Goal: Task Accomplishment & Management: Manage account settings

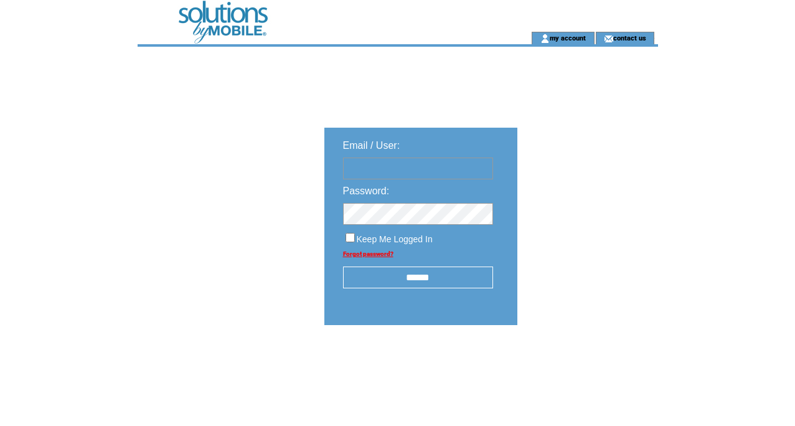
type input "**********"
click at [411, 273] on input "******" at bounding box center [418, 278] width 150 height 22
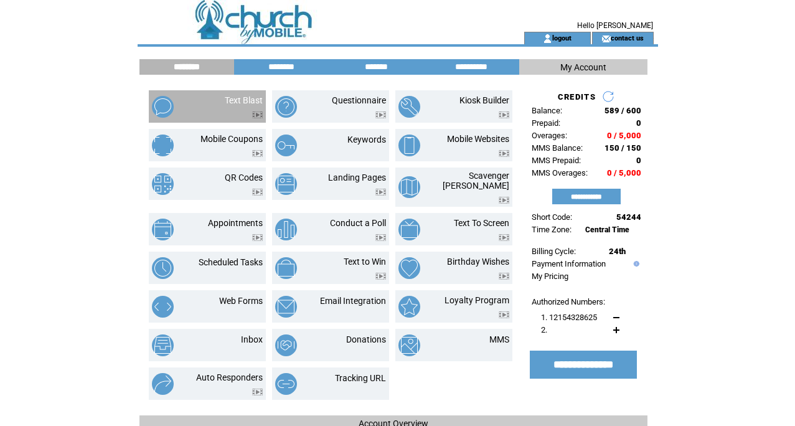
click at [244, 105] on td at bounding box center [244, 111] width 38 height 13
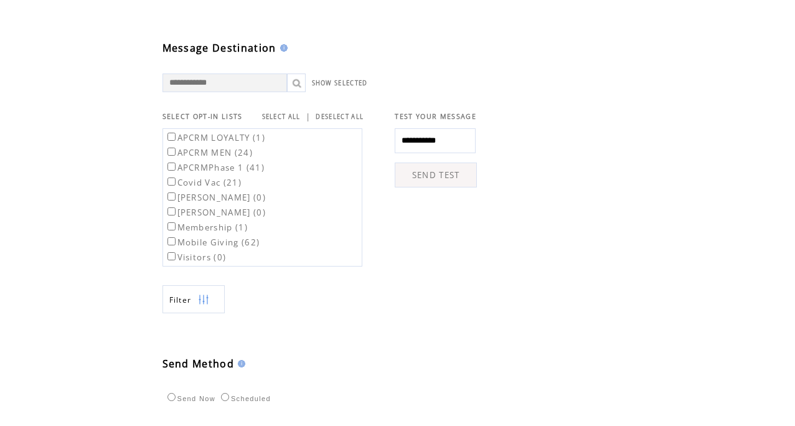
scroll to position [334, 0]
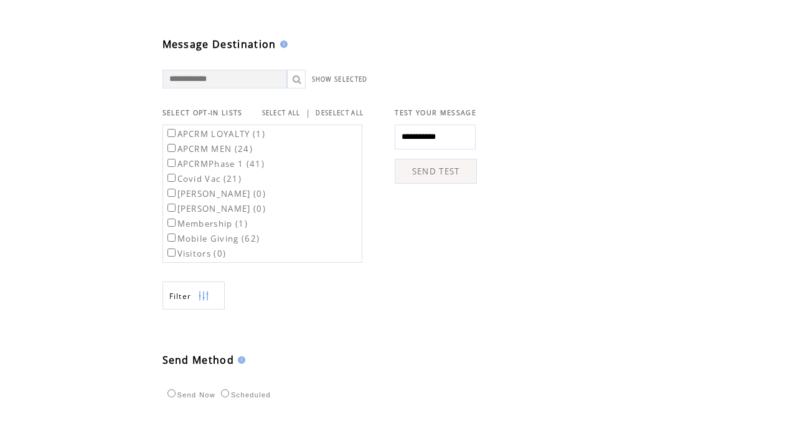
click at [215, 169] on label "APCRMPhase 1 (41)" at bounding box center [215, 163] width 100 height 11
click at [332, 83] on link "SHOW SELECTED" at bounding box center [340, 79] width 56 height 8
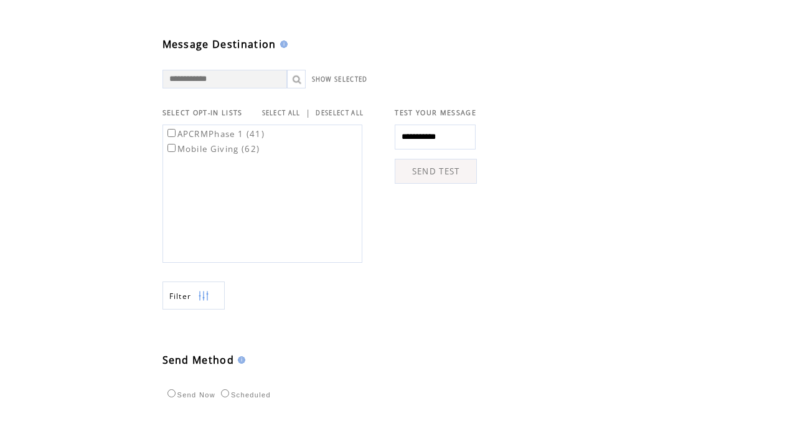
click at [332, 83] on link "SHOW SELECTED" at bounding box center [340, 79] width 56 height 8
click at [253, 88] on input "text" at bounding box center [225, 79] width 125 height 19
type input "**********"
click at [295, 88] on link at bounding box center [296, 79] width 19 height 19
drag, startPoint x: 237, startPoint y: 97, endPoint x: 128, endPoint y: 98, distance: 108.4
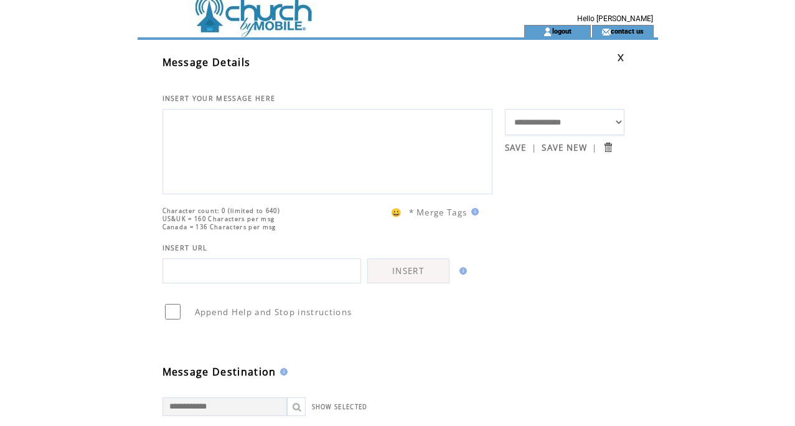
scroll to position [0, 0]
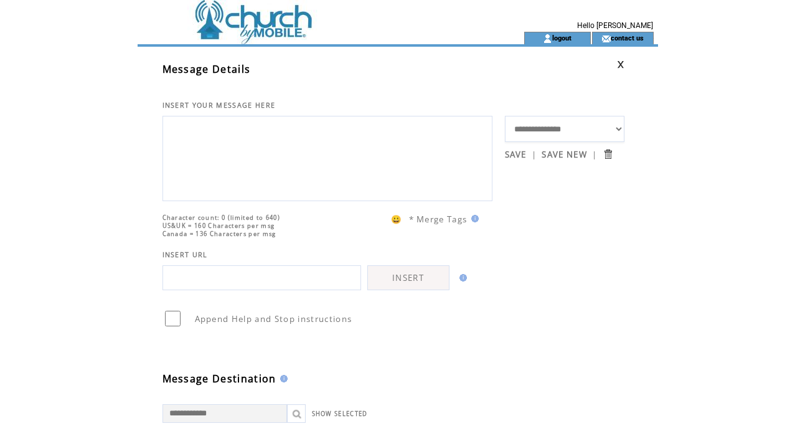
click at [577, 127] on select "**********" at bounding box center [565, 129] width 120 height 26
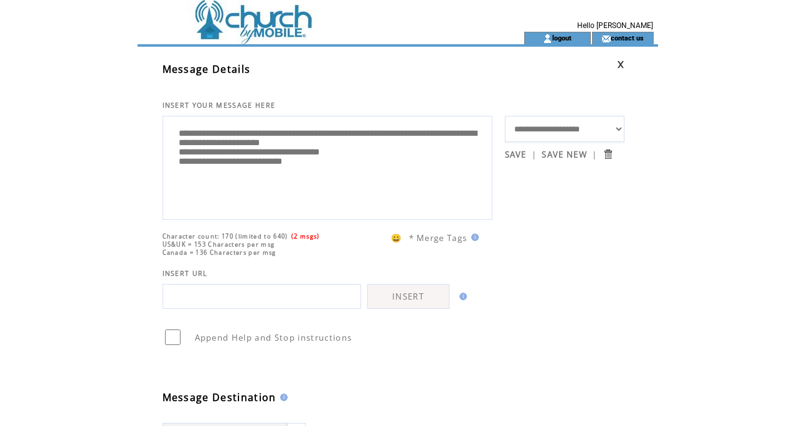
click at [575, 129] on select "**********" at bounding box center [565, 129] width 120 height 26
select select "**"
click at [301, 21] on td at bounding box center [309, 16] width 342 height 32
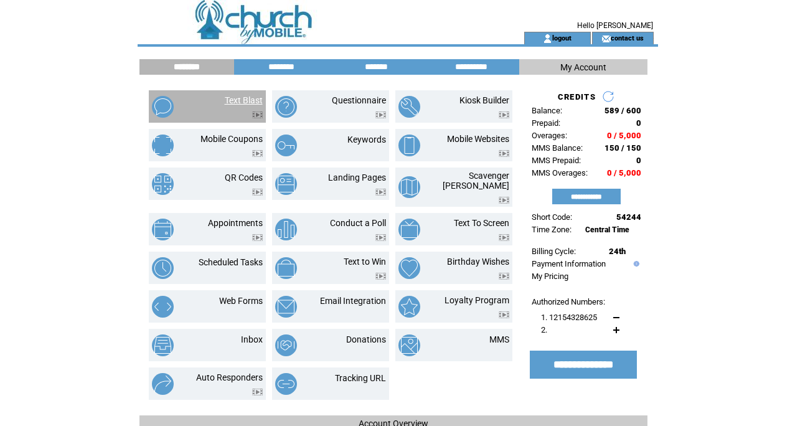
click at [242, 103] on link "Text Blast" at bounding box center [244, 100] width 38 height 10
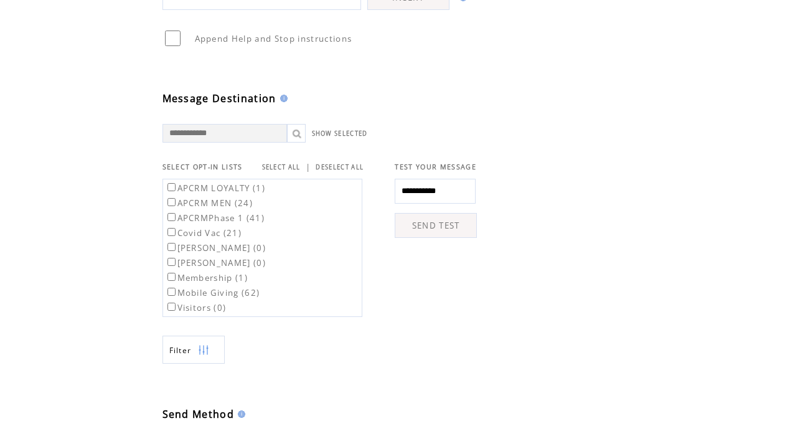
scroll to position [282, 0]
click at [213, 169] on span "SELECT OPT-IN LISTS" at bounding box center [203, 165] width 80 height 9
click at [196, 362] on td at bounding box center [195, 348] width 6 height 28
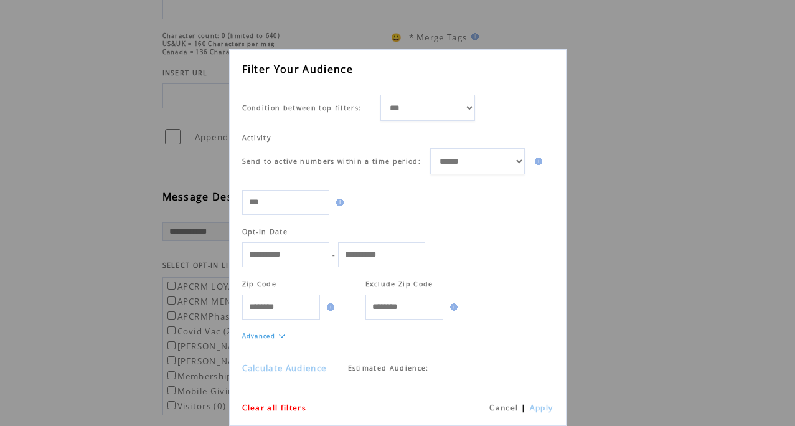
scroll to position [184, 0]
click at [681, 159] on div "**********" at bounding box center [397, 213] width 795 height 426
click at [658, 172] on div "**********" at bounding box center [397, 213] width 795 height 426
click at [498, 407] on link "Cancel" at bounding box center [503, 407] width 29 height 11
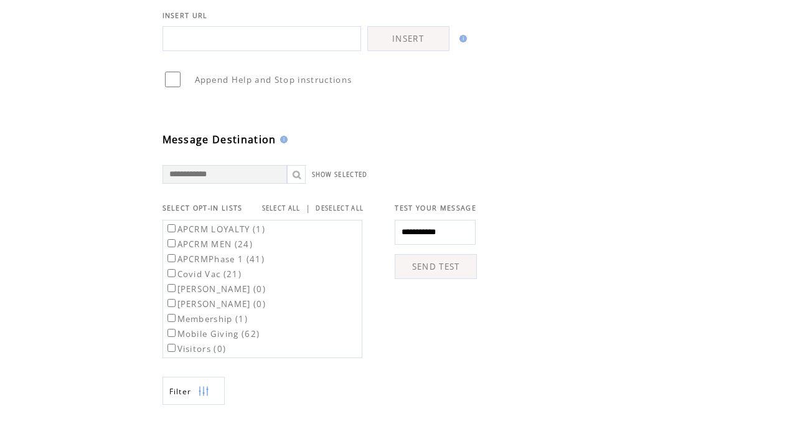
scroll to position [240, 0]
click at [336, 178] on link "SHOW SELECTED" at bounding box center [340, 174] width 56 height 8
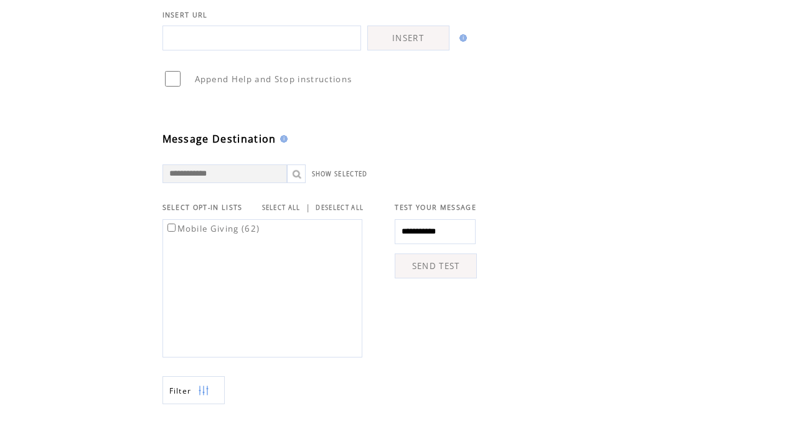
click at [219, 234] on label "Mobile Giving (62)" at bounding box center [212, 228] width 95 height 11
click at [218, 234] on label "Mobile Giving (62)" at bounding box center [212, 228] width 95 height 11
click at [281, 183] on input "text" at bounding box center [225, 173] width 125 height 19
click at [352, 178] on link "SHOW SELECTED" at bounding box center [340, 174] width 56 height 8
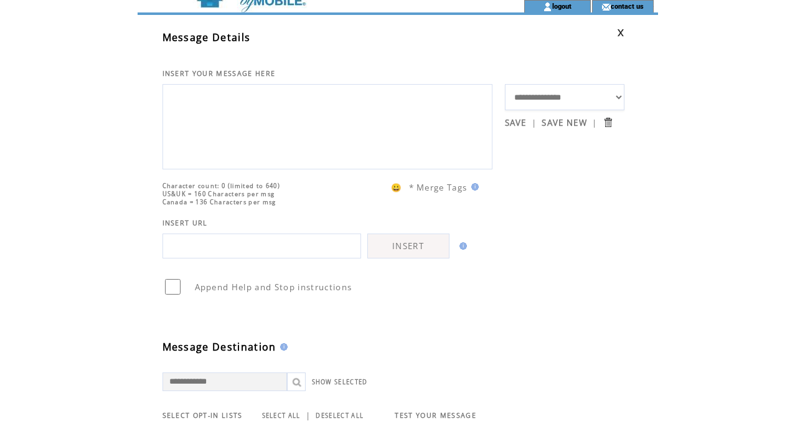
scroll to position [0, 0]
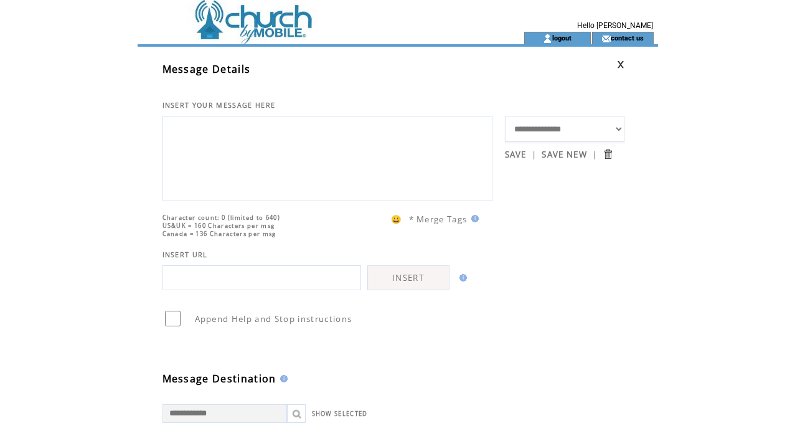
click at [285, 19] on td at bounding box center [309, 16] width 342 height 32
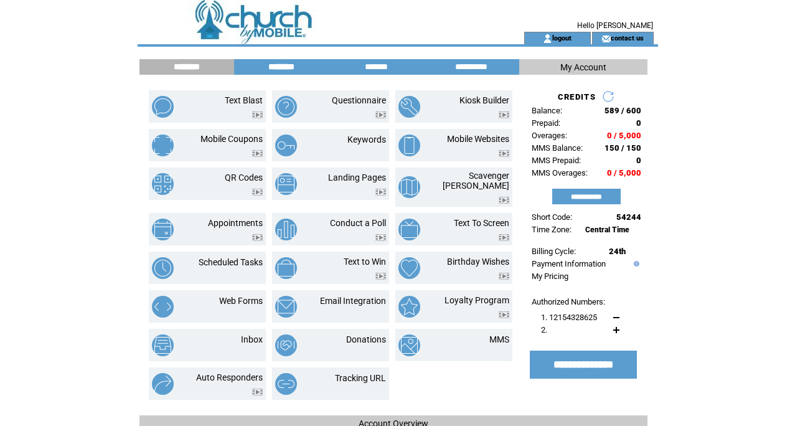
click at [283, 65] on input "********" at bounding box center [281, 67] width 93 height 11
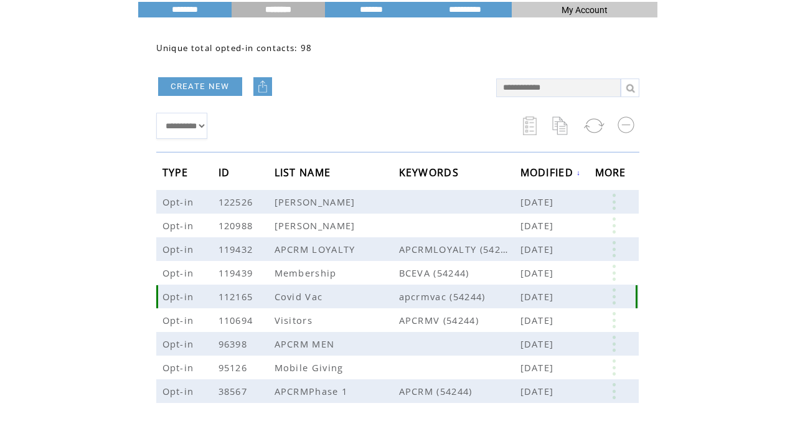
scroll to position [71, 0]
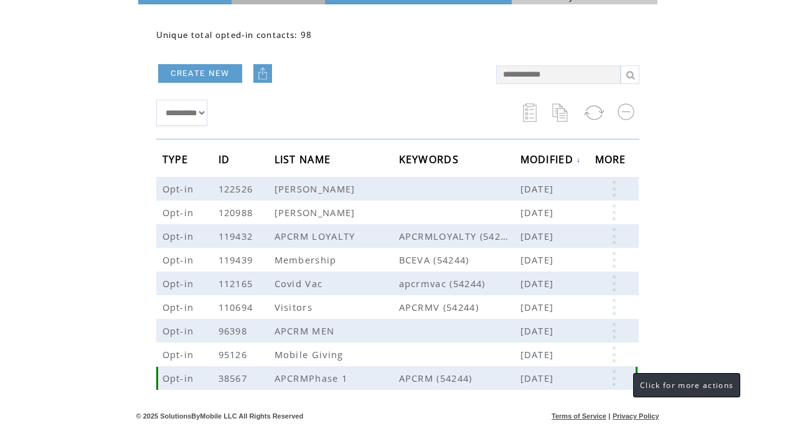
click at [623, 378] on link at bounding box center [613, 378] width 37 height 16
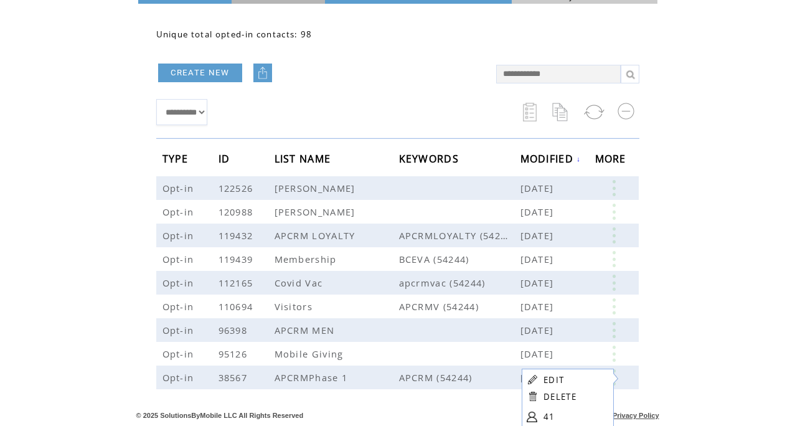
click at [667, 323] on html "**********" at bounding box center [397, 142] width 795 height 426
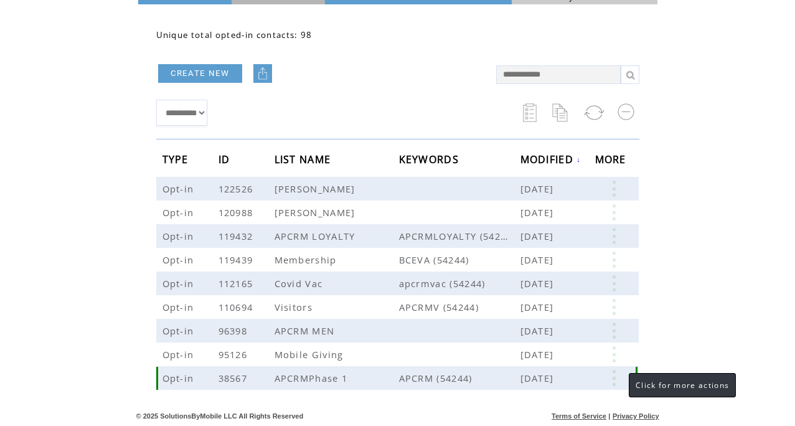
click at [616, 377] on link at bounding box center [613, 378] width 37 height 16
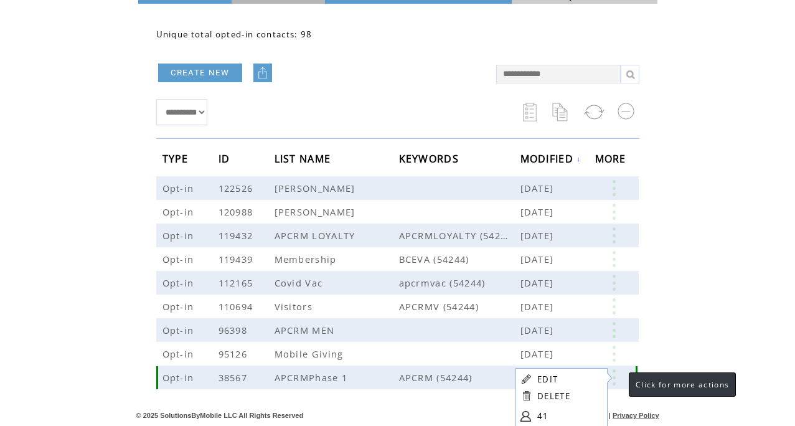
scroll to position [123, 0]
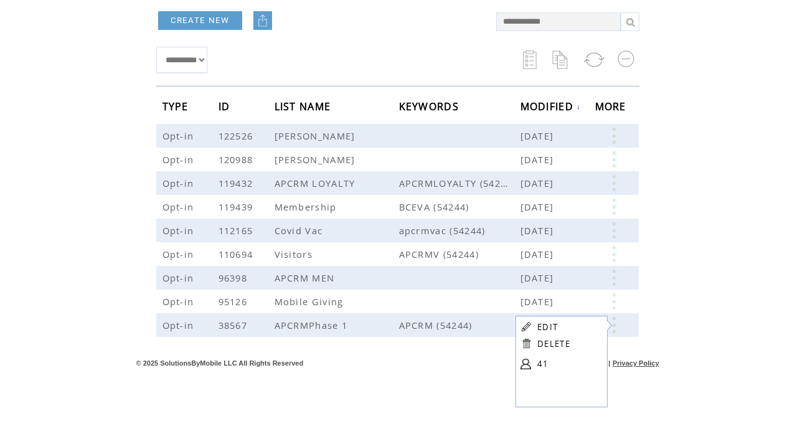
click at [543, 365] on link "41" at bounding box center [568, 363] width 62 height 19
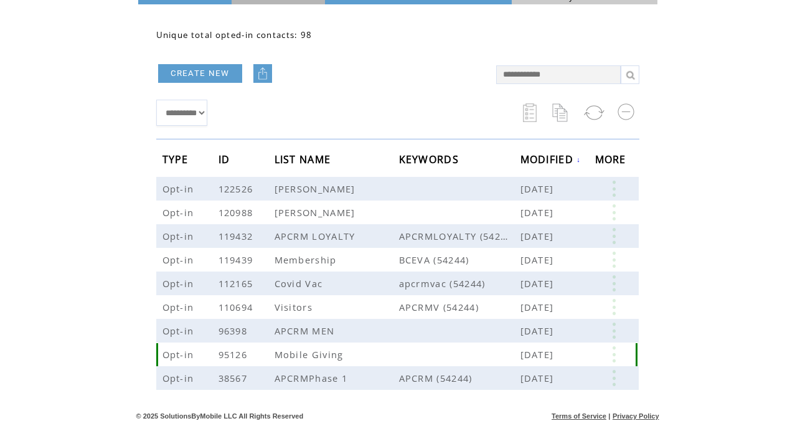
scroll to position [71, 0]
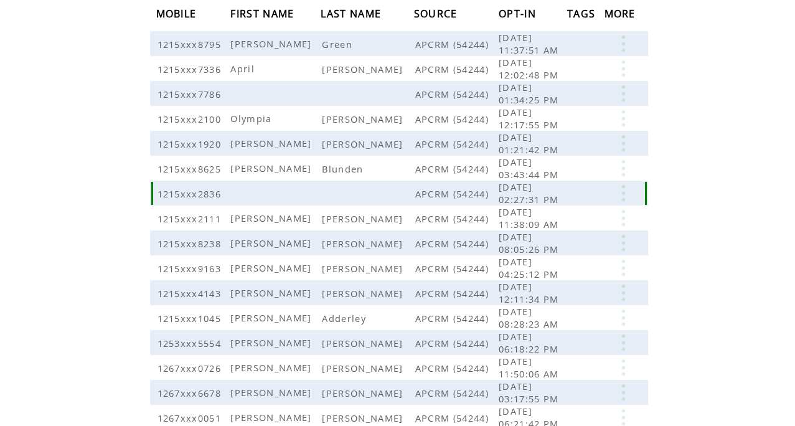
scroll to position [144, 0]
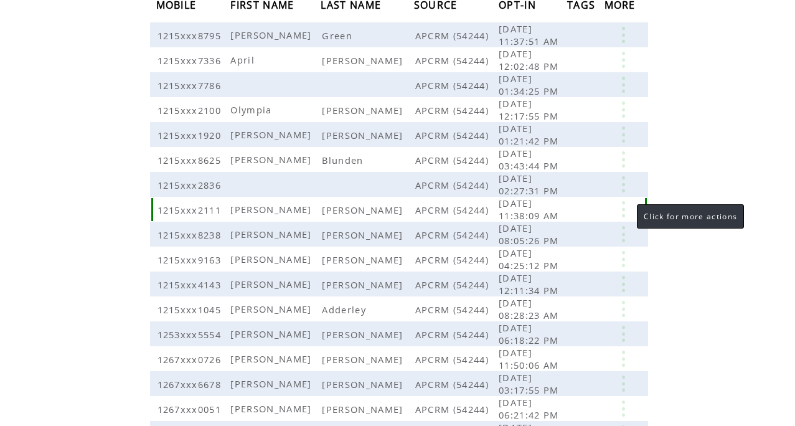
click at [624, 212] on link at bounding box center [623, 209] width 37 height 16
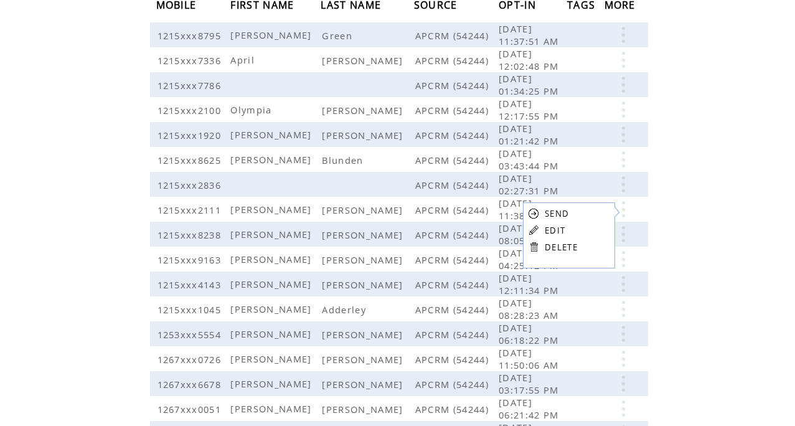
click at [566, 247] on link "DELETE" at bounding box center [561, 247] width 33 height 11
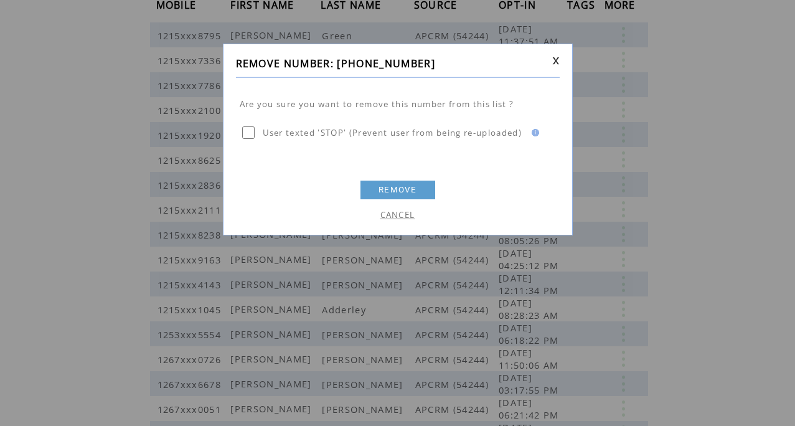
click at [412, 186] on link "REMOVE" at bounding box center [398, 190] width 75 height 19
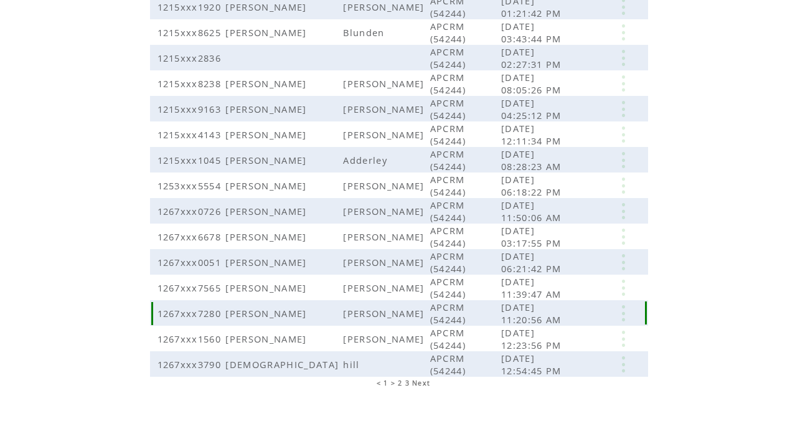
scroll to position [282, 0]
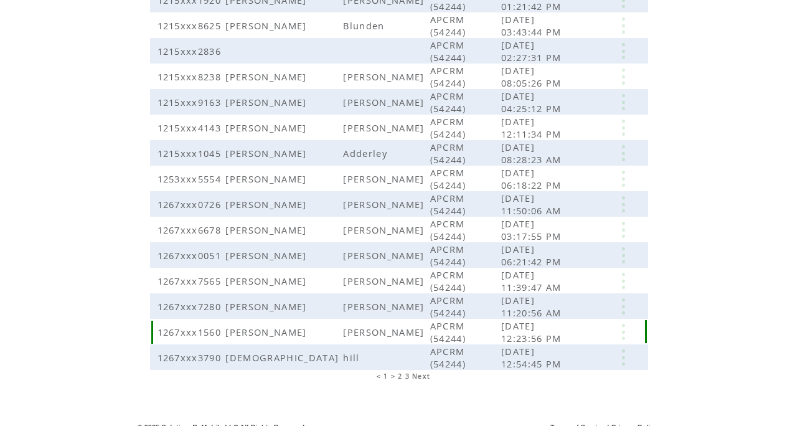
click at [622, 324] on link at bounding box center [623, 332] width 37 height 16
click at [565, 360] on link "DELETE" at bounding box center [559, 359] width 33 height 11
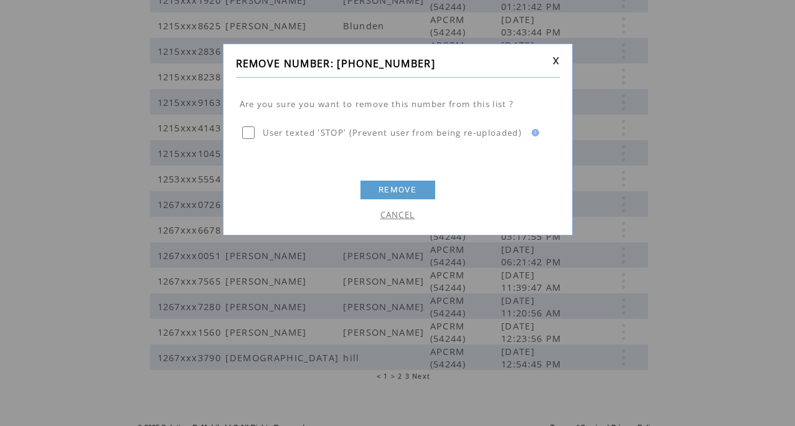
click at [394, 190] on link "REMOVE" at bounding box center [398, 190] width 75 height 19
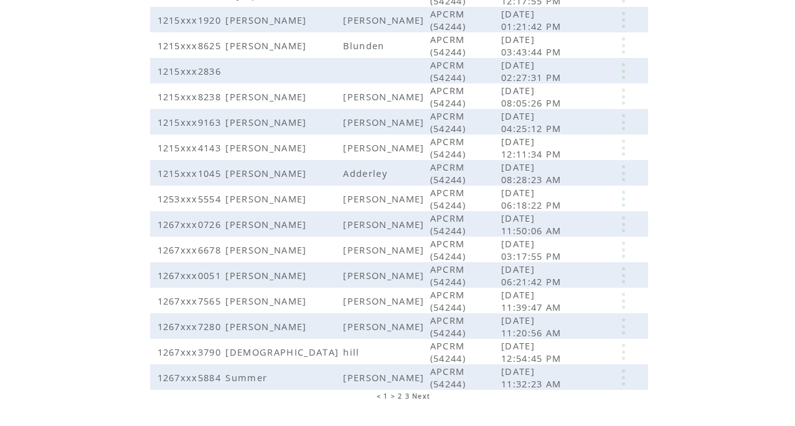
scroll to position [282, 0]
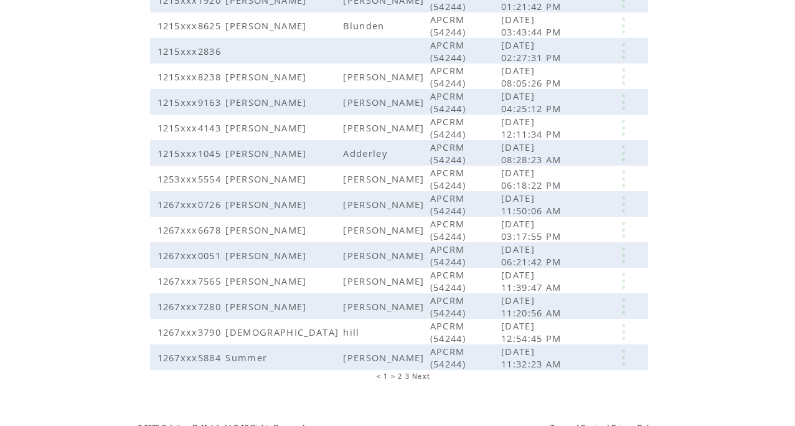
click at [400, 372] on span "2" at bounding box center [400, 376] width 4 height 9
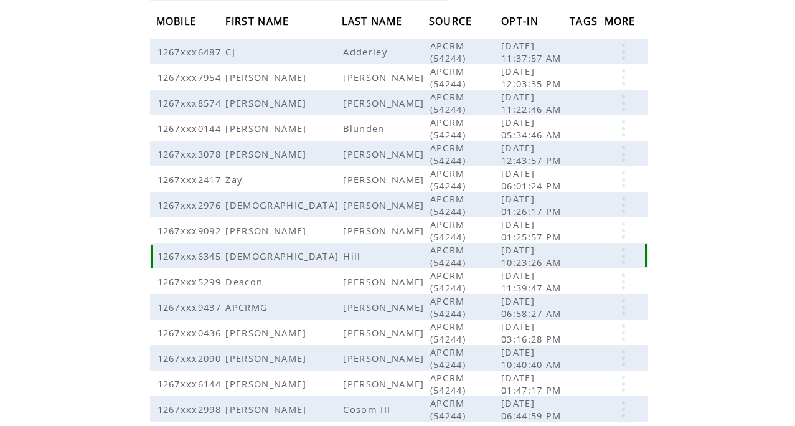
scroll to position [130, 0]
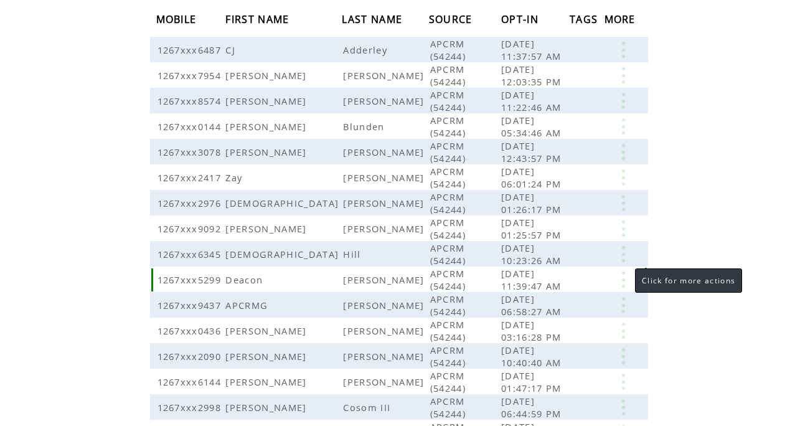
click at [623, 271] on link at bounding box center [623, 279] width 37 height 16
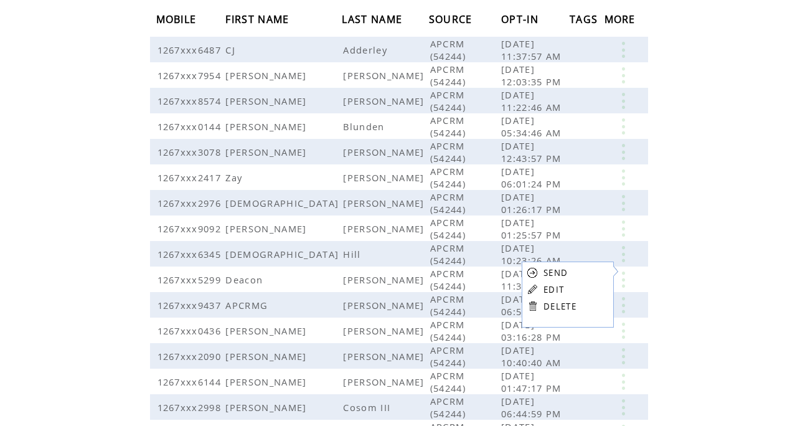
click at [564, 307] on link "DELETE" at bounding box center [560, 306] width 33 height 11
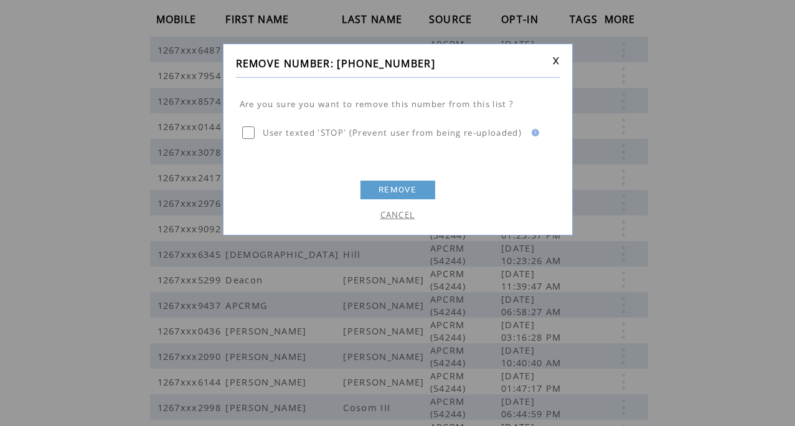
click at [401, 191] on link "REMOVE" at bounding box center [398, 190] width 75 height 19
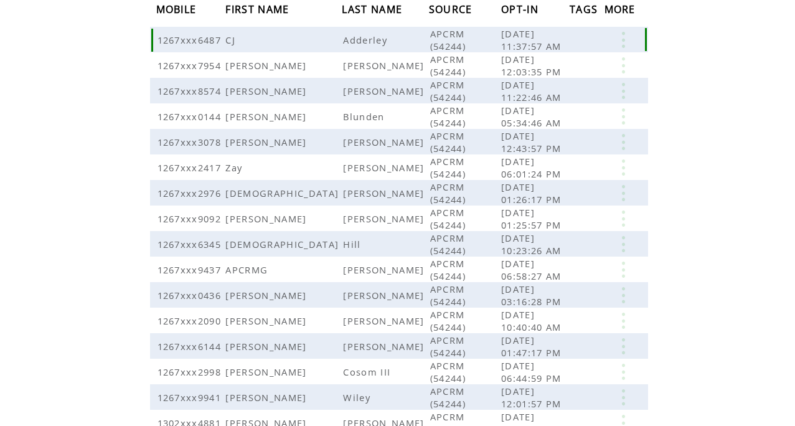
scroll to position [148, 0]
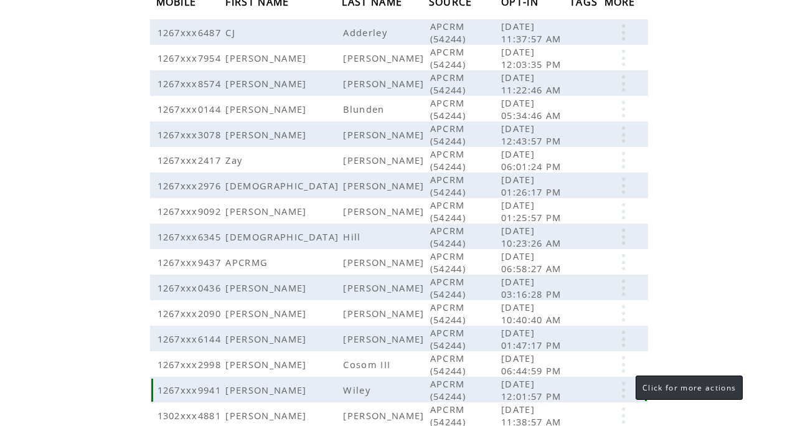
click at [622, 382] on link at bounding box center [623, 390] width 37 height 16
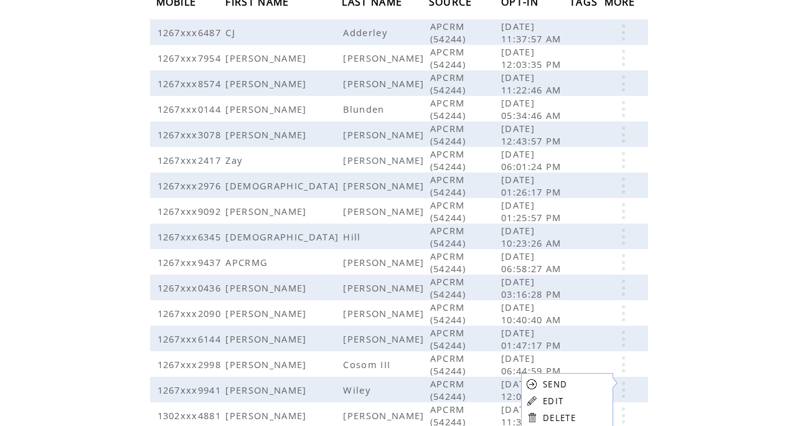
click at [551, 418] on link "DELETE" at bounding box center [559, 417] width 33 height 11
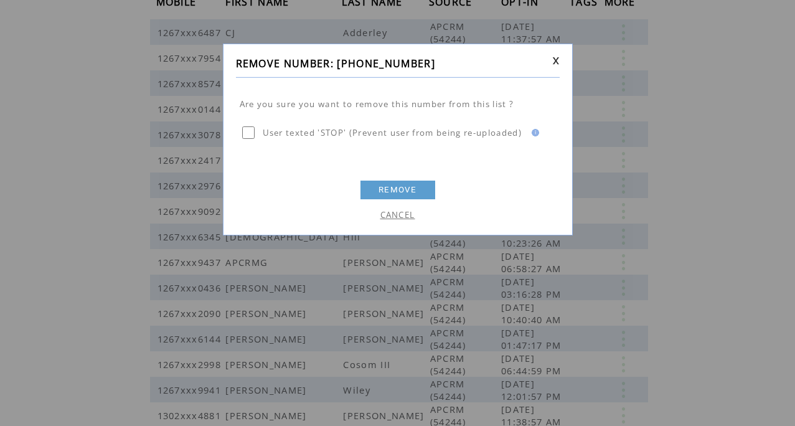
click at [380, 196] on link "REMOVE" at bounding box center [398, 190] width 75 height 19
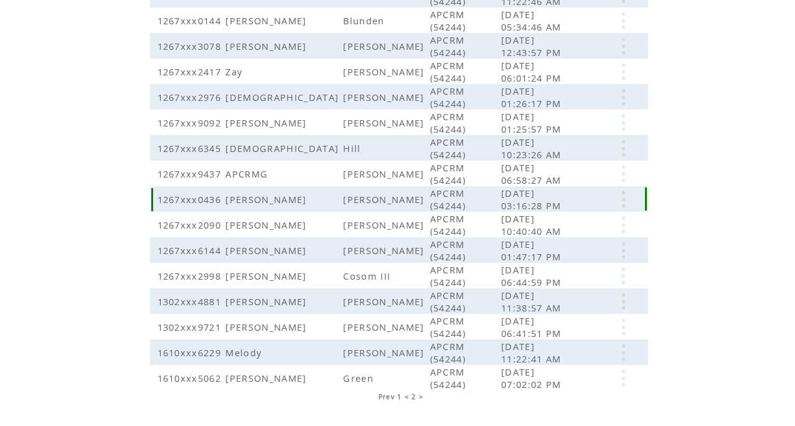
scroll to position [237, 0]
click at [626, 293] on link at bounding box center [623, 301] width 37 height 16
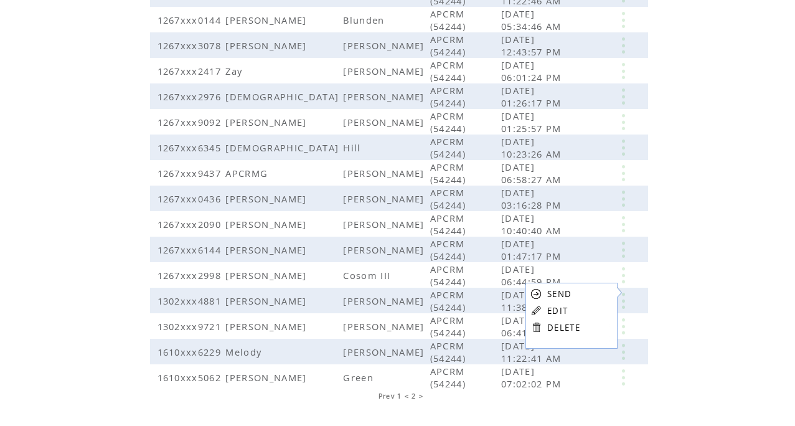
click at [575, 328] on link "DELETE" at bounding box center [563, 327] width 33 height 11
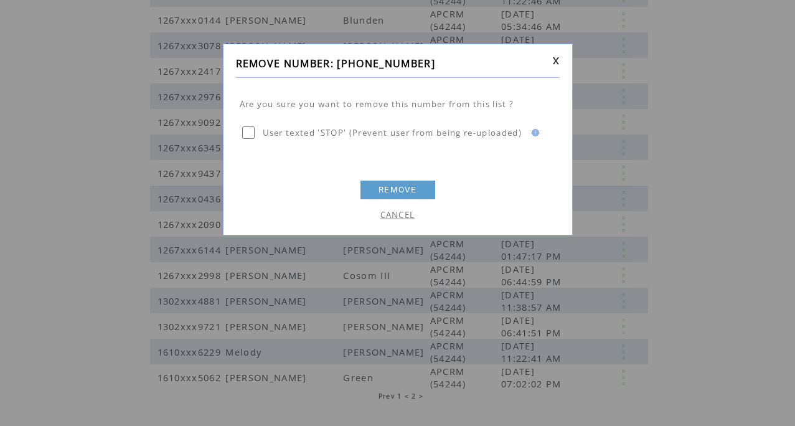
click at [397, 189] on link "REMOVE" at bounding box center [398, 190] width 75 height 19
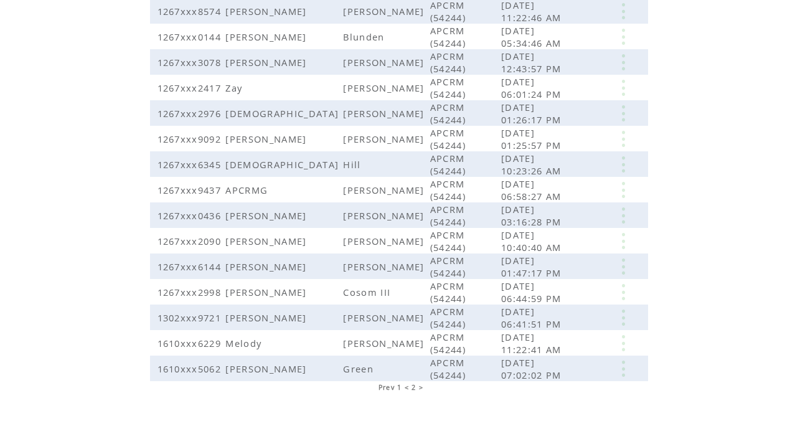
scroll to position [232, 0]
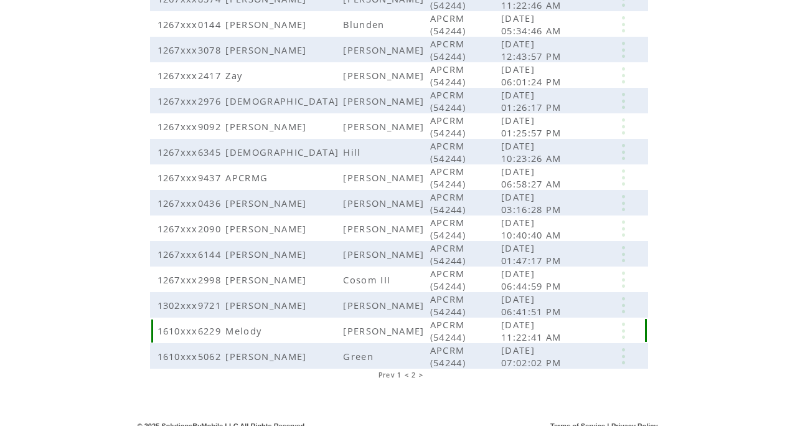
click at [625, 324] on link at bounding box center [623, 331] width 37 height 16
click at [555, 361] on link "DELETE" at bounding box center [561, 359] width 33 height 11
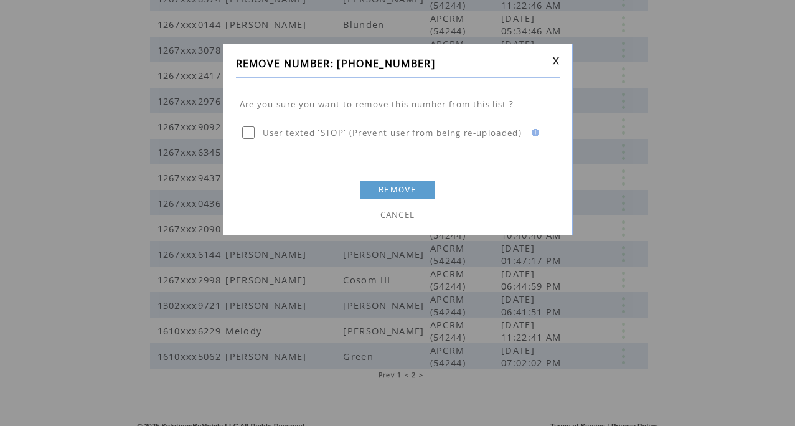
click at [392, 217] on link "CANCEL" at bounding box center [397, 214] width 35 height 11
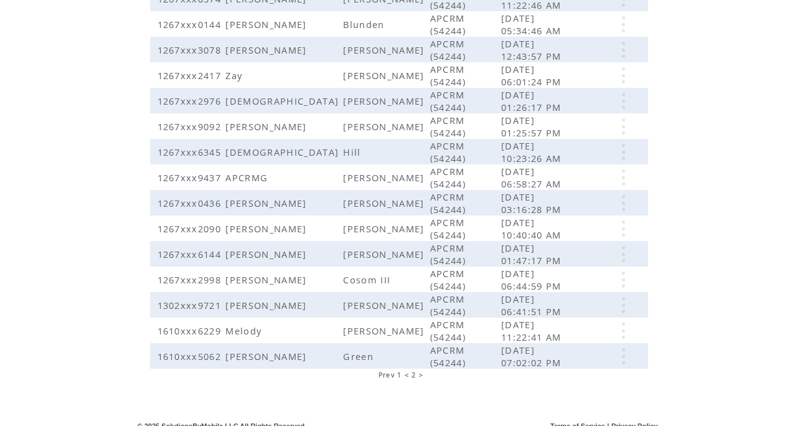
click at [413, 370] on span "< 2 >" at bounding box center [414, 374] width 19 height 9
click at [423, 370] on span "< 2 >" at bounding box center [414, 374] width 19 height 9
click at [405, 370] on span "< 2 >" at bounding box center [414, 374] width 19 height 9
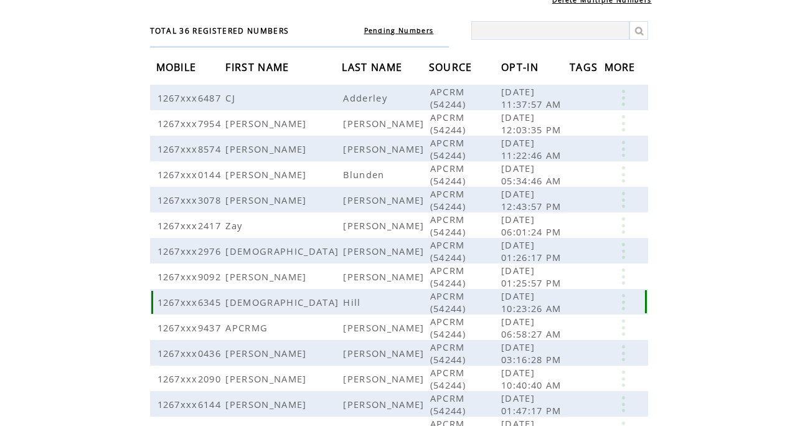
scroll to position [80, 0]
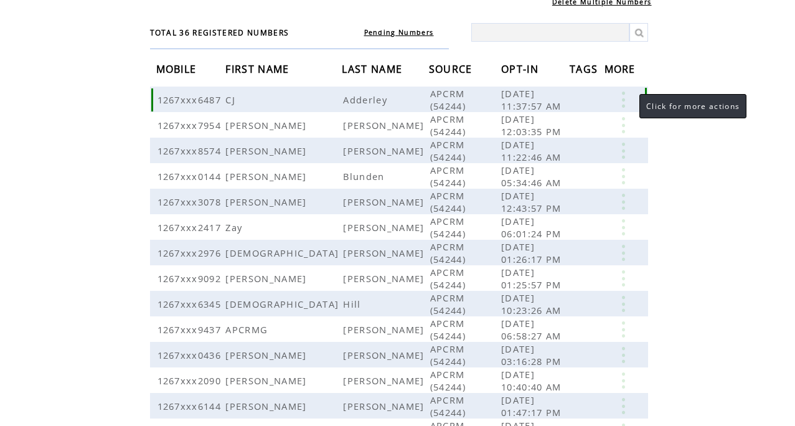
click at [625, 97] on link at bounding box center [623, 100] width 37 height 16
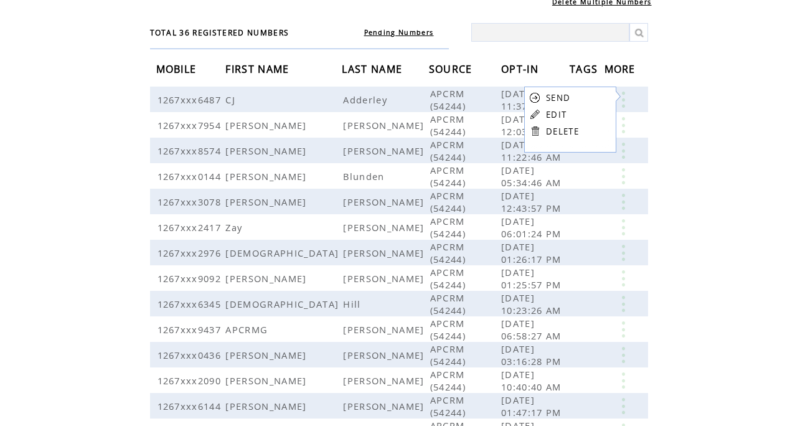
click at [561, 133] on link "DELETE" at bounding box center [562, 131] width 33 height 11
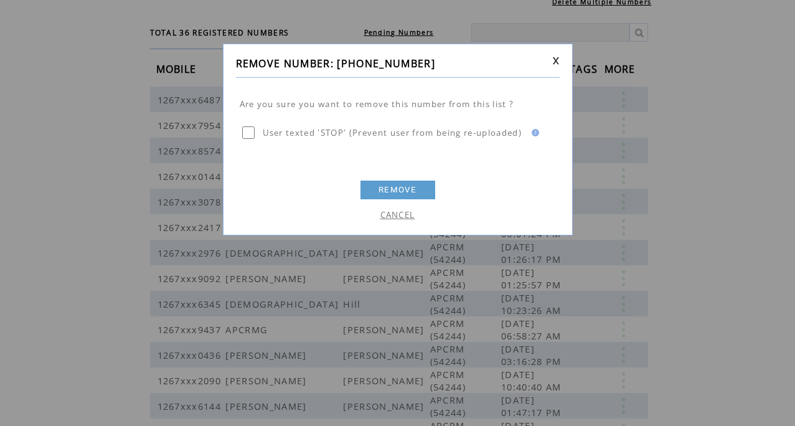
click at [382, 192] on link "REMOVE" at bounding box center [398, 190] width 75 height 19
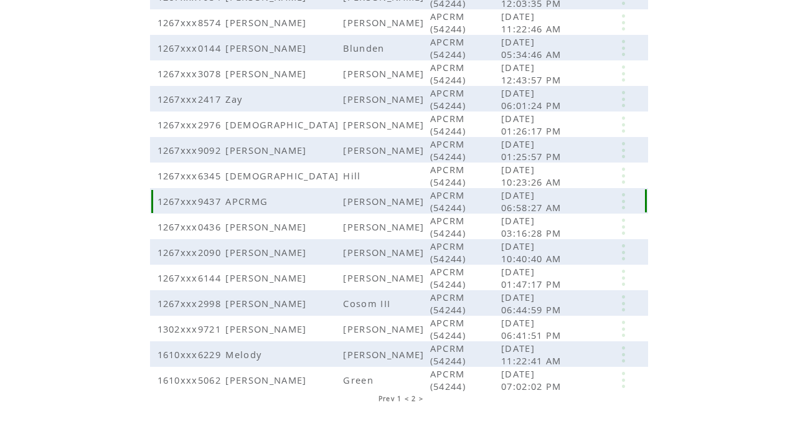
scroll to position [207, 0]
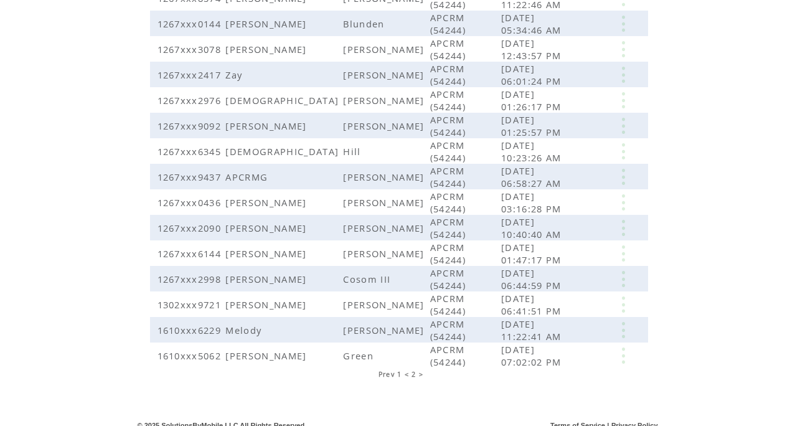
click at [397, 370] on span "1" at bounding box center [399, 374] width 4 height 9
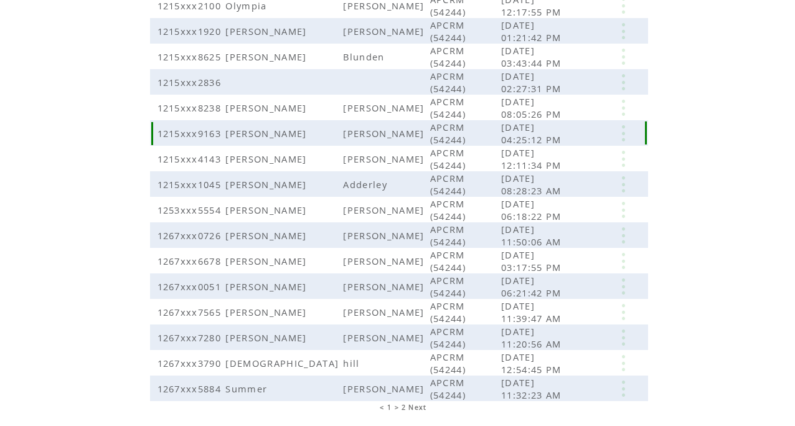
scroll to position [282, 0]
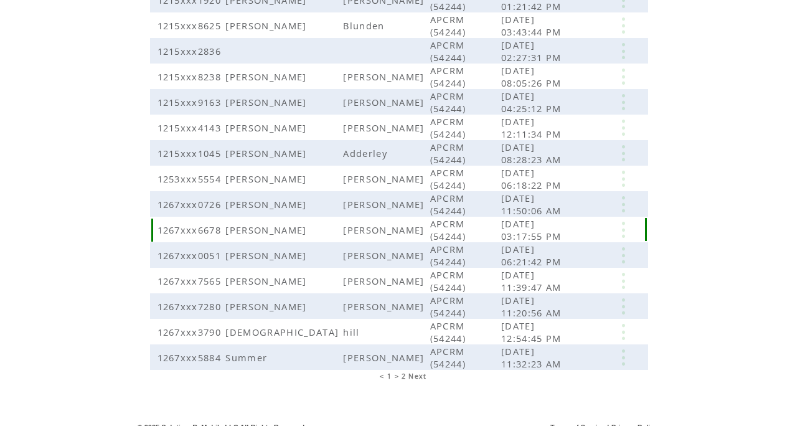
click at [621, 222] on link at bounding box center [623, 230] width 37 height 16
click at [554, 254] on link "DELETE" at bounding box center [558, 255] width 33 height 11
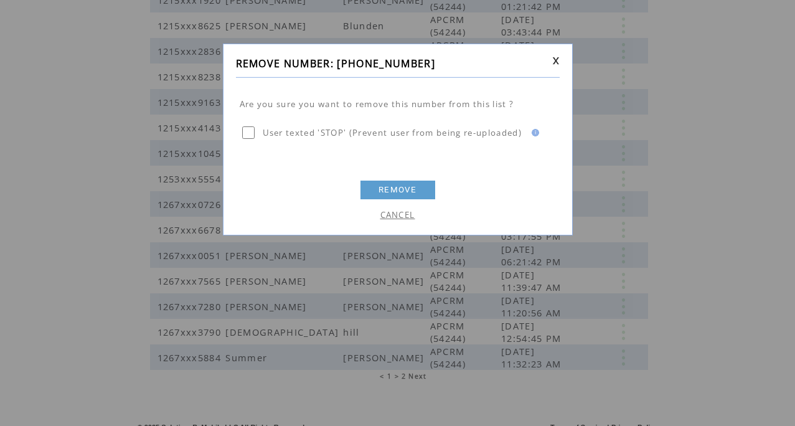
click at [378, 191] on link "REMOVE" at bounding box center [398, 190] width 75 height 19
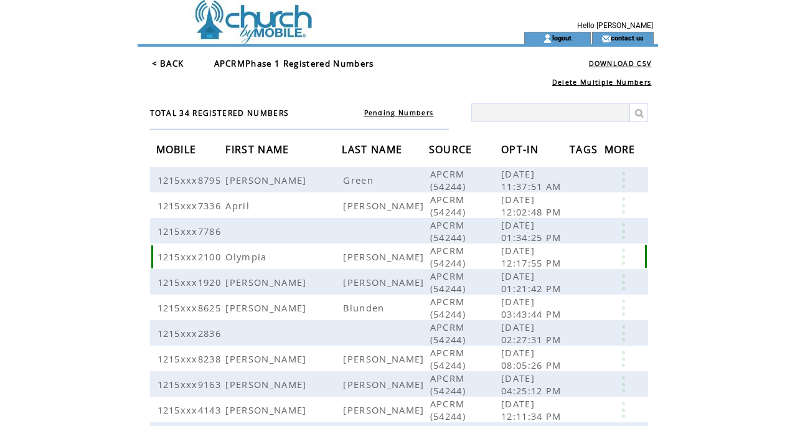
click at [622, 260] on link at bounding box center [623, 256] width 37 height 16
click at [560, 295] on link "DELETE" at bounding box center [559, 295] width 33 height 11
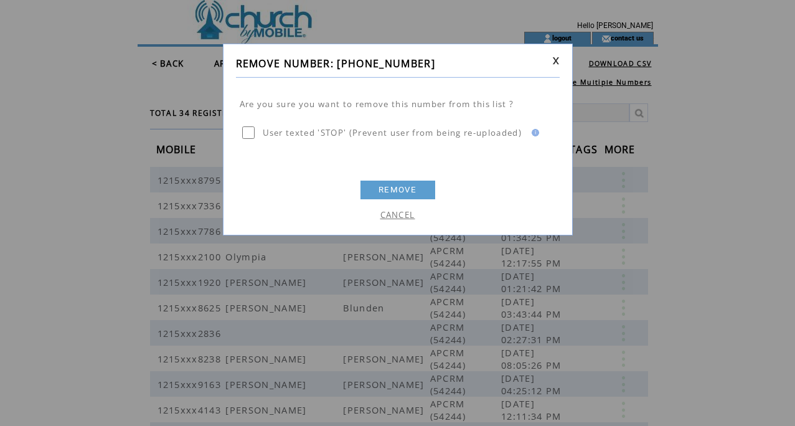
click at [394, 193] on link "REMOVE" at bounding box center [398, 190] width 75 height 19
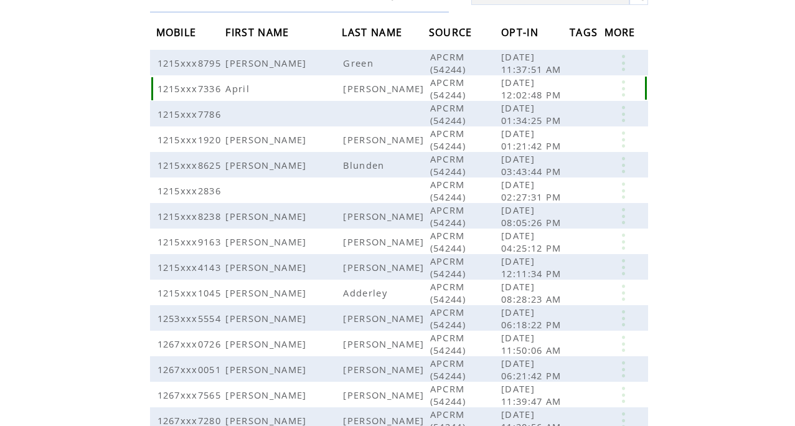
scroll to position [163, 0]
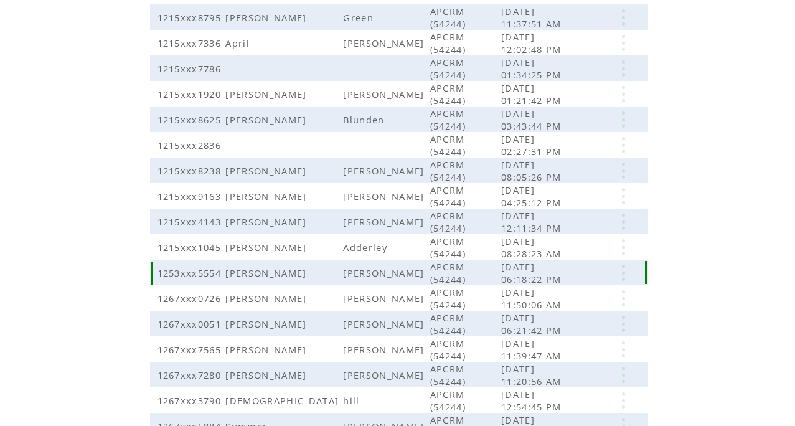
click at [623, 270] on link at bounding box center [623, 273] width 37 height 16
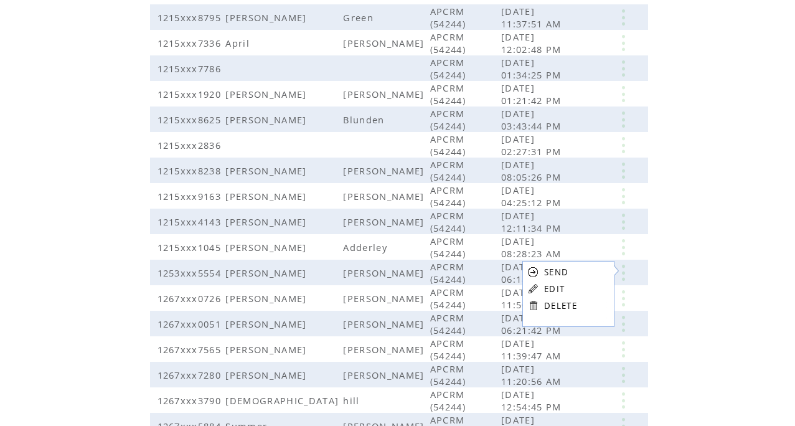
click at [555, 306] on link "DELETE" at bounding box center [560, 305] width 33 height 11
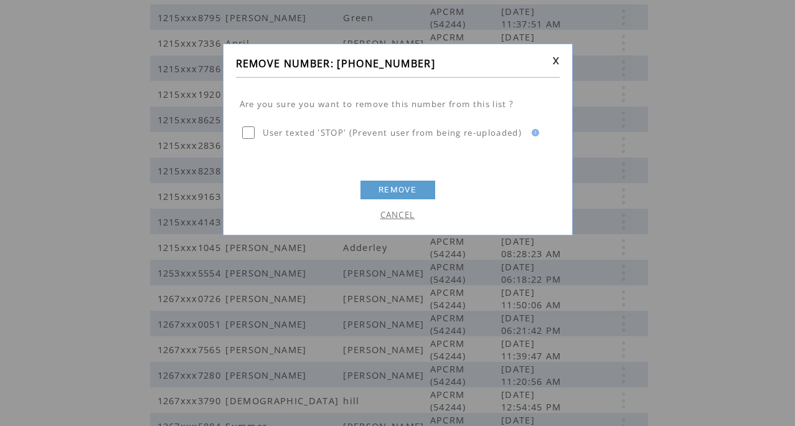
click at [394, 192] on link "REMOVE" at bounding box center [398, 190] width 75 height 19
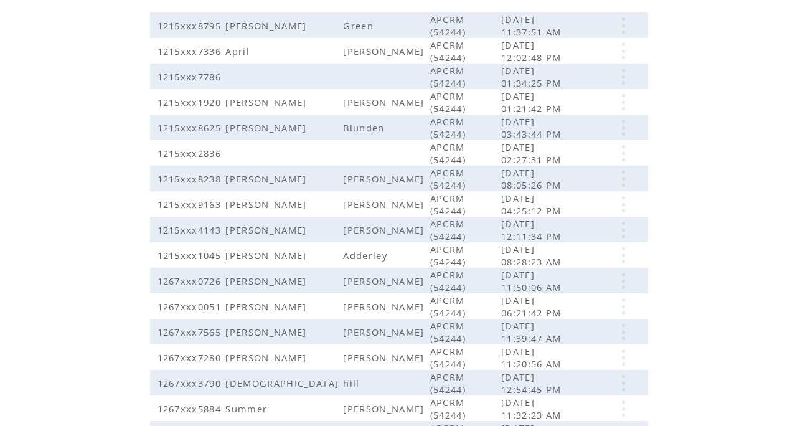
scroll to position [154, 0]
click at [620, 250] on link at bounding box center [623, 256] width 37 height 16
click at [542, 285] on link "DELETE" at bounding box center [556, 285] width 33 height 11
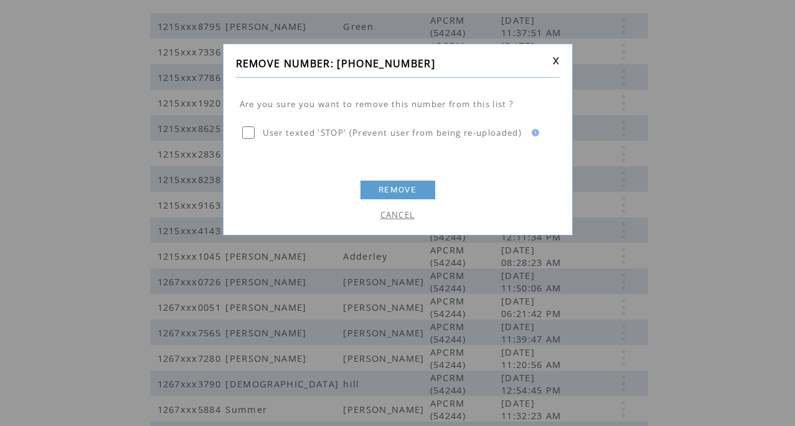
click at [397, 191] on link "REMOVE" at bounding box center [398, 190] width 75 height 19
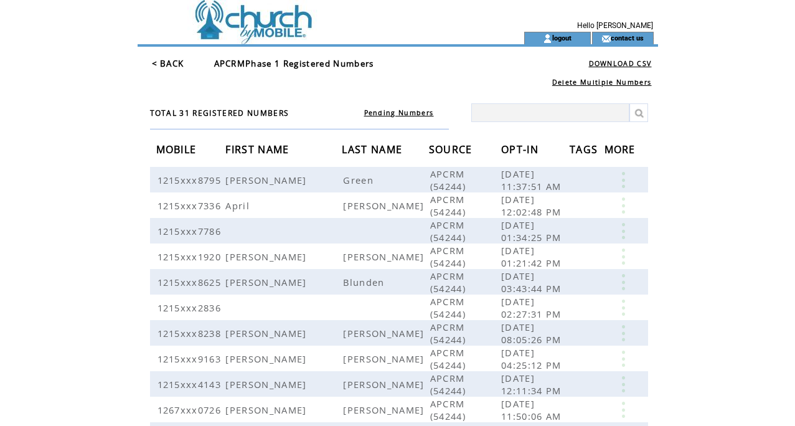
click at [172, 63] on link "< BACK" at bounding box center [168, 63] width 32 height 11
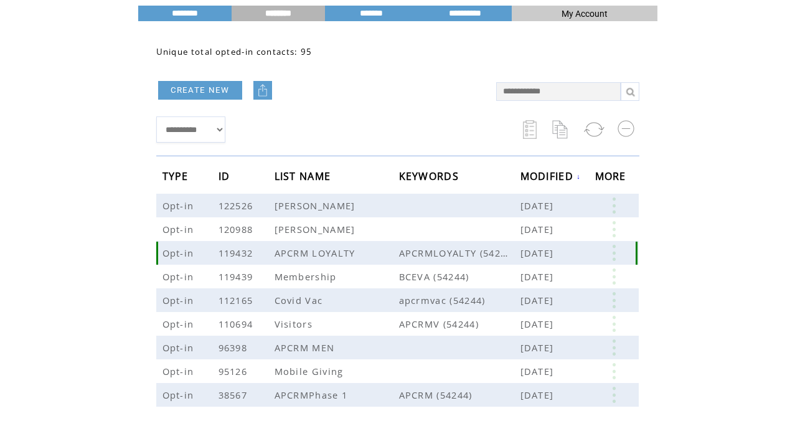
scroll to position [71, 0]
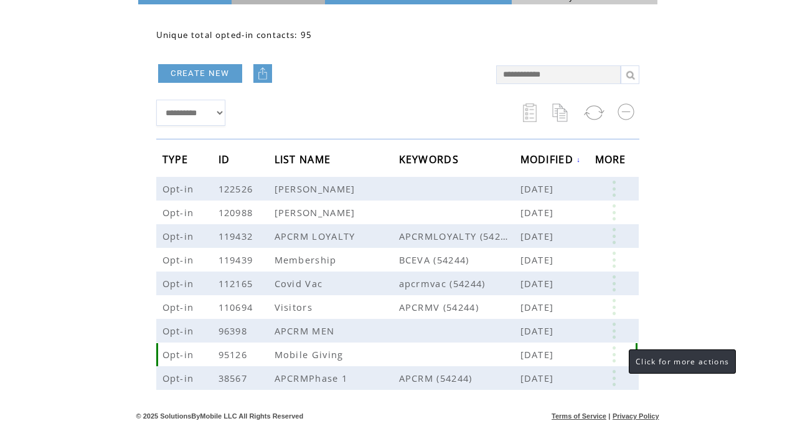
click at [615, 354] on link at bounding box center [613, 354] width 37 height 16
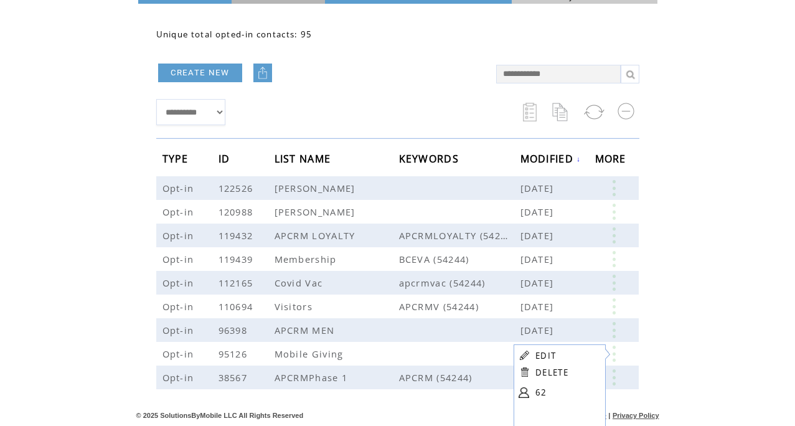
click at [534, 392] on table "EDIT DELETE 62" at bounding box center [558, 375] width 89 height 62
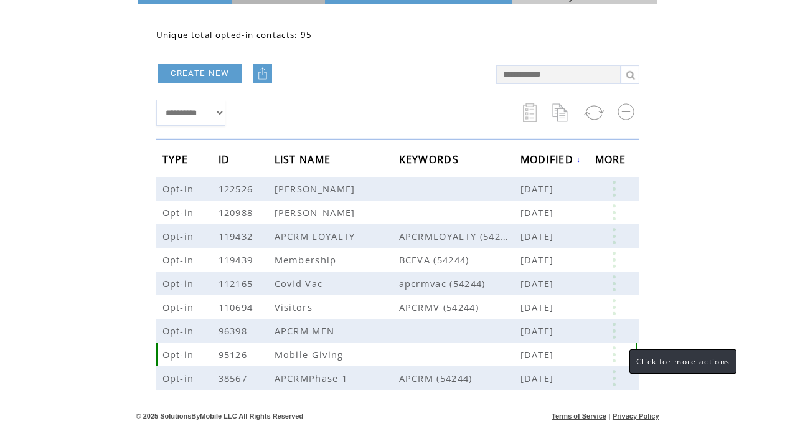
click at [613, 352] on link at bounding box center [613, 354] width 37 height 16
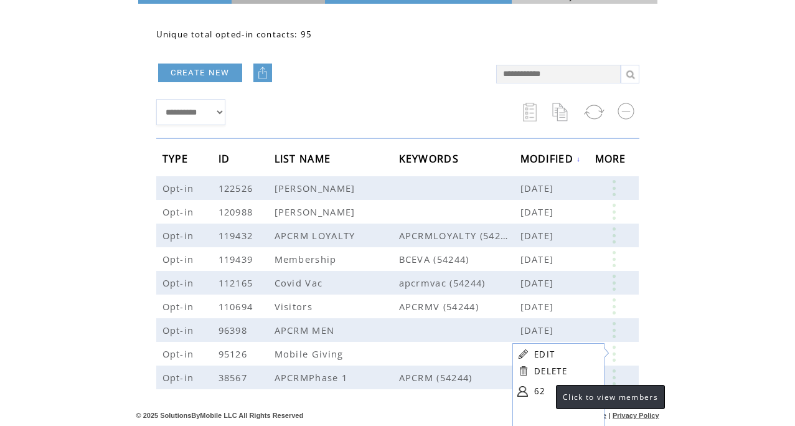
click at [544, 390] on link "62" at bounding box center [565, 391] width 62 height 19
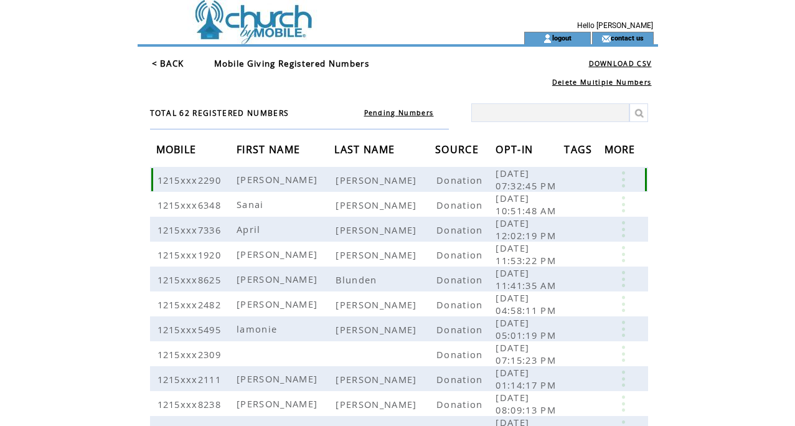
click at [622, 179] on link at bounding box center [623, 179] width 37 height 16
click at [561, 215] on link "DELETE" at bounding box center [559, 214] width 33 height 11
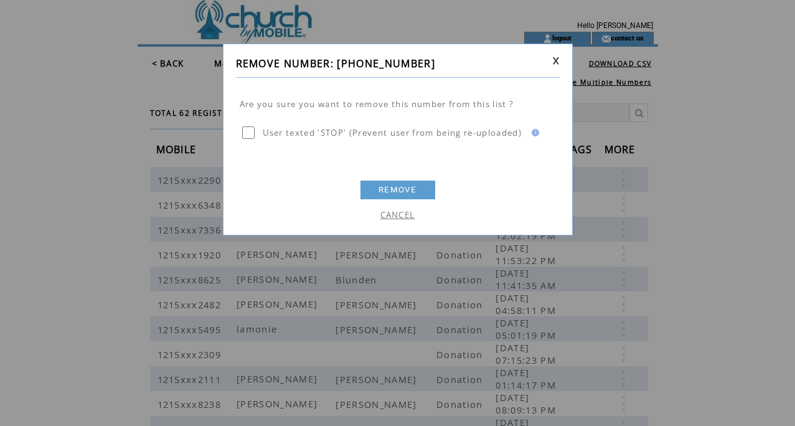
click at [408, 190] on link "REMOVE" at bounding box center [398, 190] width 75 height 19
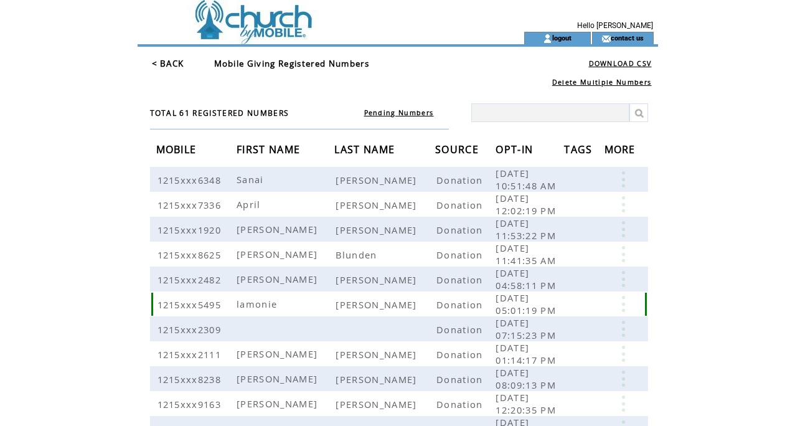
click at [621, 304] on link at bounding box center [623, 304] width 37 height 16
click at [549, 338] on link "DELETE" at bounding box center [558, 339] width 33 height 11
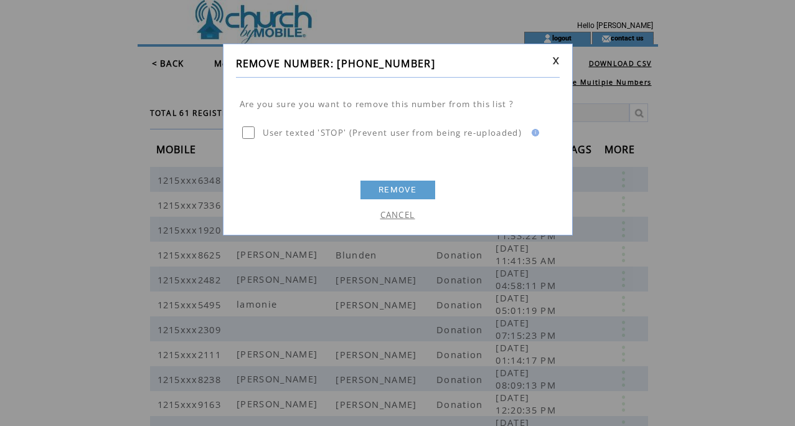
click at [388, 189] on link "REMOVE" at bounding box center [398, 190] width 75 height 19
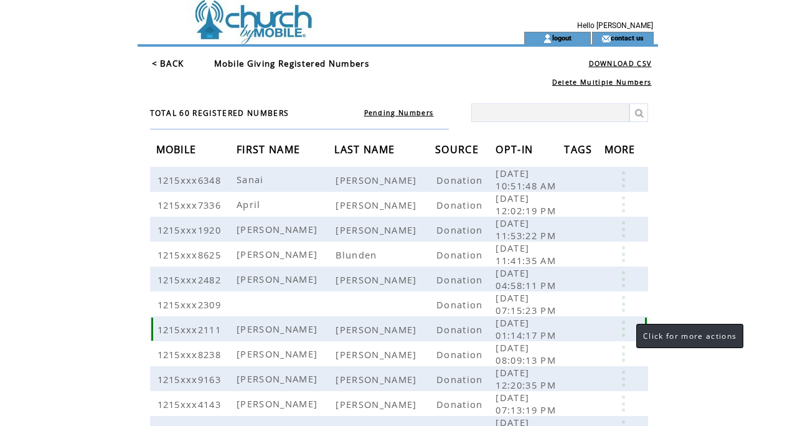
click at [624, 329] on link at bounding box center [623, 329] width 37 height 16
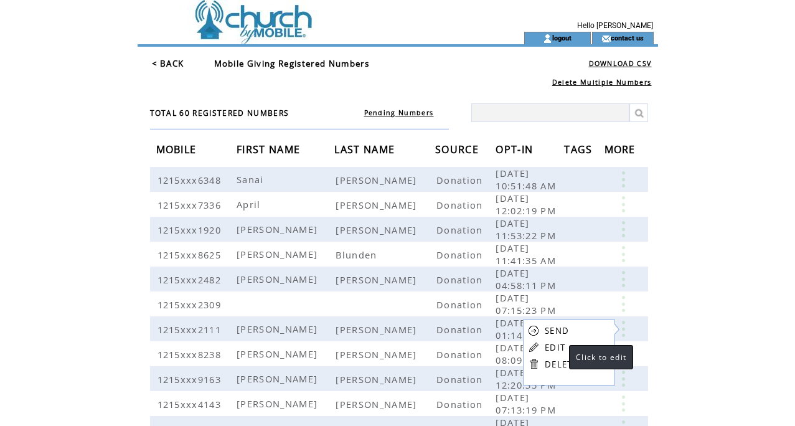
click at [557, 349] on link "EDIT" at bounding box center [555, 347] width 21 height 11
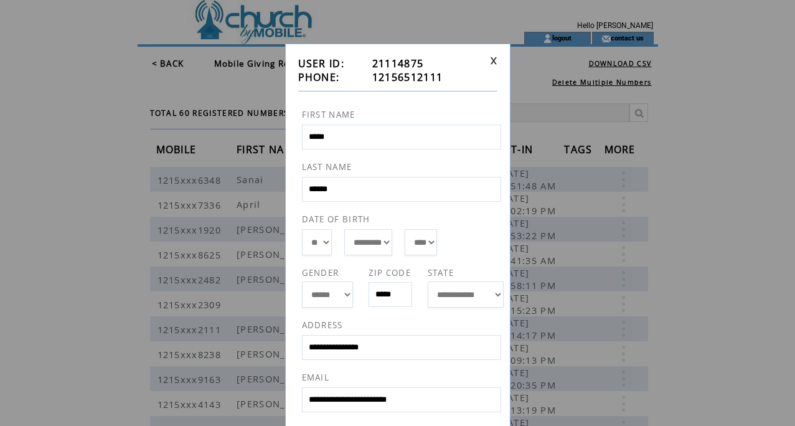
click at [493, 59] on link at bounding box center [493, 61] width 7 height 8
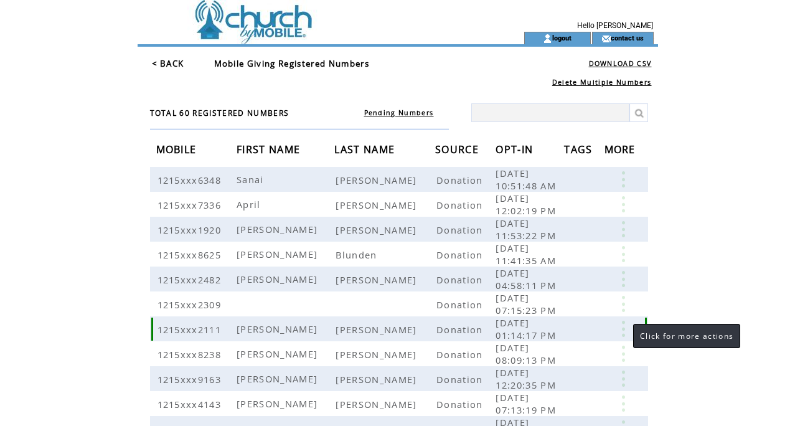
click at [621, 326] on link at bounding box center [623, 329] width 37 height 16
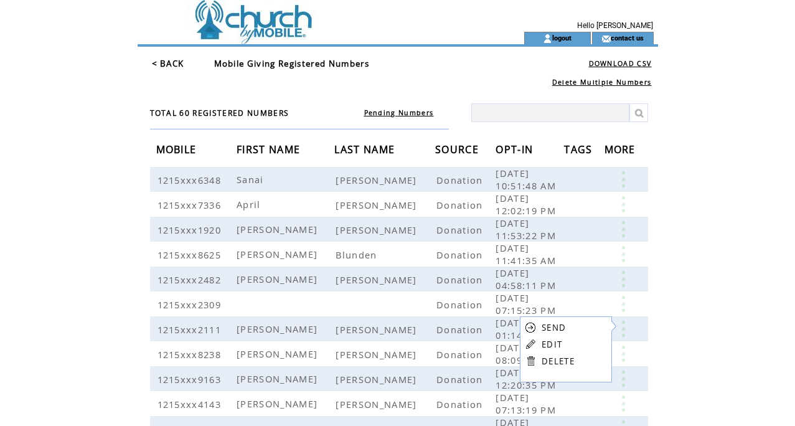
click at [564, 360] on link "DELETE" at bounding box center [558, 361] width 33 height 11
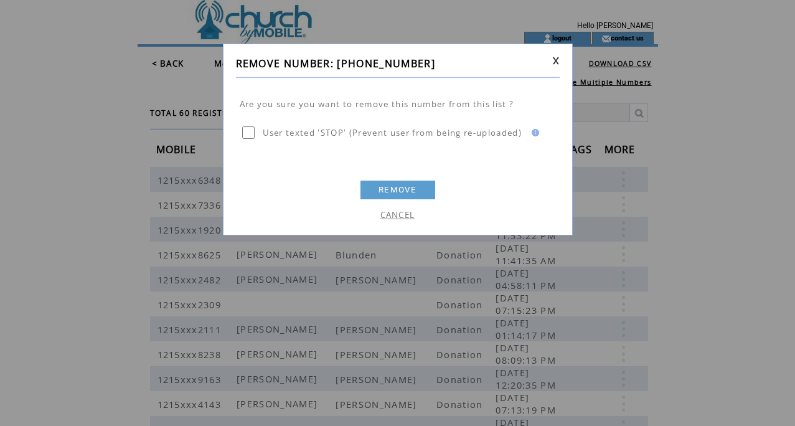
click at [382, 191] on link "REMOVE" at bounding box center [398, 190] width 75 height 19
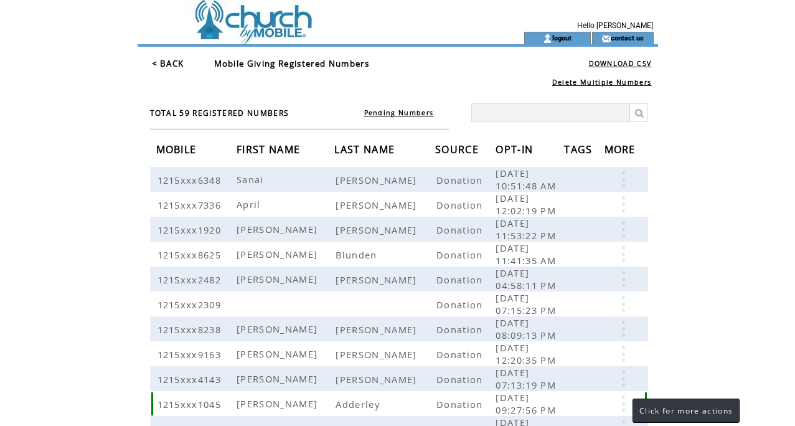
click at [620, 403] on link at bounding box center [623, 403] width 37 height 16
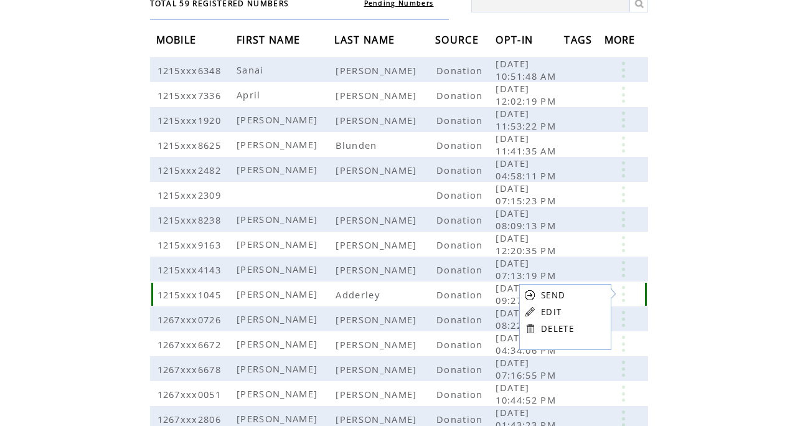
scroll to position [115, 0]
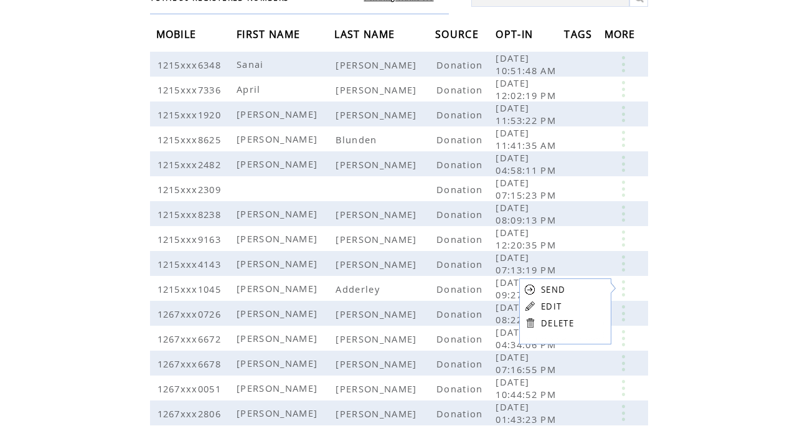
click at [697, 283] on html "**********" at bounding box center [397, 98] width 795 height 426
click at [625, 287] on link at bounding box center [623, 288] width 37 height 16
click at [564, 321] on link "DELETE" at bounding box center [561, 321] width 33 height 11
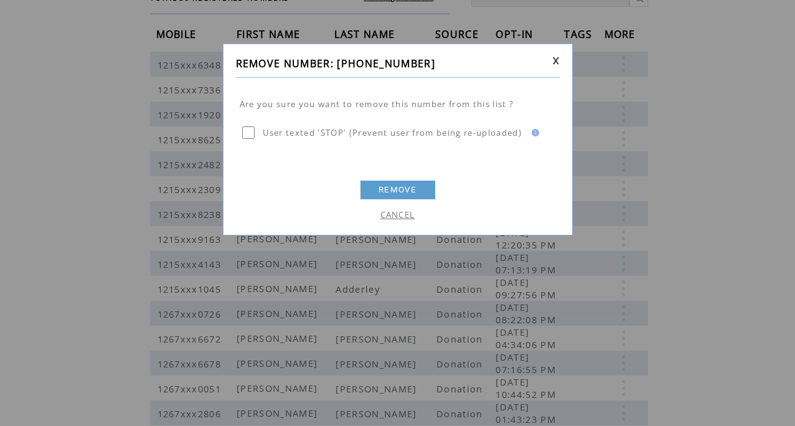
click at [374, 191] on link "REMOVE" at bounding box center [398, 190] width 75 height 19
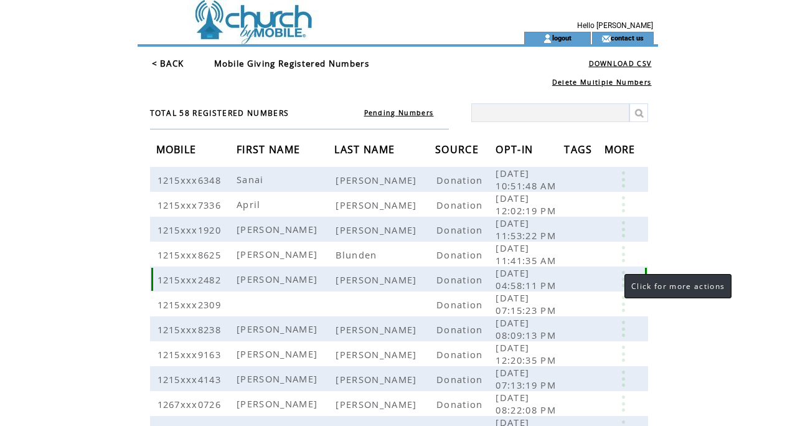
click at [621, 281] on link at bounding box center [623, 279] width 37 height 16
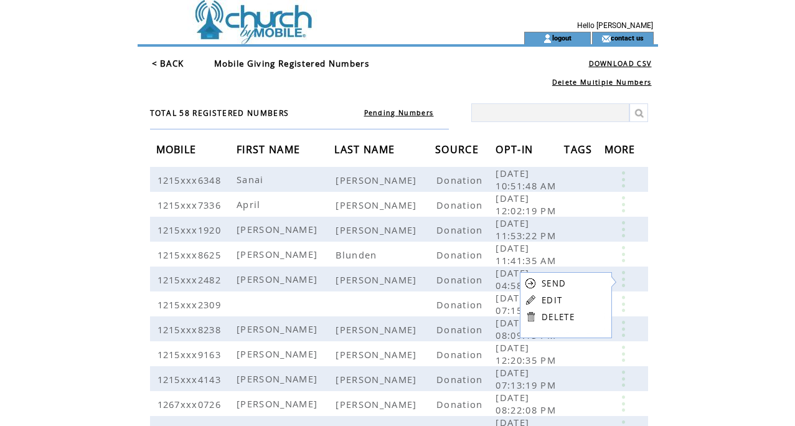
click at [542, 316] on link "DELETE" at bounding box center [558, 316] width 33 height 11
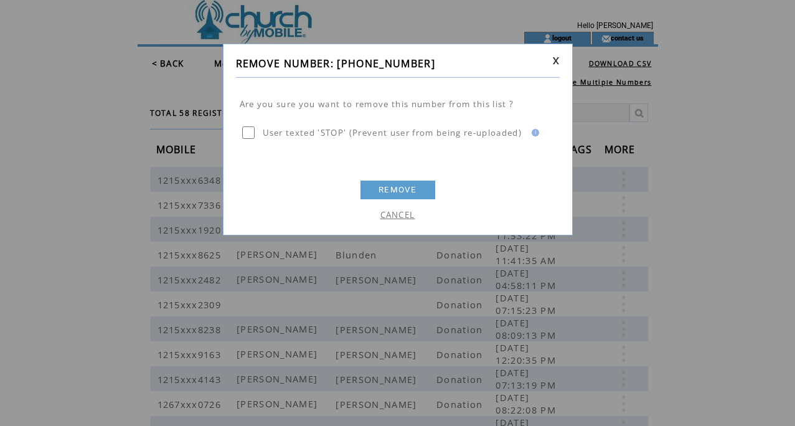
click at [382, 196] on link "REMOVE" at bounding box center [398, 190] width 75 height 19
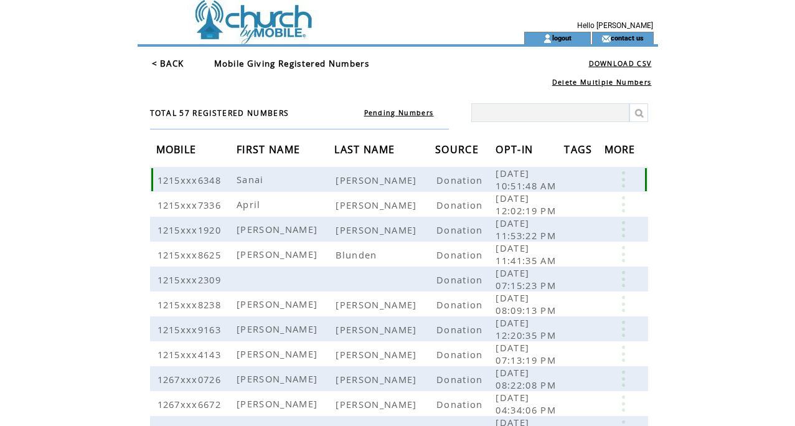
click at [623, 181] on link at bounding box center [623, 179] width 37 height 16
click at [551, 215] on link "DELETE" at bounding box center [560, 215] width 33 height 11
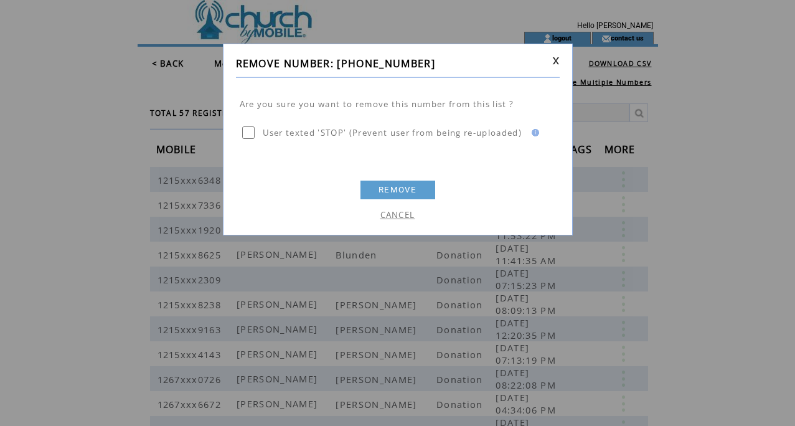
click at [392, 192] on link "REMOVE" at bounding box center [398, 190] width 75 height 19
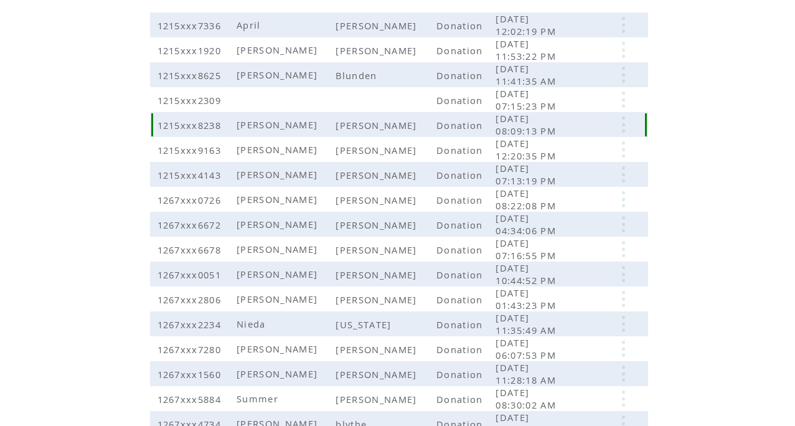
scroll to position [165, 0]
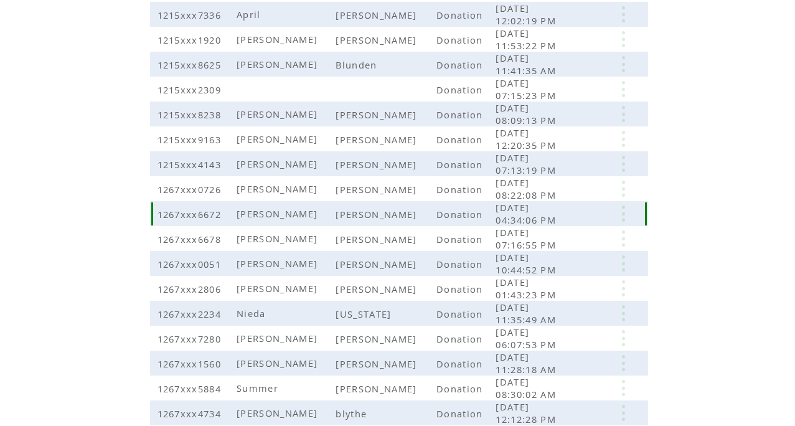
click at [622, 217] on link at bounding box center [623, 213] width 37 height 16
click at [557, 253] on link "DELETE" at bounding box center [559, 252] width 33 height 11
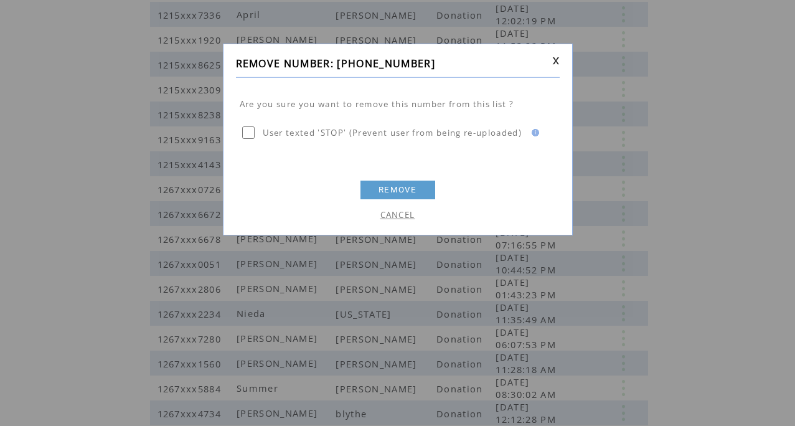
click at [410, 187] on link "REMOVE" at bounding box center [398, 190] width 75 height 19
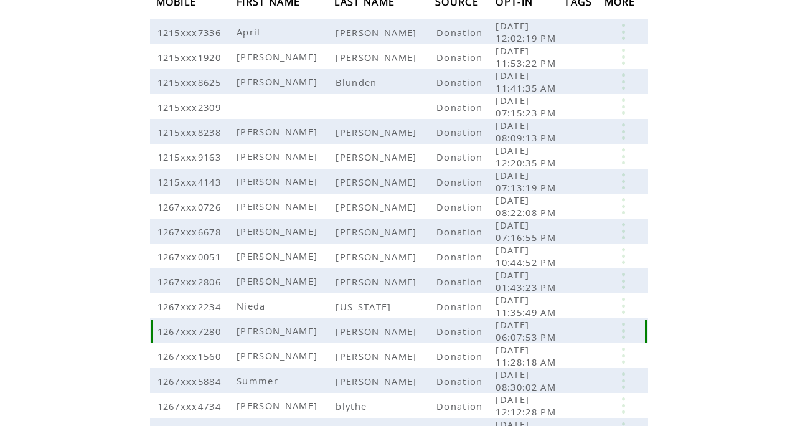
scroll to position [149, 0]
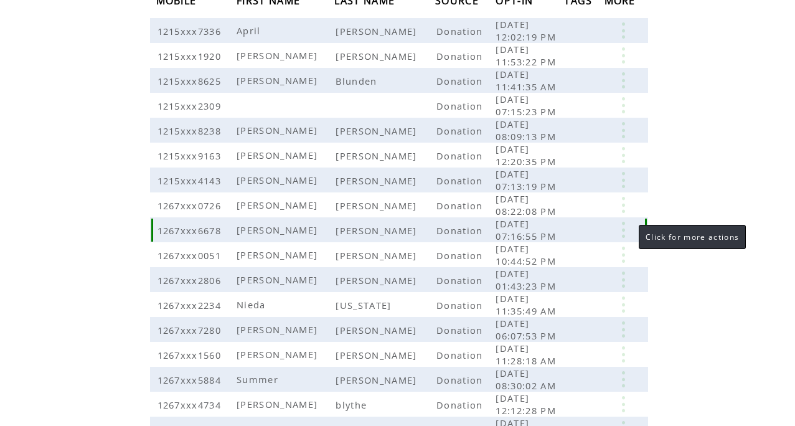
click at [626, 232] on link at bounding box center [623, 230] width 37 height 16
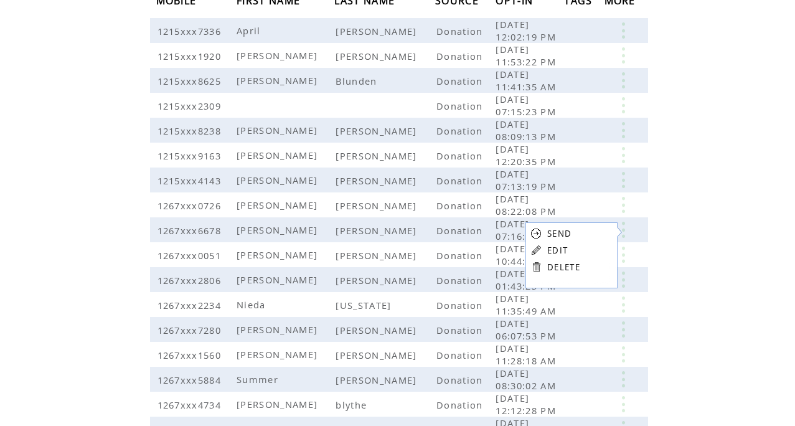
click at [562, 265] on link "DELETE" at bounding box center [563, 267] width 33 height 11
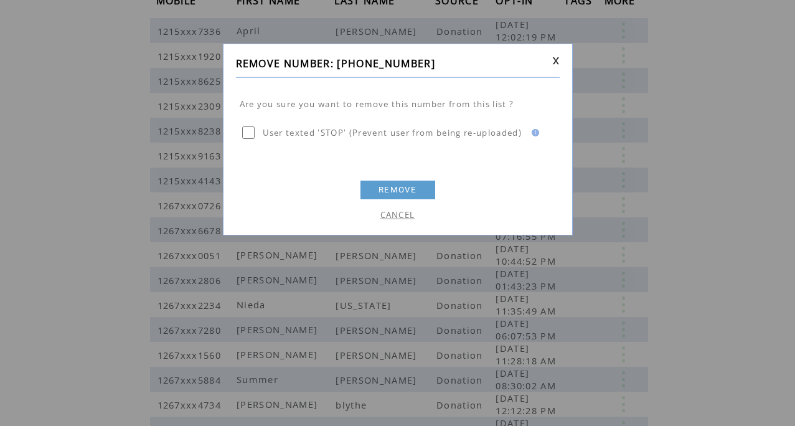
click at [399, 190] on link "REMOVE" at bounding box center [398, 190] width 75 height 19
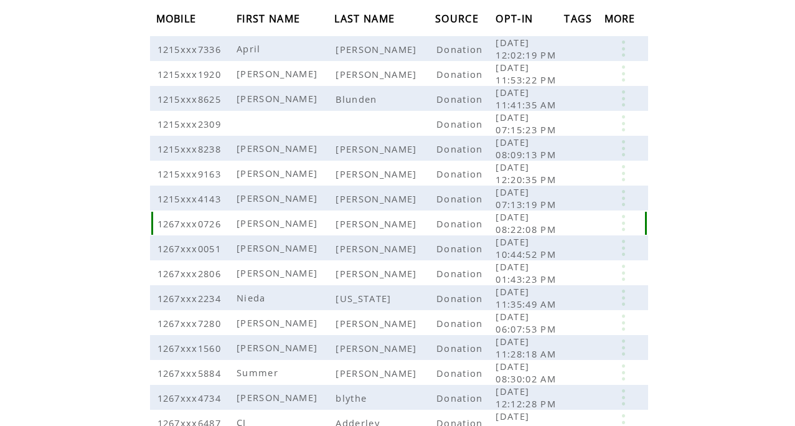
scroll to position [139, 0]
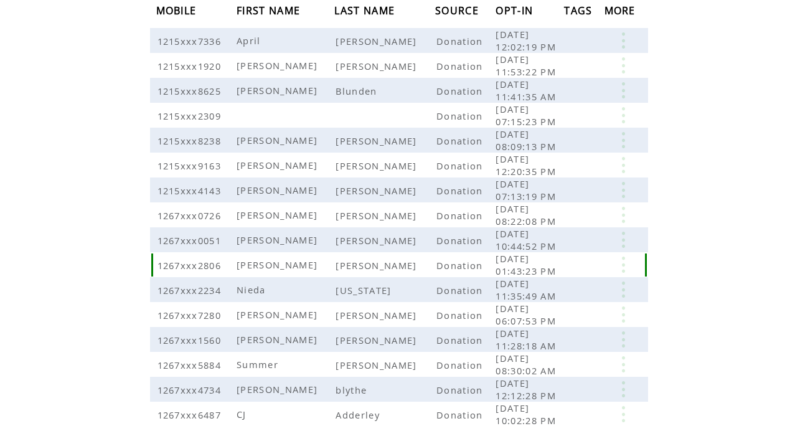
click at [623, 266] on link at bounding box center [623, 265] width 37 height 16
click at [559, 301] on link "DELETE" at bounding box center [560, 301] width 33 height 11
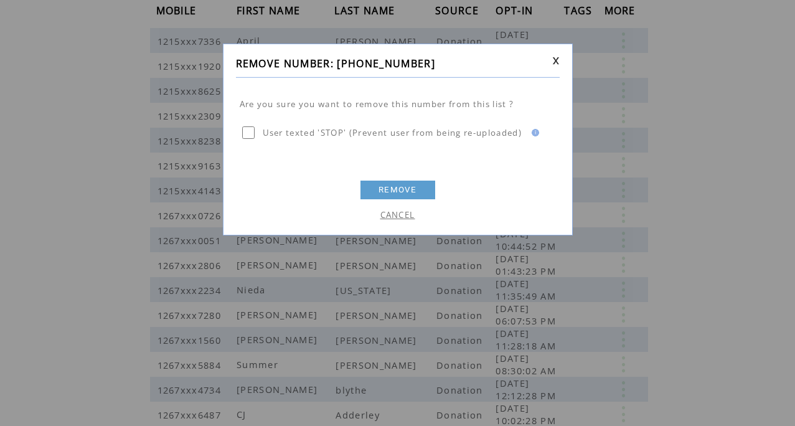
click at [380, 191] on link "REMOVE" at bounding box center [398, 190] width 75 height 19
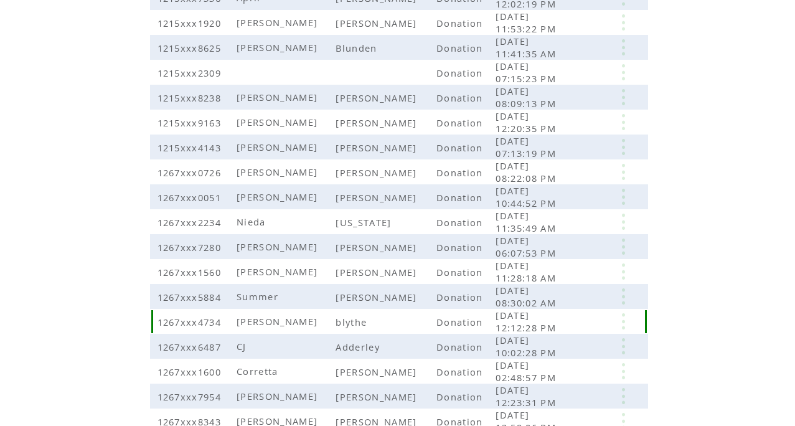
scroll to position [196, 0]
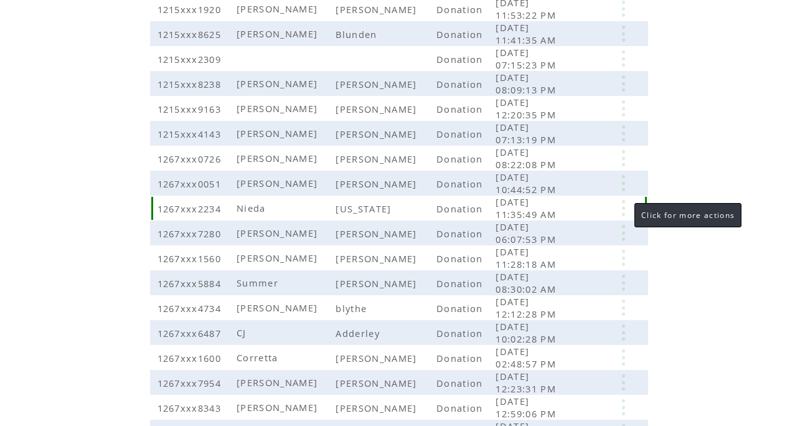
click at [622, 210] on link at bounding box center [623, 208] width 37 height 16
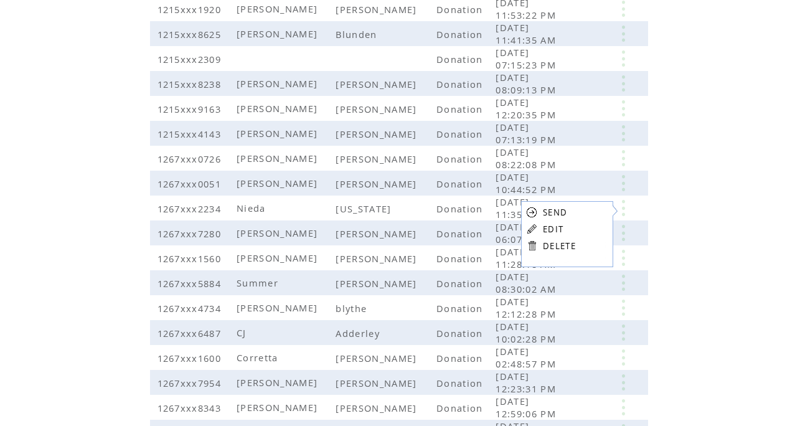
click at [541, 250] on table "SEND EDIT DELETE" at bounding box center [551, 228] width 60 height 55
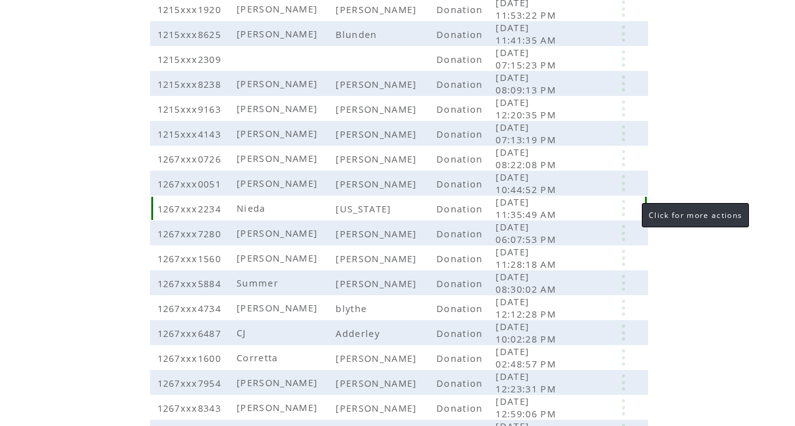
click at [621, 207] on link at bounding box center [623, 208] width 37 height 16
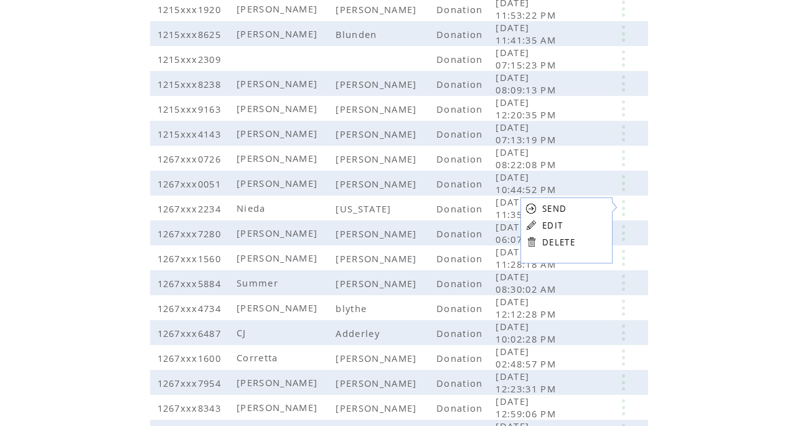
click at [561, 241] on link "DELETE" at bounding box center [558, 242] width 33 height 11
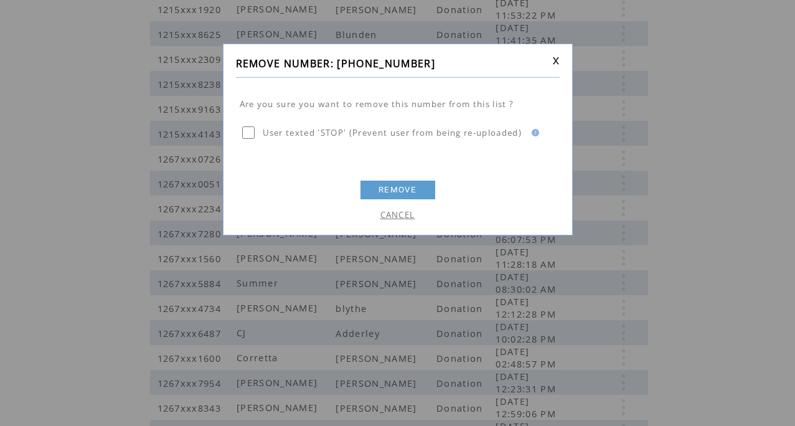
click at [392, 186] on link "REMOVE" at bounding box center [398, 190] width 75 height 19
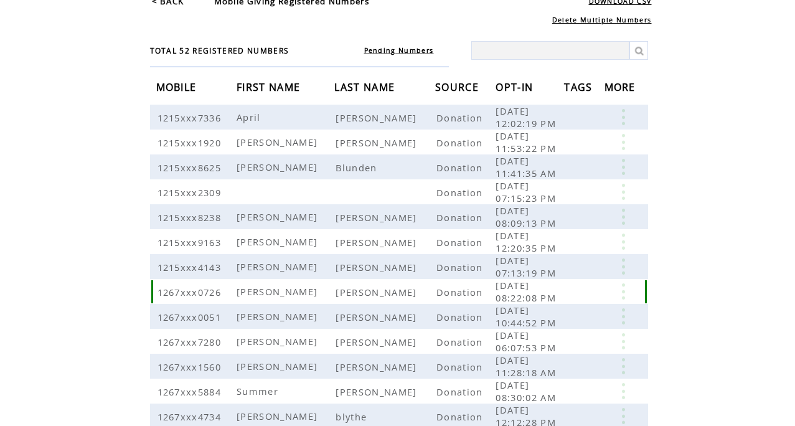
scroll to position [70, 0]
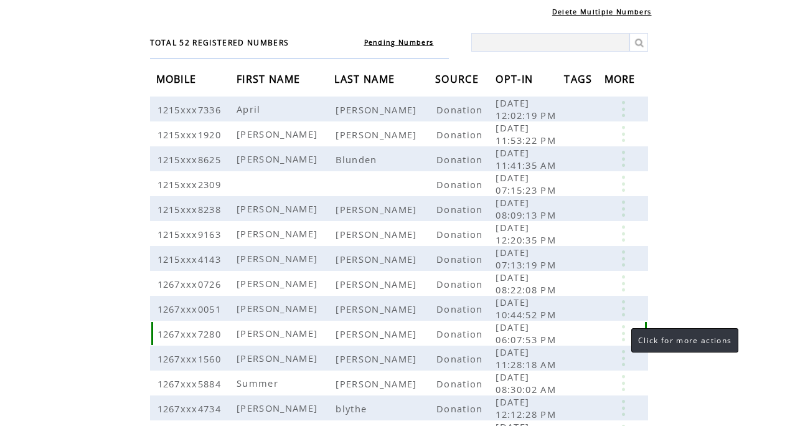
click at [625, 334] on link at bounding box center [623, 333] width 37 height 16
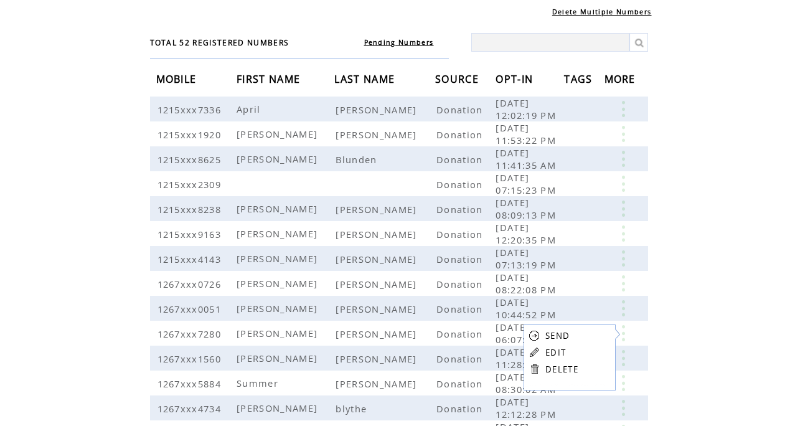
click at [559, 367] on link "DELETE" at bounding box center [561, 369] width 33 height 11
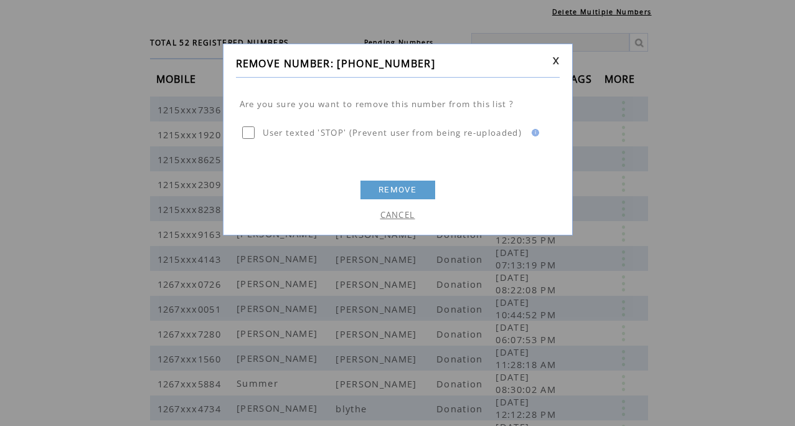
click at [384, 189] on link "REMOVE" at bounding box center [398, 190] width 75 height 19
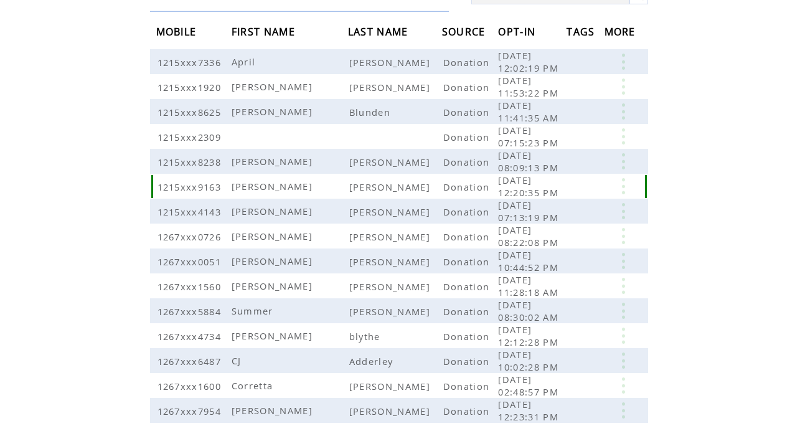
scroll to position [120, 0]
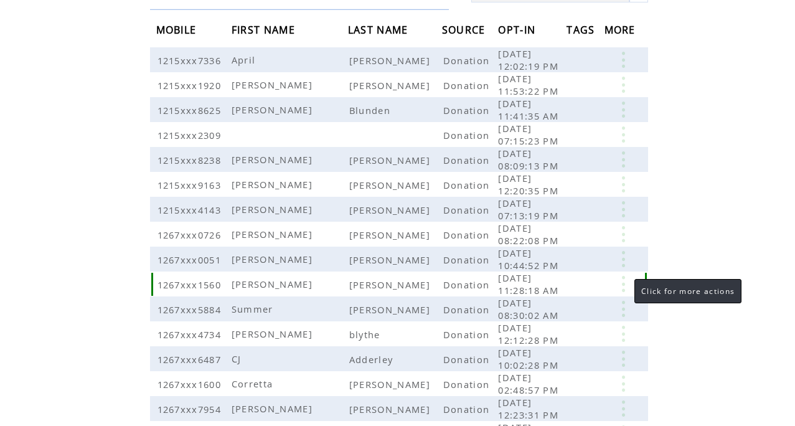
click at [622, 288] on link at bounding box center [623, 284] width 37 height 16
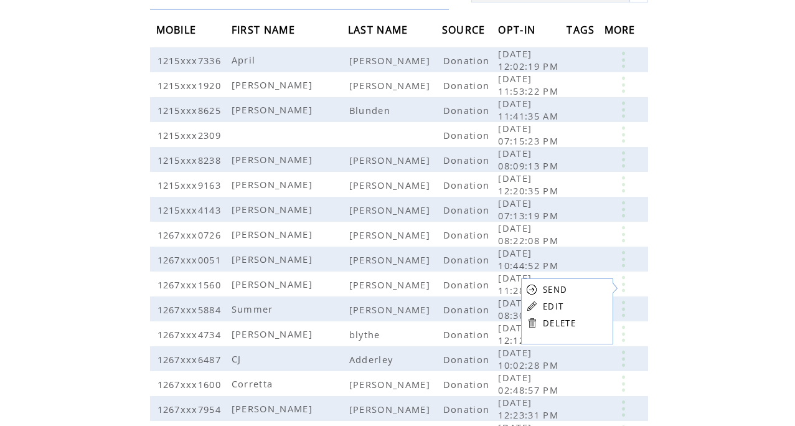
click at [550, 324] on link "DELETE" at bounding box center [559, 323] width 33 height 11
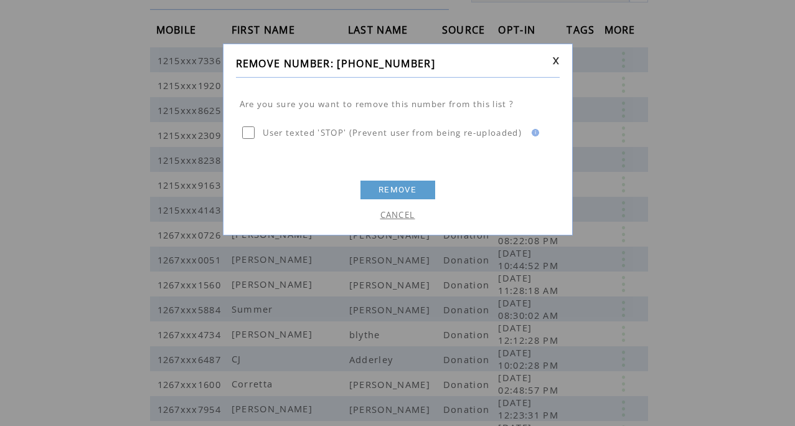
click at [395, 190] on link "REMOVE" at bounding box center [398, 190] width 75 height 19
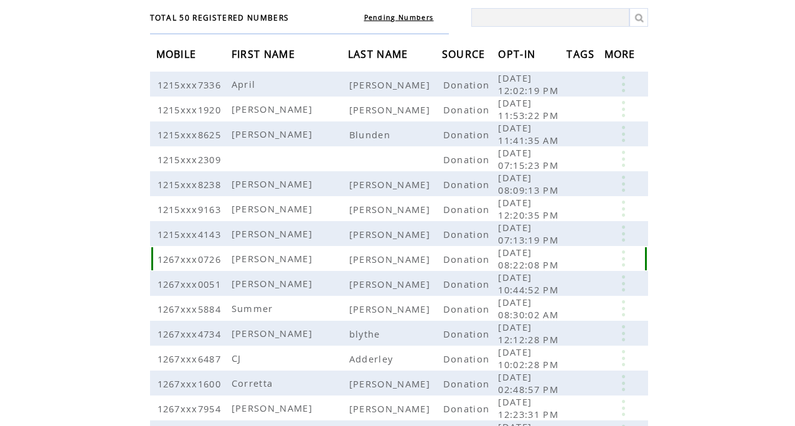
scroll to position [99, 0]
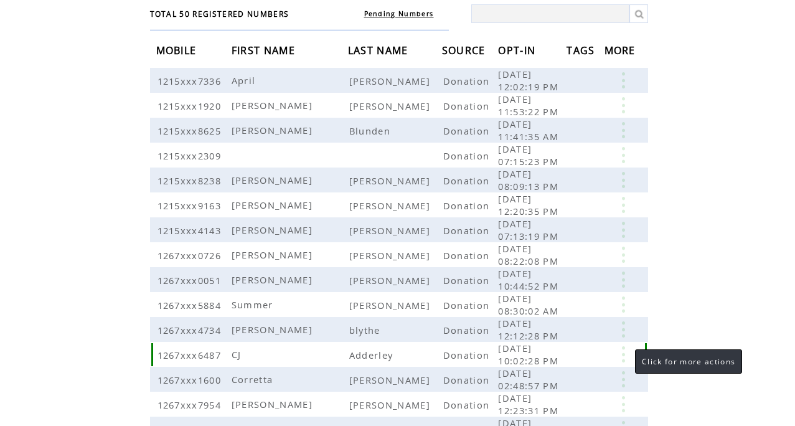
click at [623, 357] on link at bounding box center [623, 354] width 37 height 16
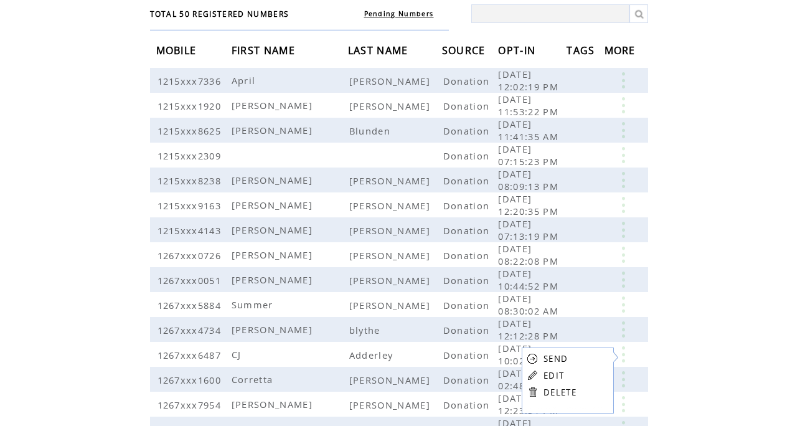
click at [554, 393] on link "DELETE" at bounding box center [560, 392] width 33 height 11
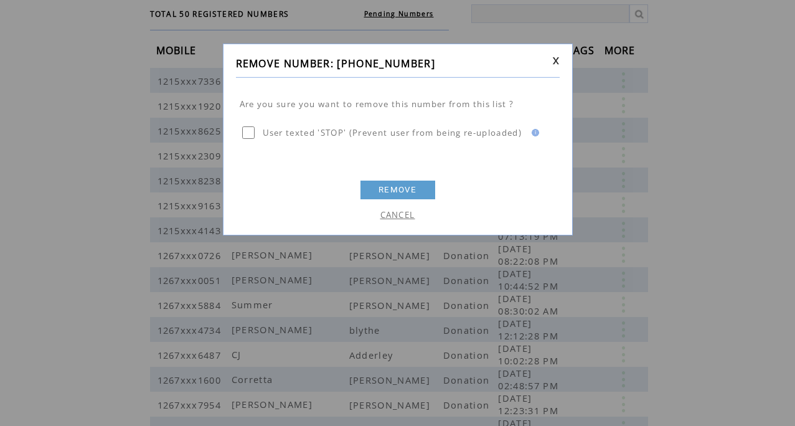
click at [387, 189] on link "REMOVE" at bounding box center [398, 190] width 75 height 19
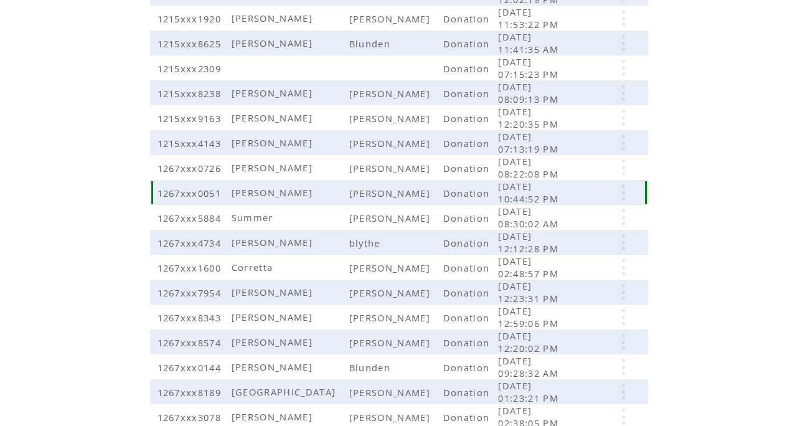
scroll to position [197, 0]
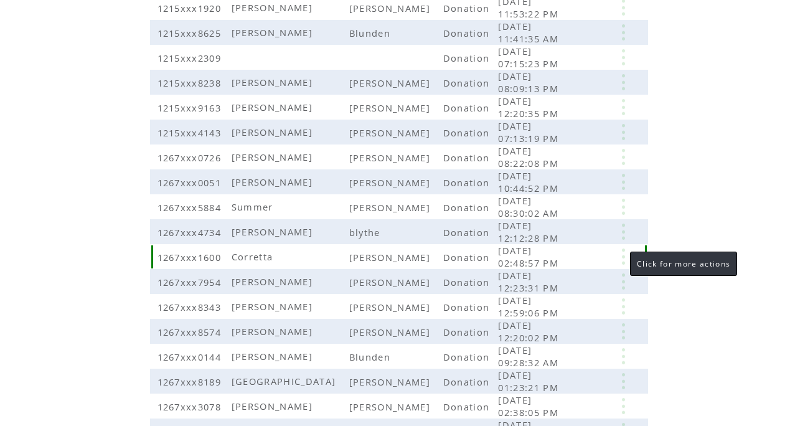
click at [618, 253] on link at bounding box center [623, 256] width 37 height 16
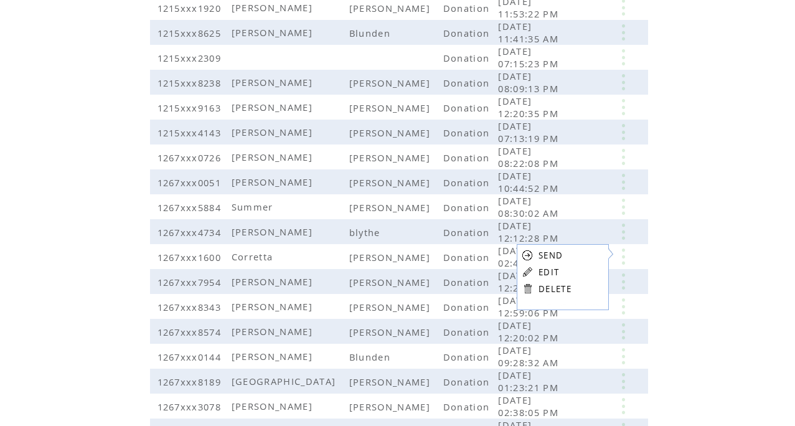
click at [559, 290] on link "DELETE" at bounding box center [555, 288] width 33 height 11
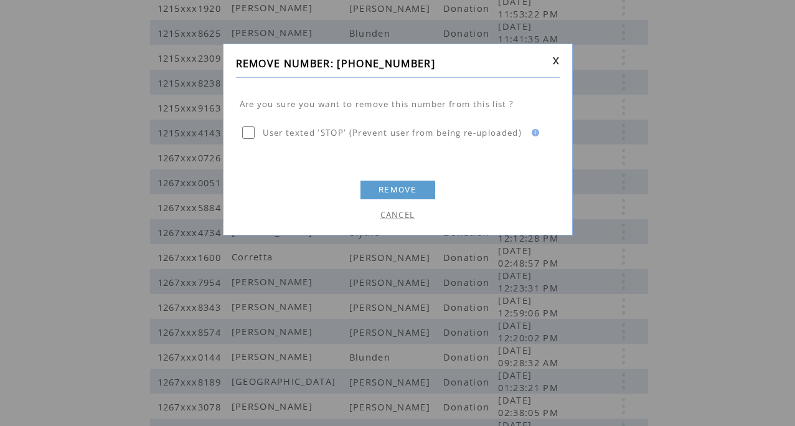
click at [400, 190] on link "REMOVE" at bounding box center [398, 190] width 75 height 19
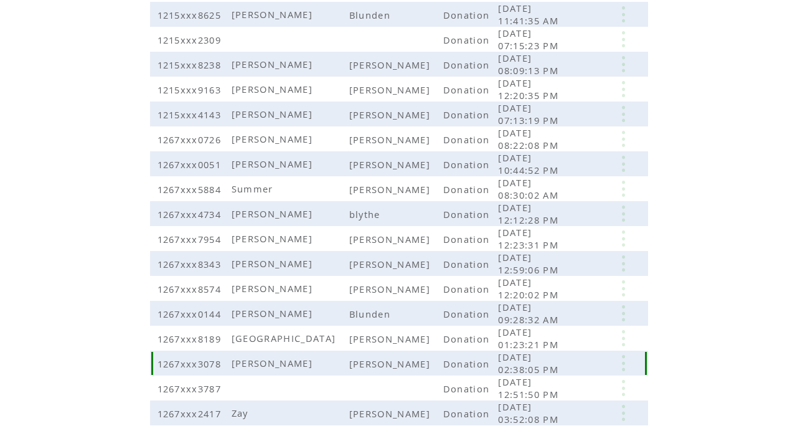
scroll to position [220, 0]
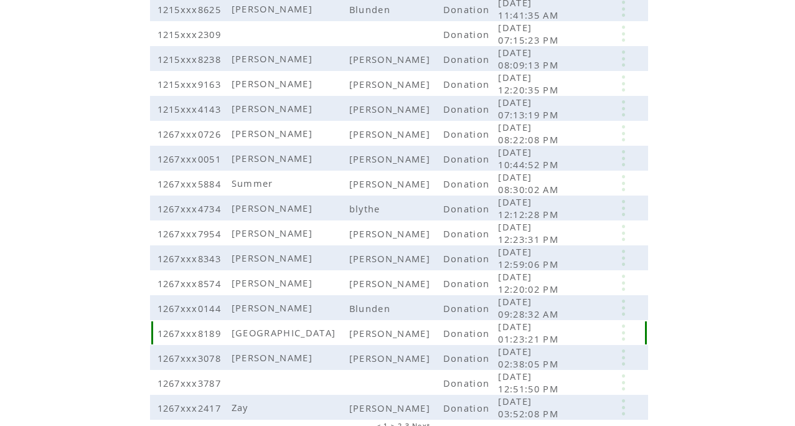
click at [621, 335] on link at bounding box center [623, 332] width 37 height 16
click at [566, 370] on link "DELETE" at bounding box center [558, 369] width 33 height 11
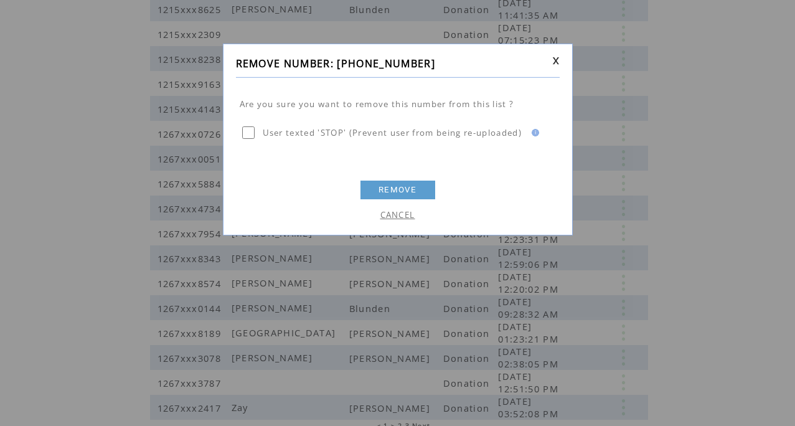
click at [405, 187] on link "REMOVE" at bounding box center [398, 190] width 75 height 19
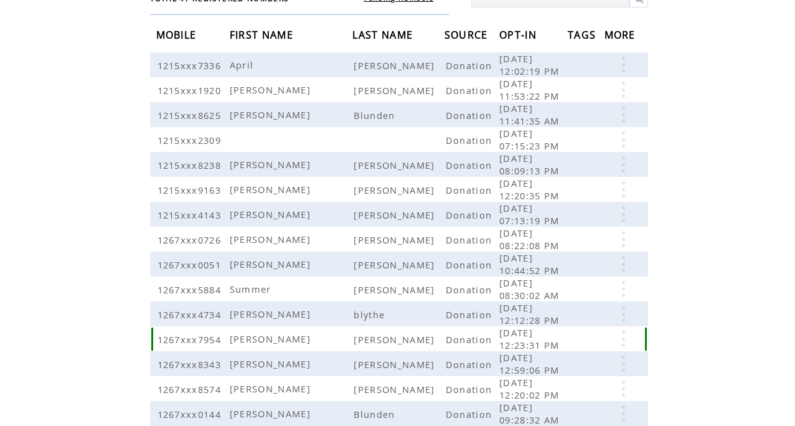
scroll to position [106, 0]
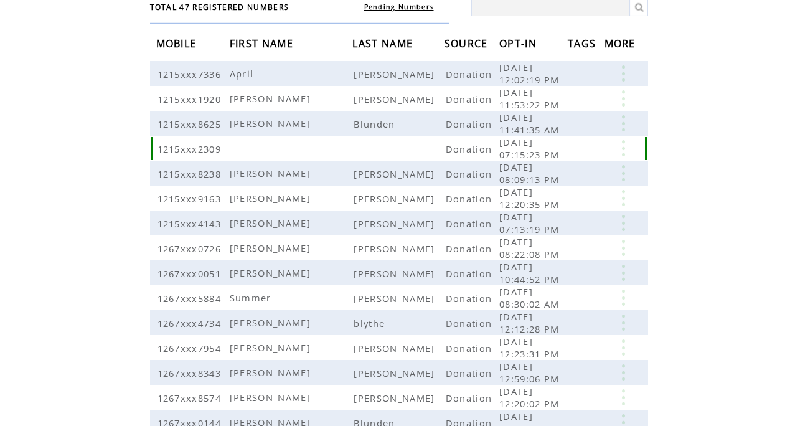
click at [625, 148] on link at bounding box center [623, 148] width 37 height 16
click at [552, 183] on link "DELETE" at bounding box center [562, 182] width 33 height 11
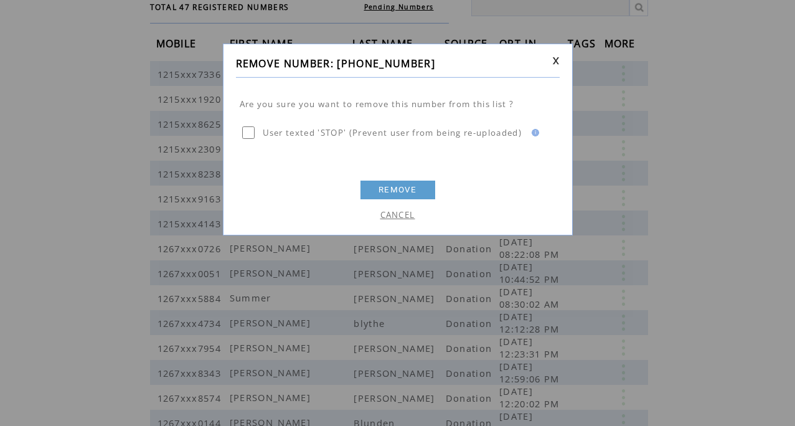
click at [392, 190] on link "REMOVE" at bounding box center [398, 190] width 75 height 19
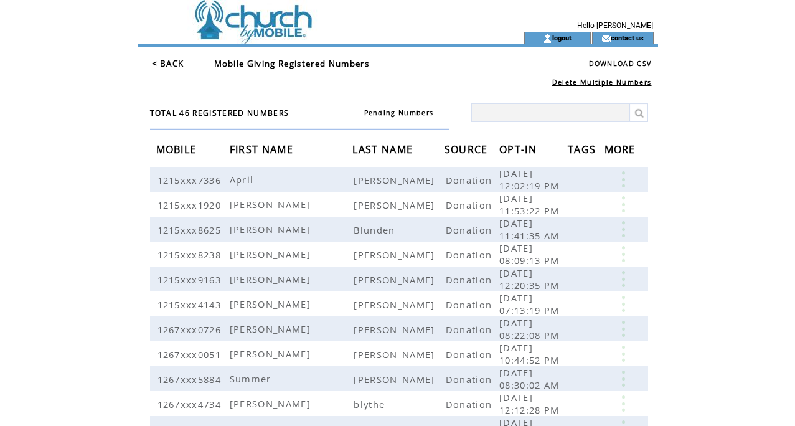
click at [156, 64] on link "< BACK" at bounding box center [168, 63] width 32 height 11
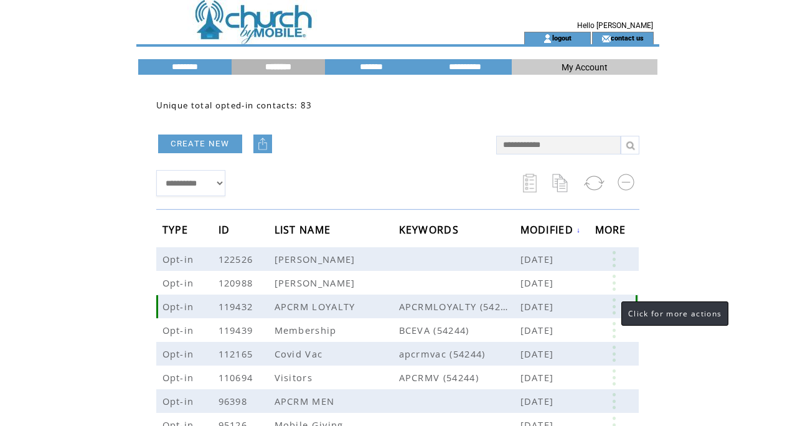
click at [609, 308] on link at bounding box center [613, 306] width 37 height 16
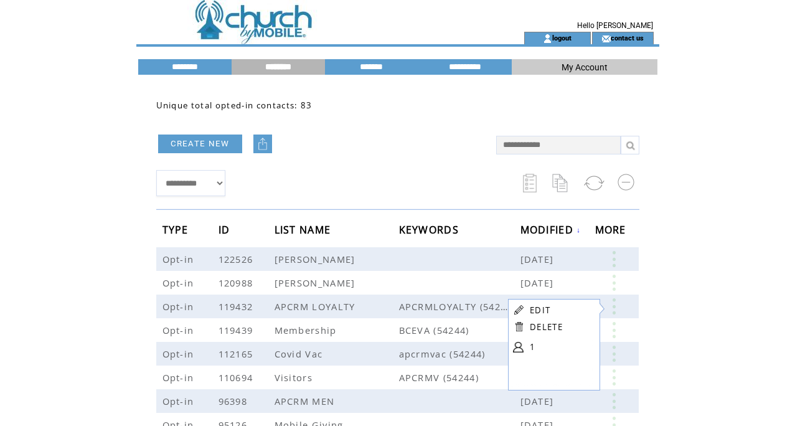
click at [531, 345] on link "1" at bounding box center [561, 346] width 62 height 19
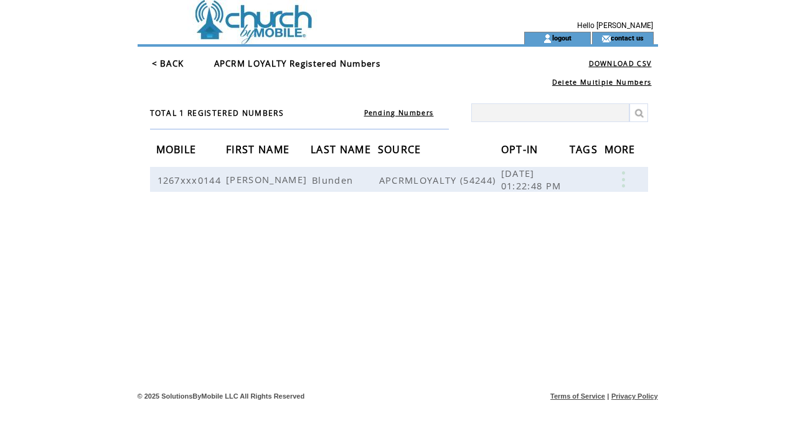
click at [161, 64] on link "< BACK" at bounding box center [168, 63] width 32 height 11
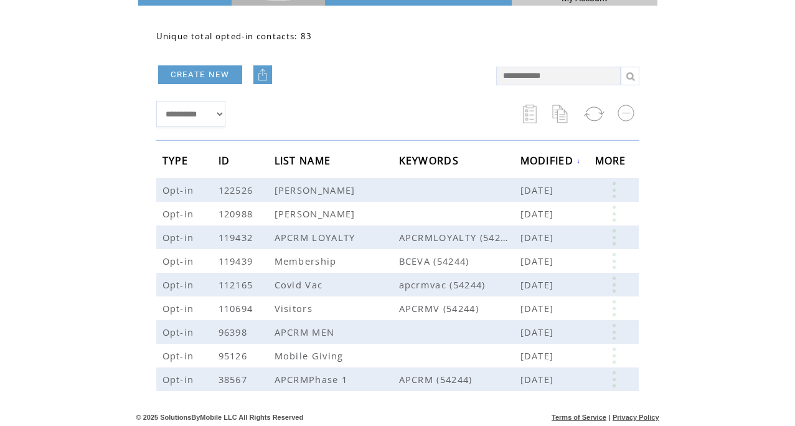
scroll to position [71, 0]
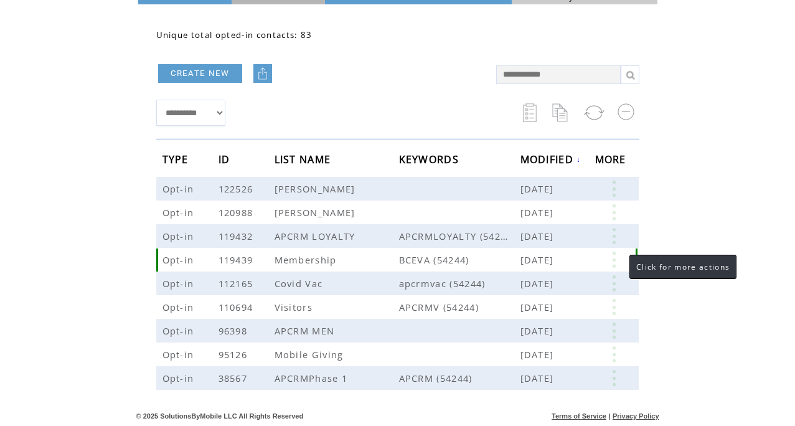
click at [615, 259] on link at bounding box center [613, 260] width 37 height 16
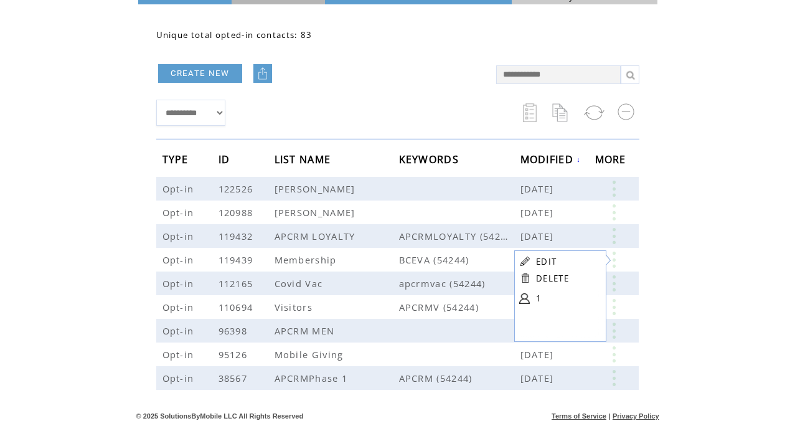
click at [537, 297] on link "1" at bounding box center [567, 298] width 62 height 19
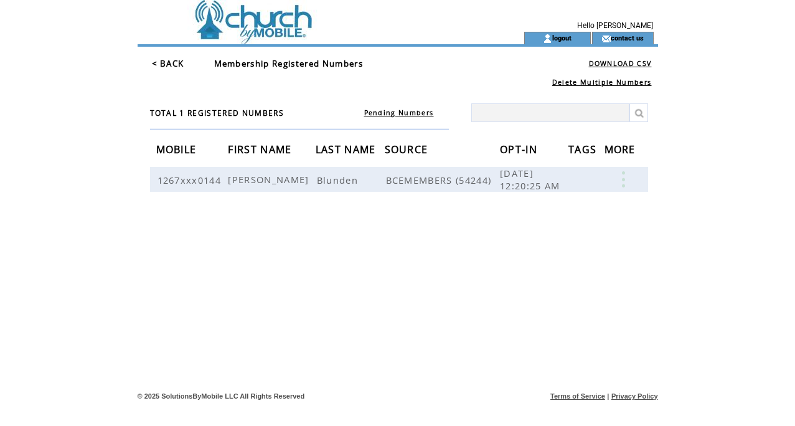
click at [159, 64] on link "< BACK" at bounding box center [168, 63] width 32 height 11
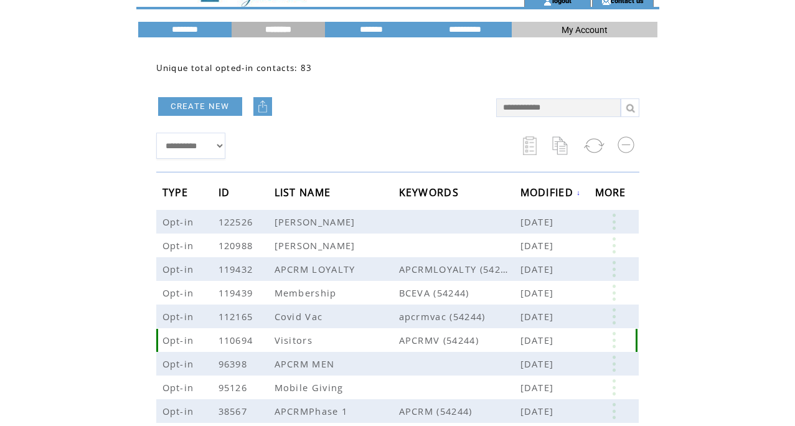
scroll to position [39, 0]
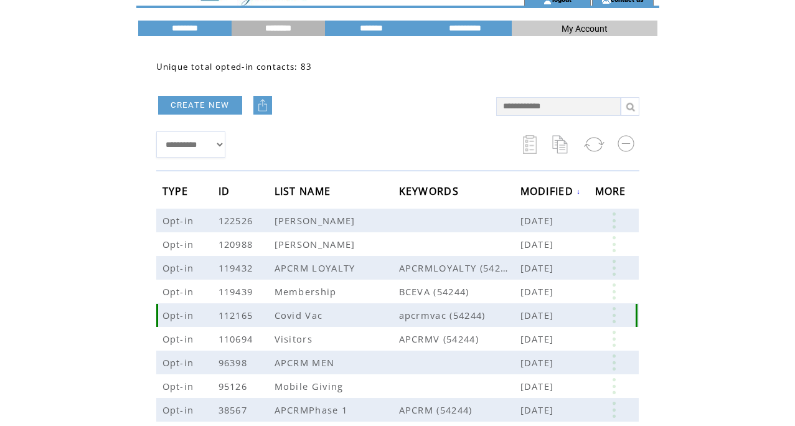
click at [613, 317] on link at bounding box center [613, 315] width 37 height 16
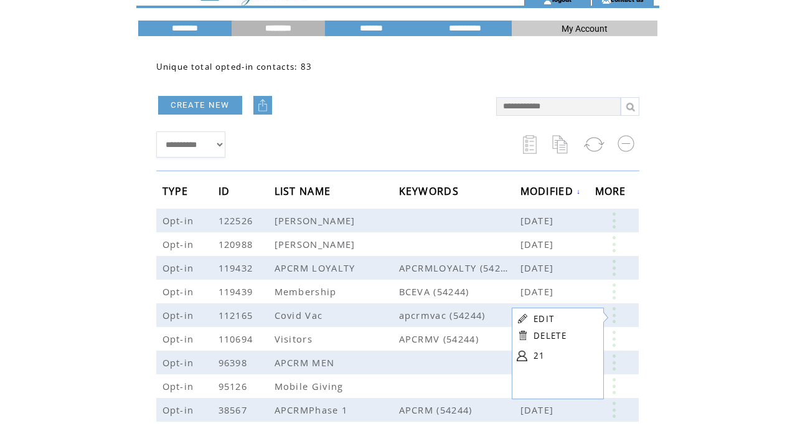
click at [531, 353] on table "EDIT DELETE 21" at bounding box center [556, 339] width 89 height 62
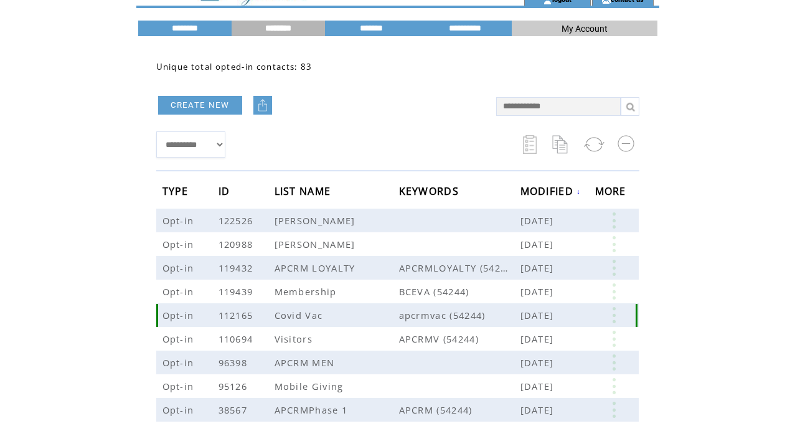
click at [618, 318] on link at bounding box center [613, 315] width 37 height 16
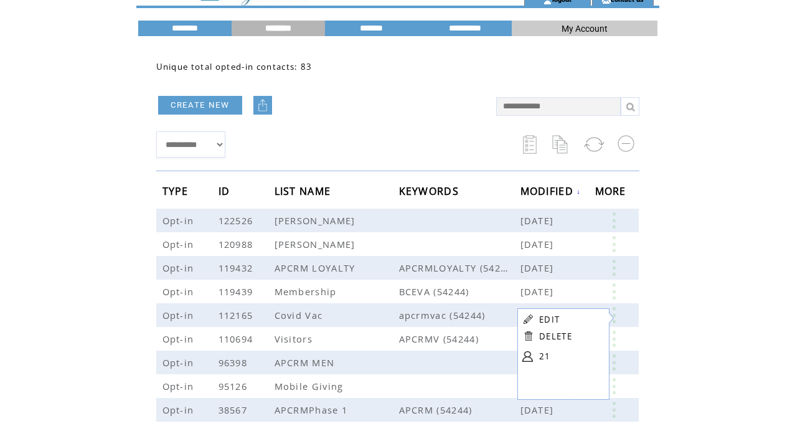
click at [537, 359] on table "EDIT DELETE 21" at bounding box center [561, 339] width 89 height 62
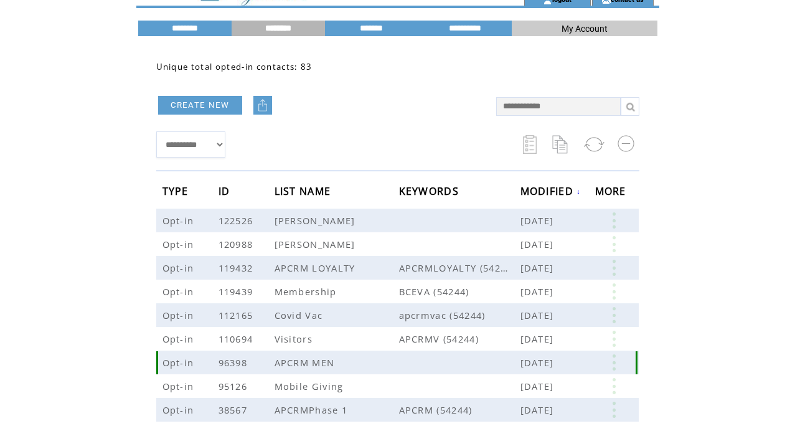
scroll to position [71, 0]
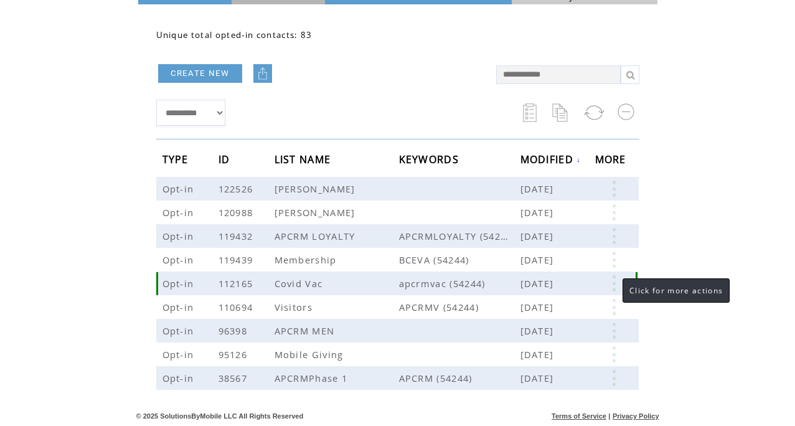
click at [610, 288] on link at bounding box center [613, 283] width 37 height 16
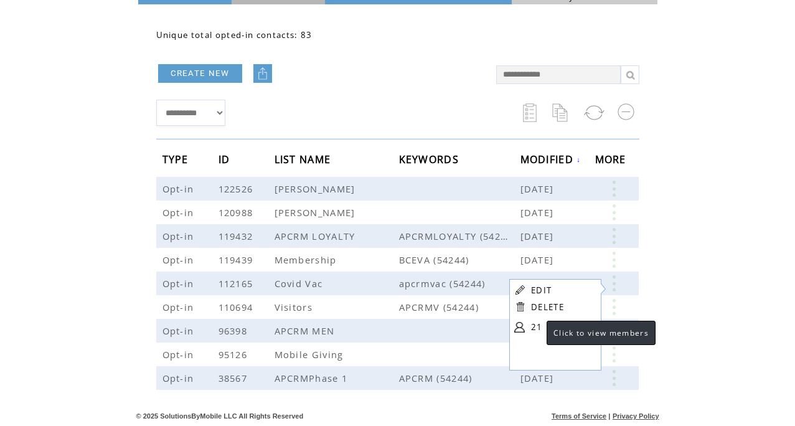
click at [534, 324] on link "21" at bounding box center [562, 327] width 62 height 19
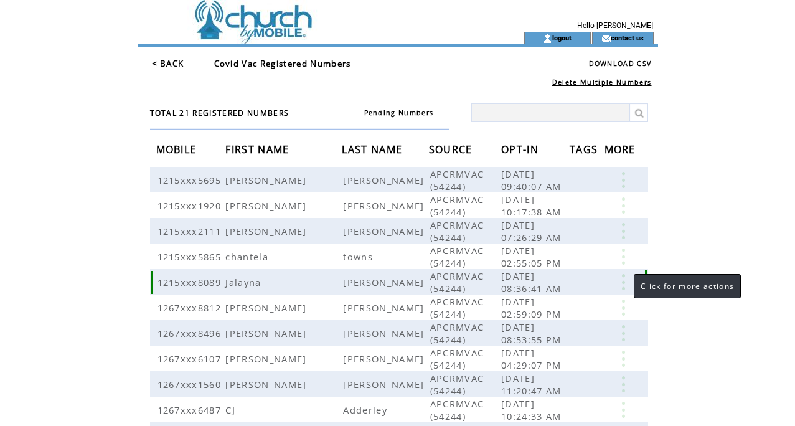
click at [621, 283] on link at bounding box center [623, 282] width 37 height 16
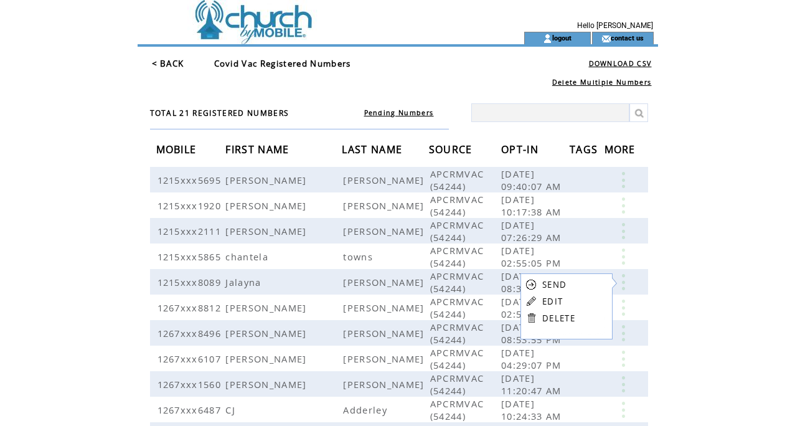
click at [557, 318] on link "DELETE" at bounding box center [558, 318] width 33 height 11
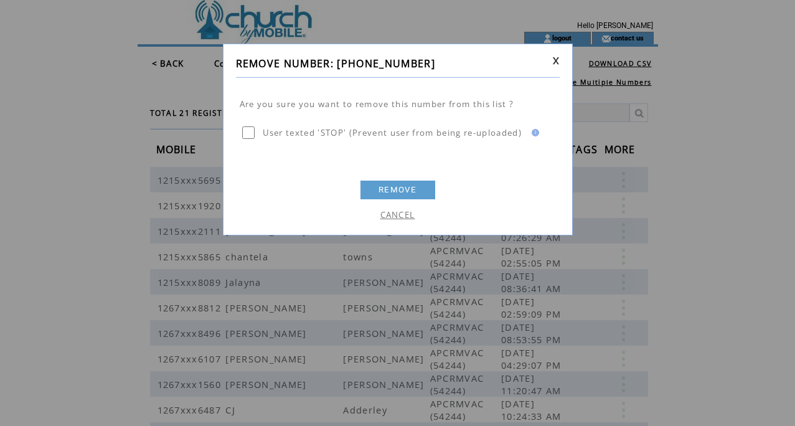
click at [379, 193] on link "REMOVE" at bounding box center [398, 190] width 75 height 19
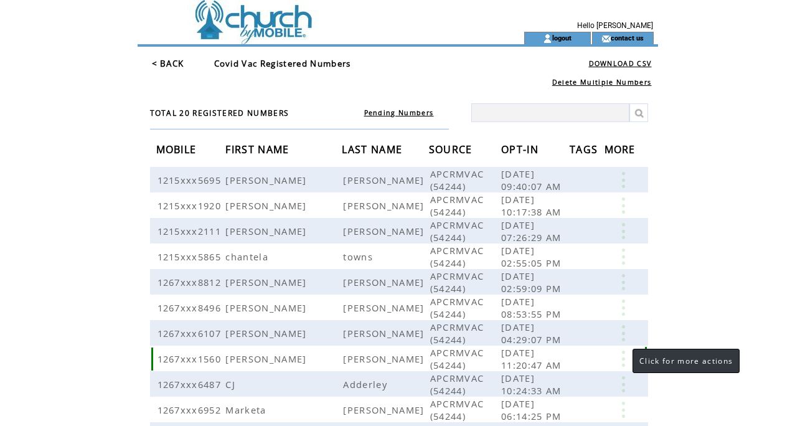
click at [620, 351] on link at bounding box center [623, 359] width 37 height 16
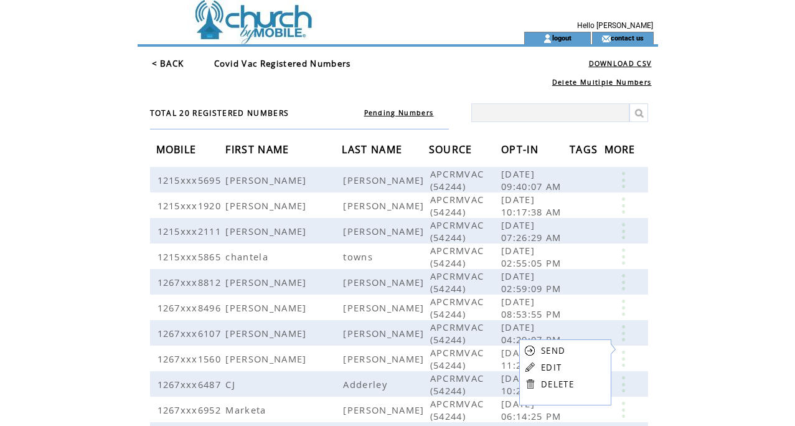
click at [552, 385] on link "DELETE" at bounding box center [557, 384] width 33 height 11
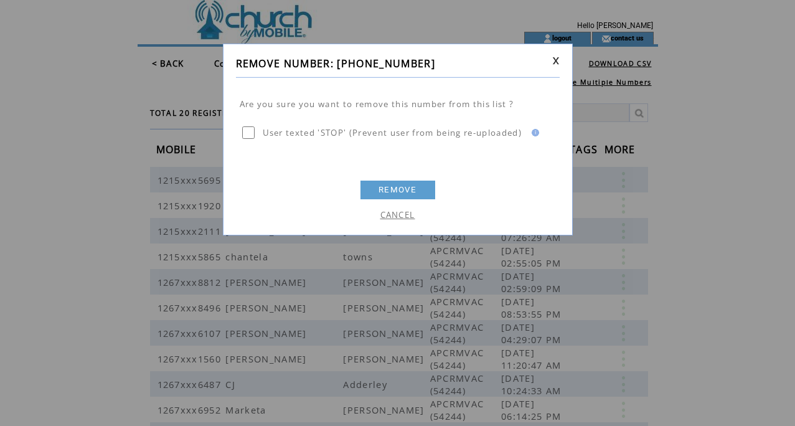
click at [387, 191] on link "REMOVE" at bounding box center [398, 190] width 75 height 19
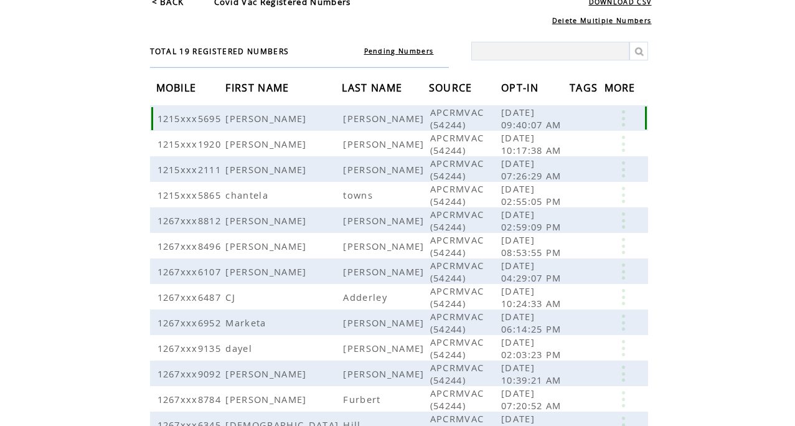
scroll to position [68, 0]
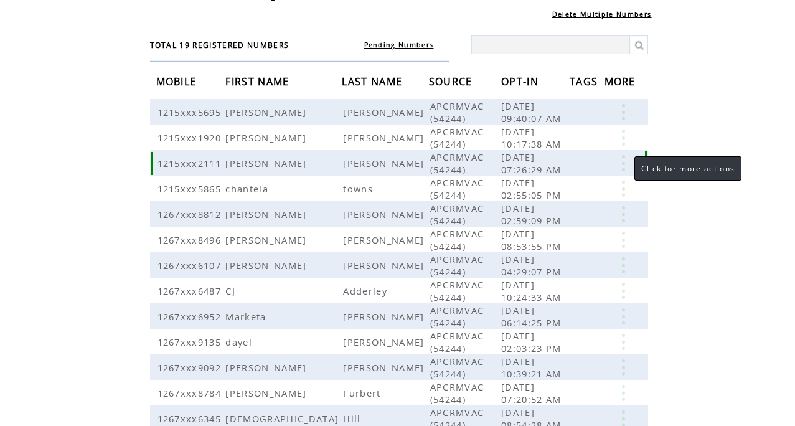
click at [622, 162] on link at bounding box center [623, 163] width 37 height 16
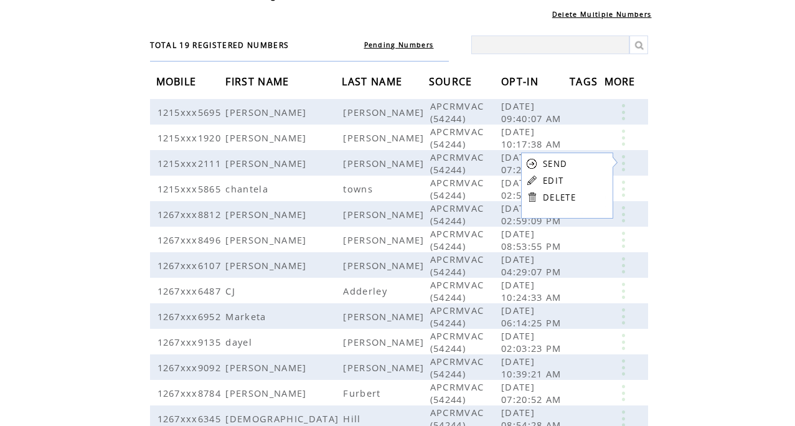
click at [554, 197] on link "DELETE" at bounding box center [559, 197] width 33 height 11
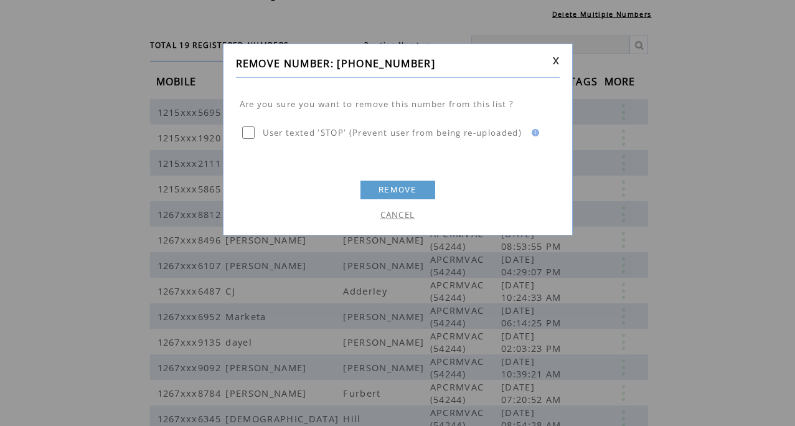
click at [385, 187] on link "REMOVE" at bounding box center [398, 190] width 75 height 19
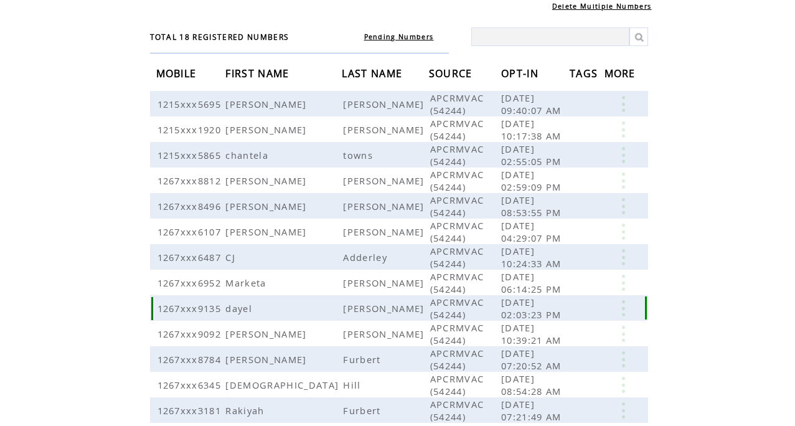
scroll to position [80, 0]
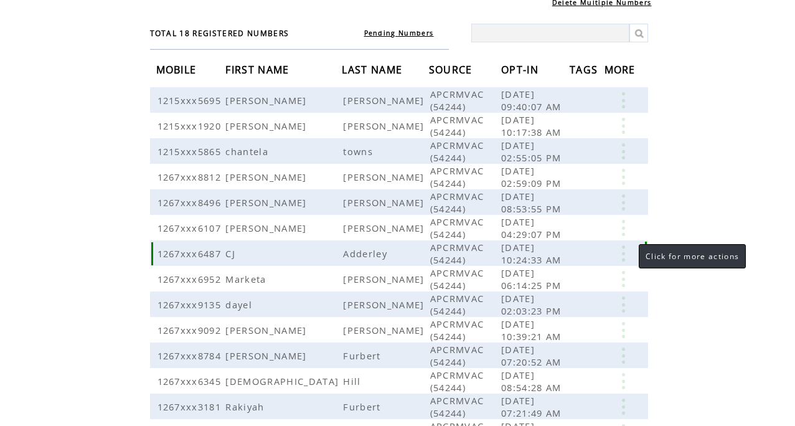
click at [623, 248] on link at bounding box center [623, 253] width 37 height 16
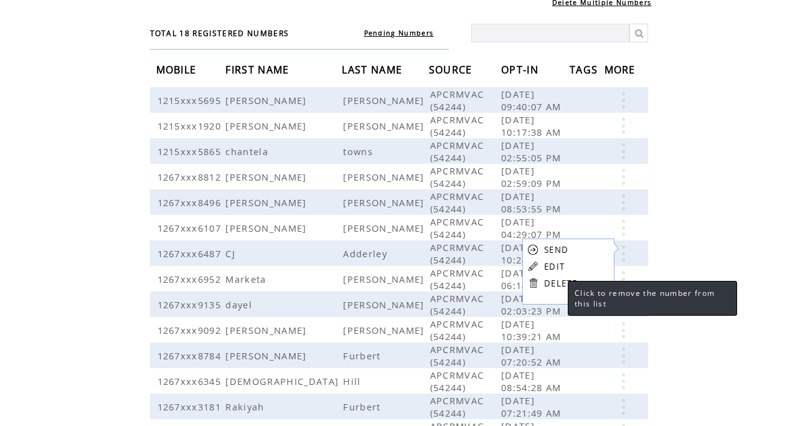
click at [555, 283] on link "DELETE" at bounding box center [560, 283] width 33 height 11
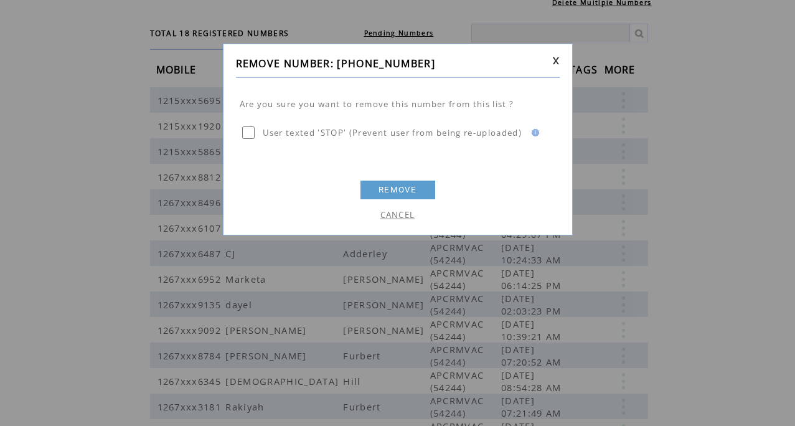
click at [402, 189] on link "REMOVE" at bounding box center [398, 190] width 75 height 19
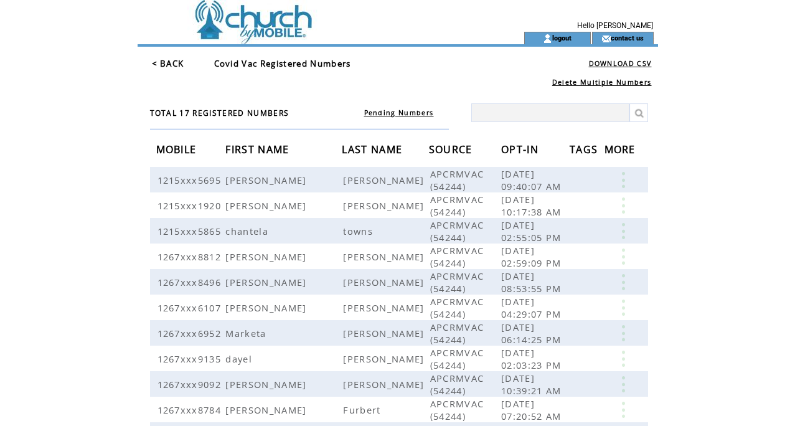
click at [168, 61] on link "< BACK" at bounding box center [168, 63] width 32 height 11
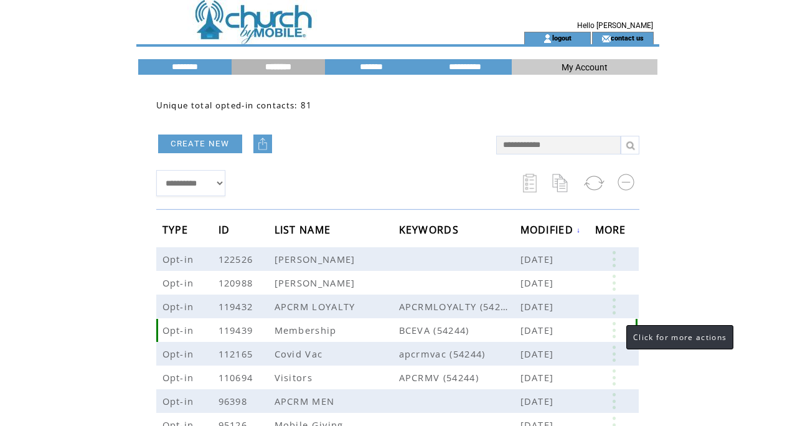
click at [611, 333] on link at bounding box center [613, 330] width 37 height 16
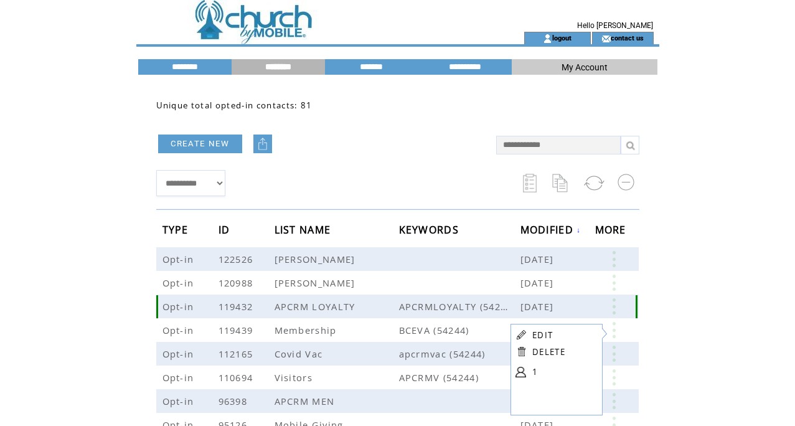
click at [610, 309] on link at bounding box center [613, 306] width 37 height 16
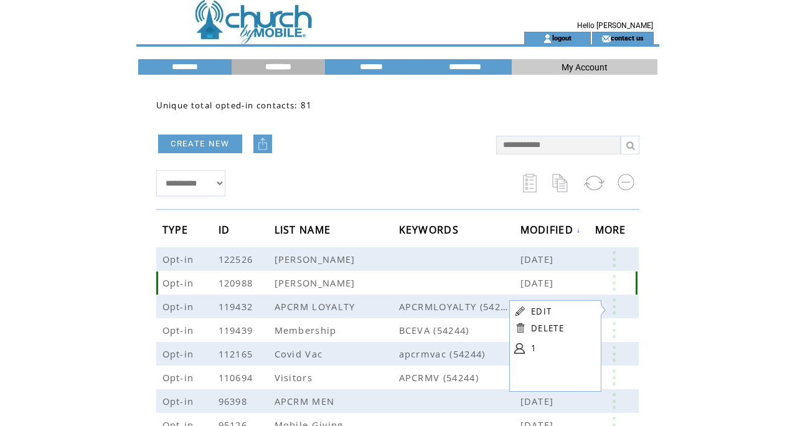
click at [611, 285] on link at bounding box center [613, 283] width 37 height 16
click at [613, 262] on link at bounding box center [613, 259] width 37 height 16
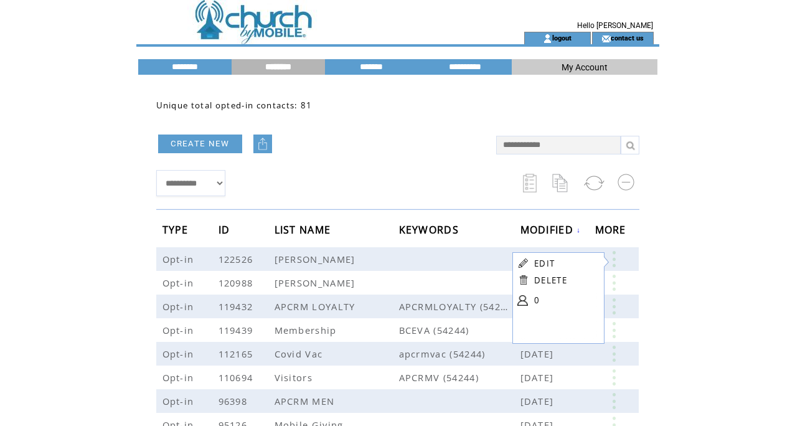
click at [550, 282] on link "DELETE" at bounding box center [550, 280] width 33 height 11
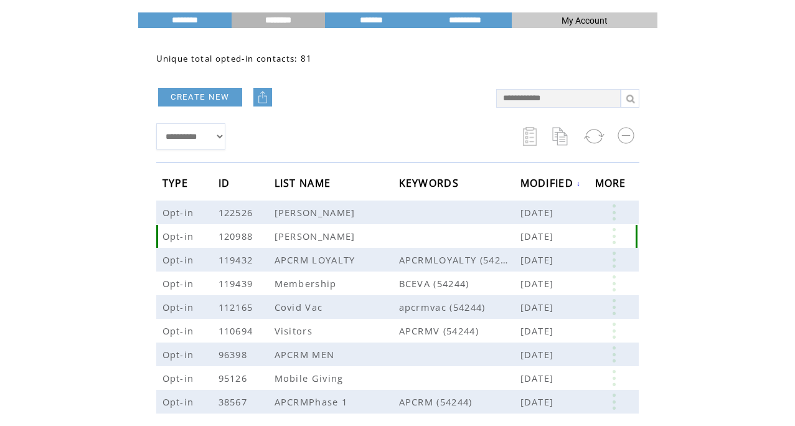
scroll to position [71, 0]
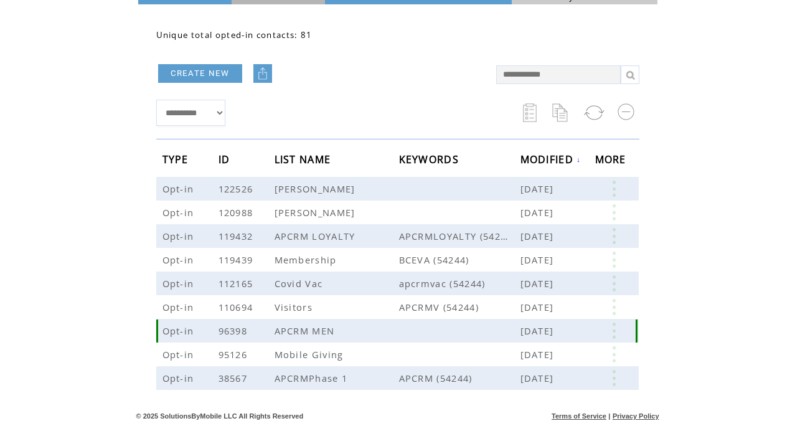
click at [615, 333] on link at bounding box center [613, 331] width 37 height 16
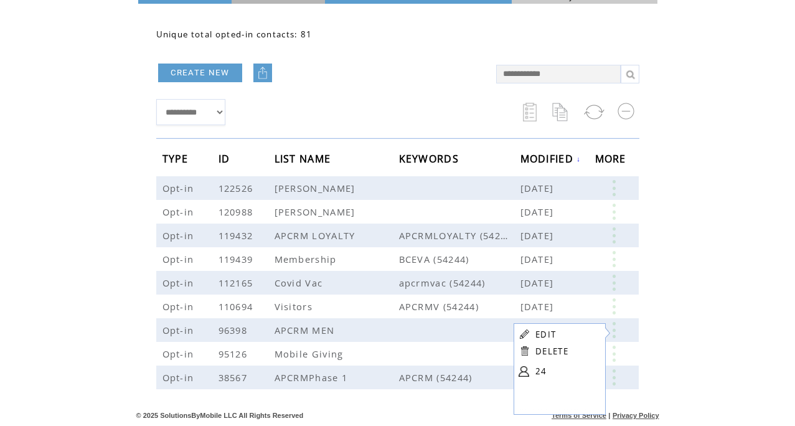
click at [527, 372] on link at bounding box center [524, 371] width 11 height 11
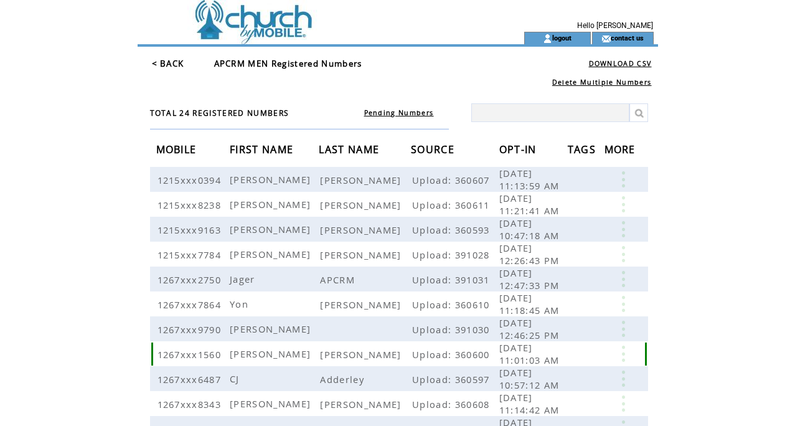
click at [626, 352] on link at bounding box center [623, 354] width 37 height 16
click at [553, 389] on link "DELETE" at bounding box center [563, 387] width 33 height 11
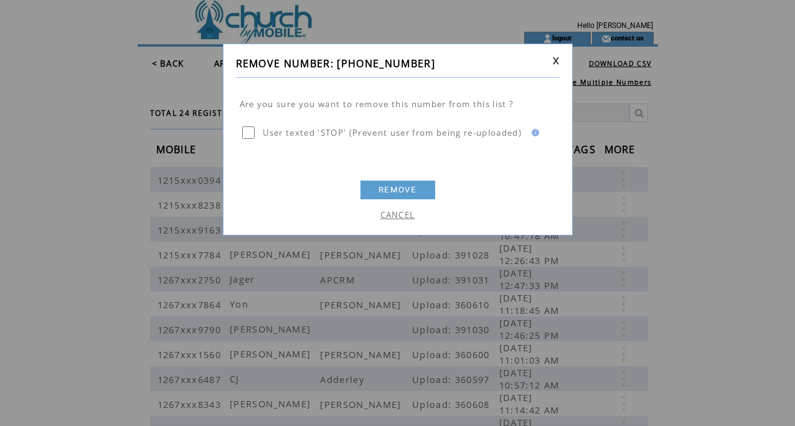
click at [392, 192] on link "REMOVE" at bounding box center [398, 190] width 75 height 19
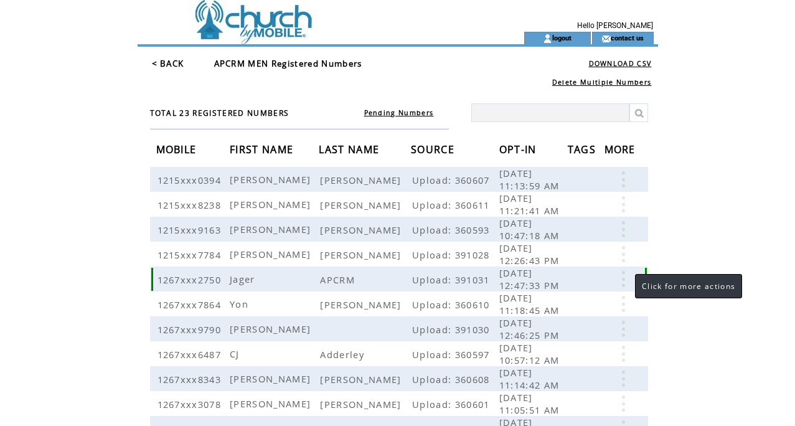
click at [623, 283] on link at bounding box center [623, 279] width 37 height 16
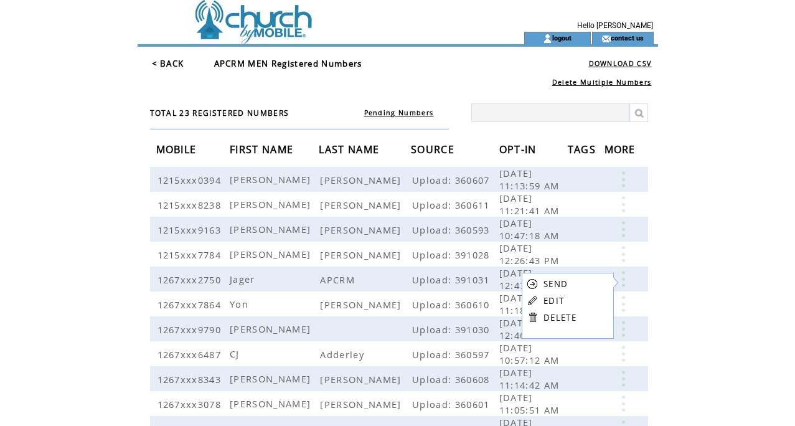
click at [559, 318] on link "DELETE" at bounding box center [560, 317] width 33 height 11
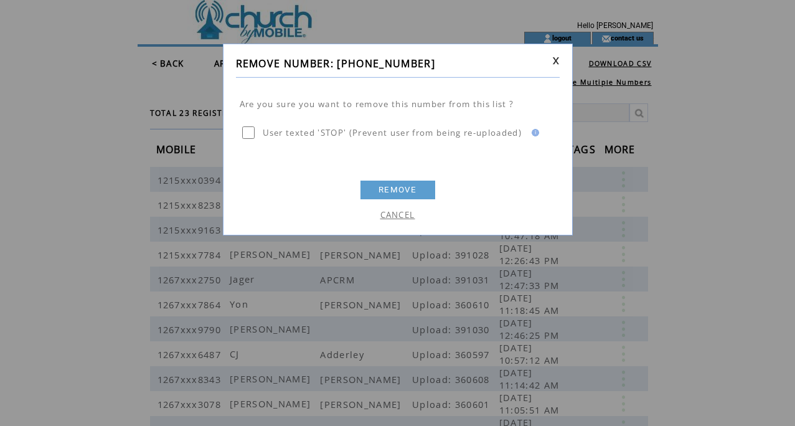
click at [384, 191] on link "REMOVE" at bounding box center [398, 190] width 75 height 19
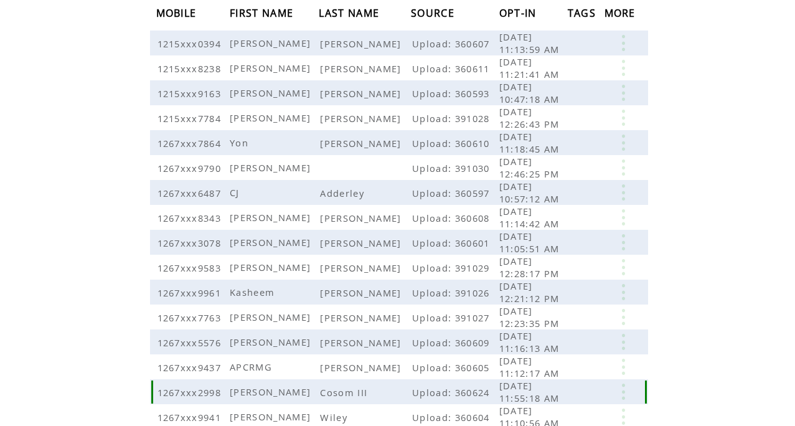
scroll to position [129, 0]
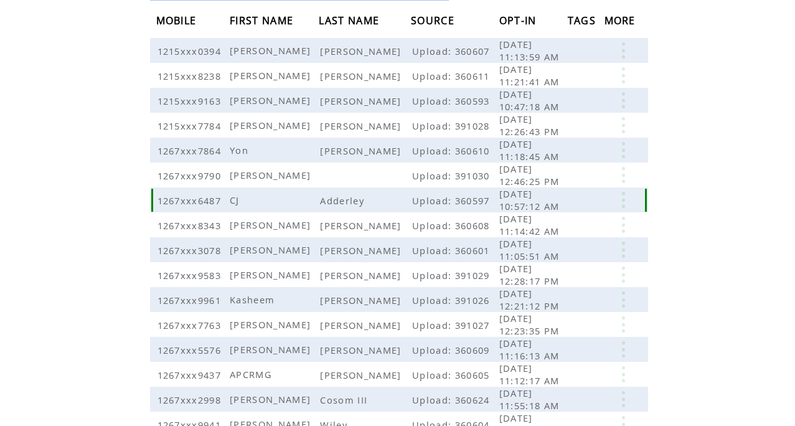
click at [618, 196] on link at bounding box center [623, 200] width 37 height 16
click at [563, 230] on link "DELETE" at bounding box center [555, 230] width 33 height 11
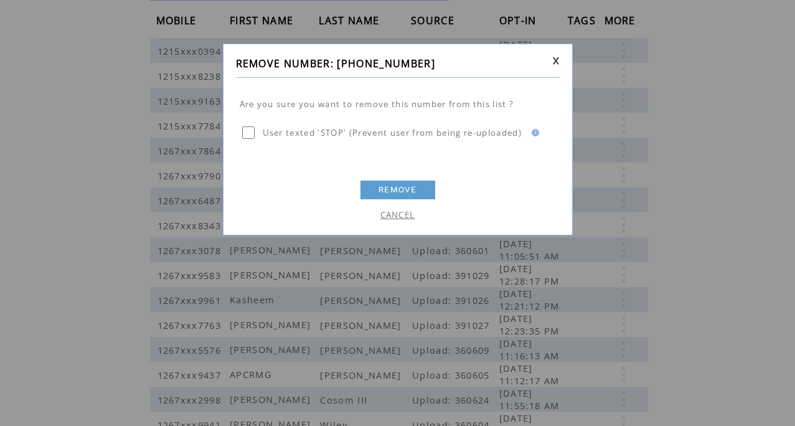
click at [404, 187] on link "REMOVE" at bounding box center [398, 190] width 75 height 19
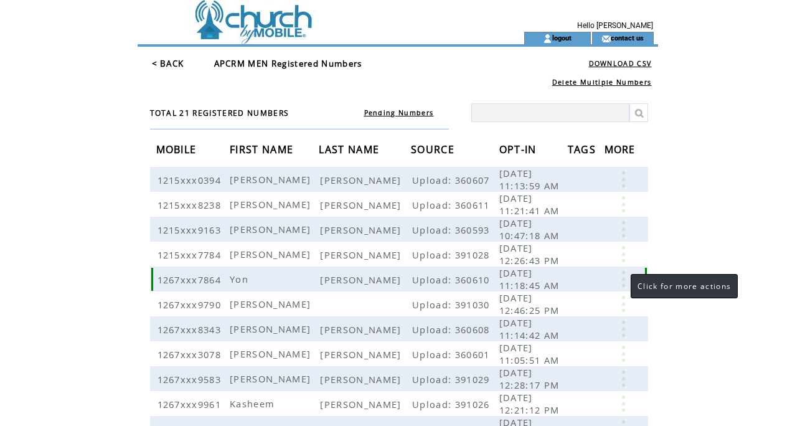
click at [618, 279] on link at bounding box center [623, 279] width 37 height 16
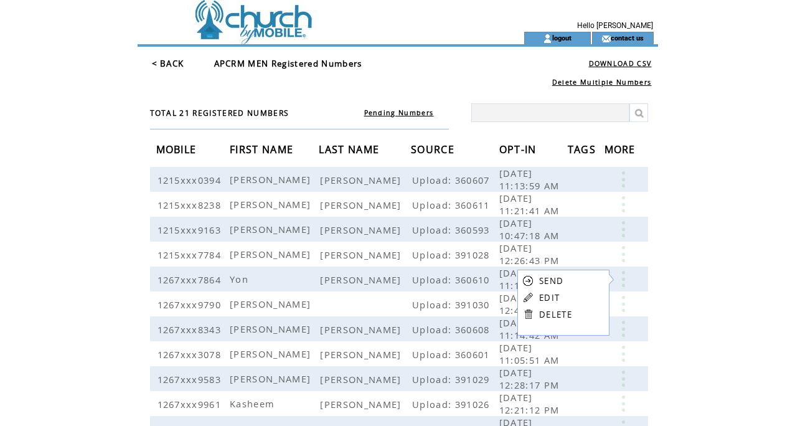
click at [553, 315] on link "DELETE" at bounding box center [555, 314] width 33 height 11
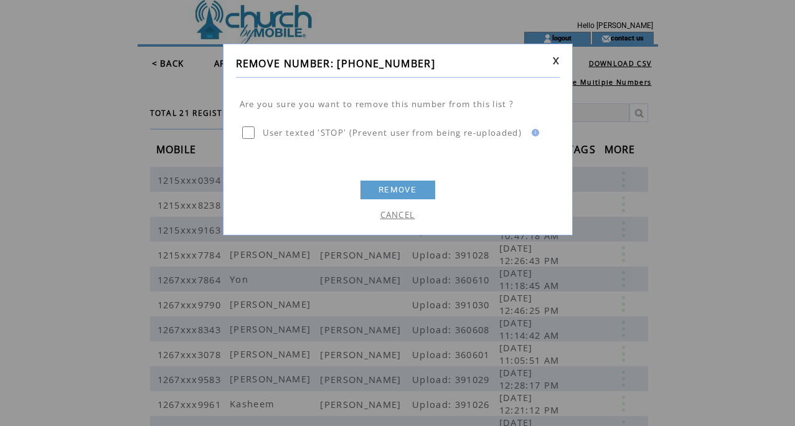
click at [390, 187] on link "REMOVE" at bounding box center [398, 190] width 75 height 19
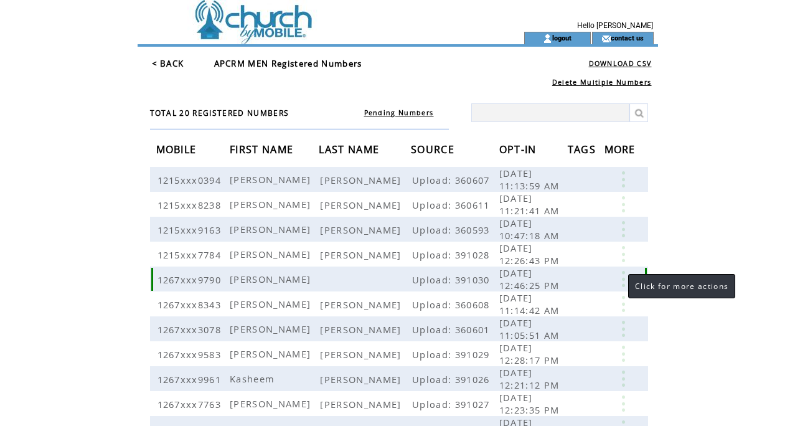
click at [624, 280] on link at bounding box center [623, 279] width 37 height 16
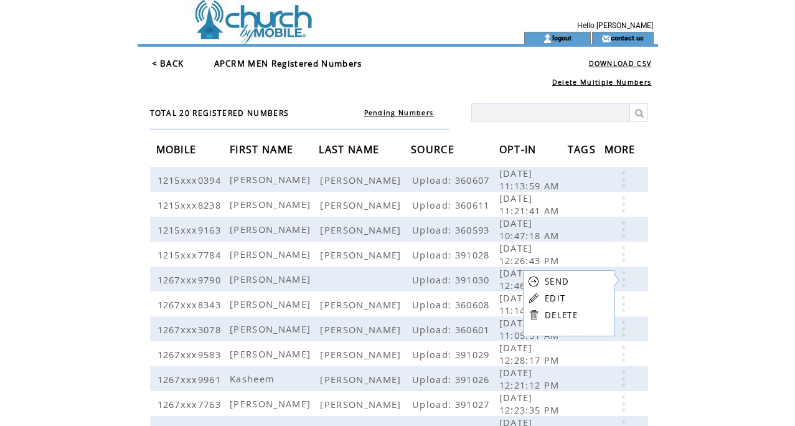
click at [543, 314] on table "SEND EDIT DELETE" at bounding box center [553, 297] width 60 height 55
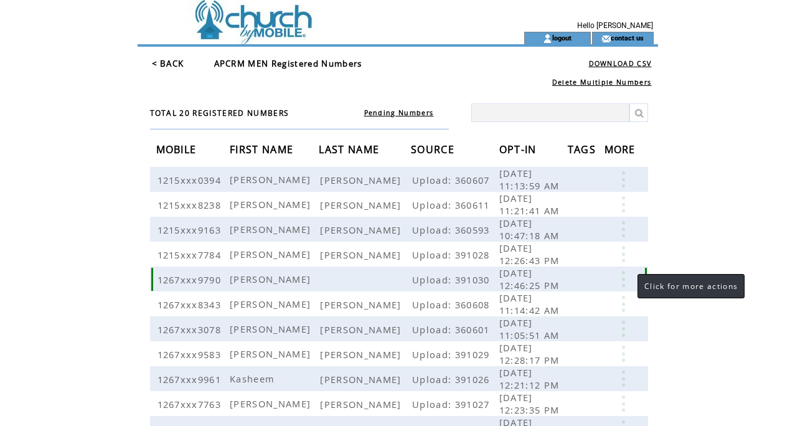
click at [624, 277] on link at bounding box center [623, 279] width 37 height 16
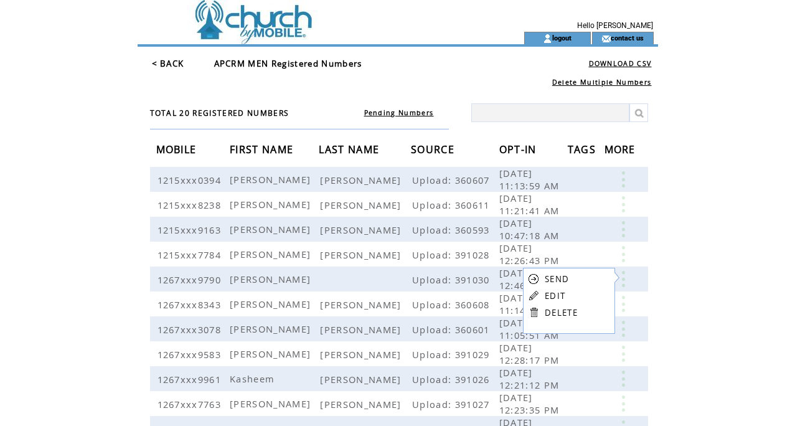
click at [560, 314] on link "DELETE" at bounding box center [561, 312] width 33 height 11
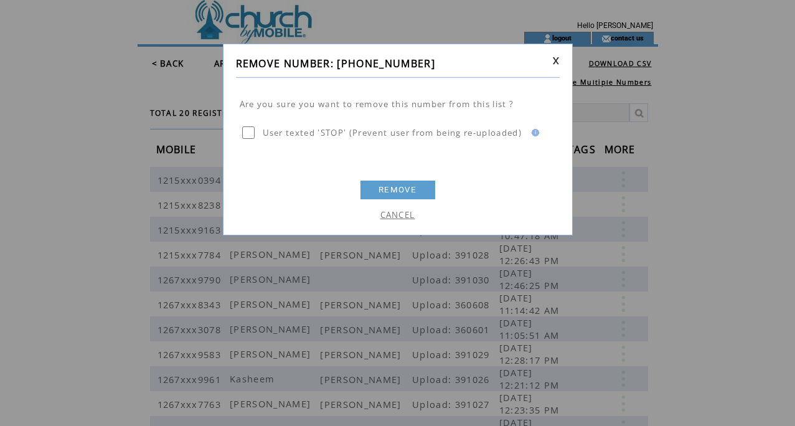
click at [390, 192] on link "REMOVE" at bounding box center [398, 190] width 75 height 19
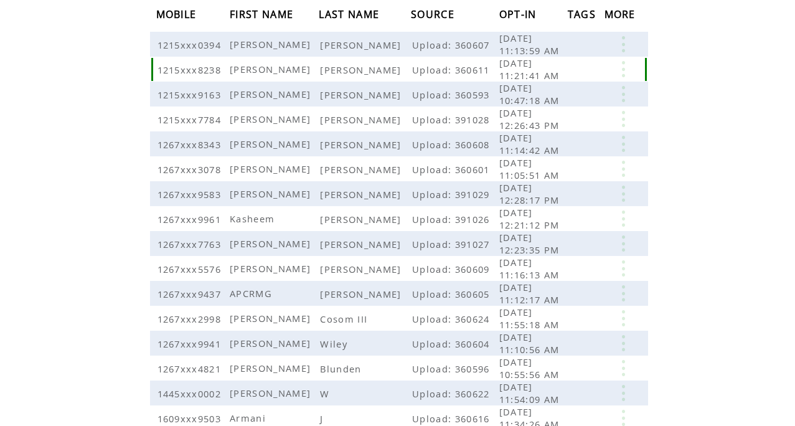
scroll to position [139, 0]
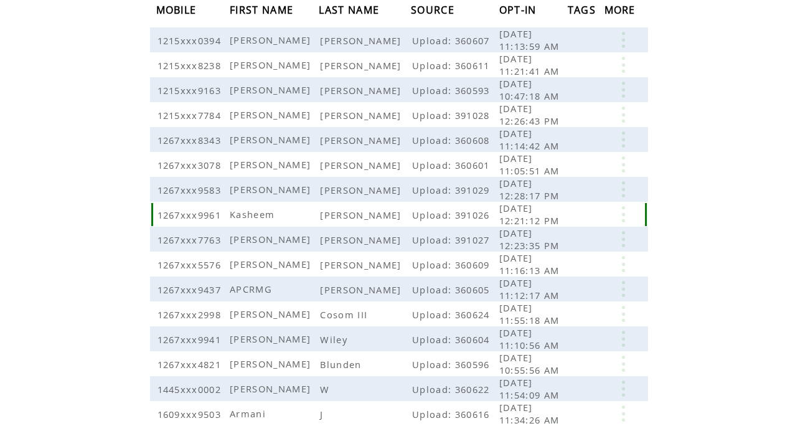
click at [622, 216] on link at bounding box center [623, 214] width 37 height 16
click at [565, 253] on link "DELETE" at bounding box center [559, 251] width 33 height 11
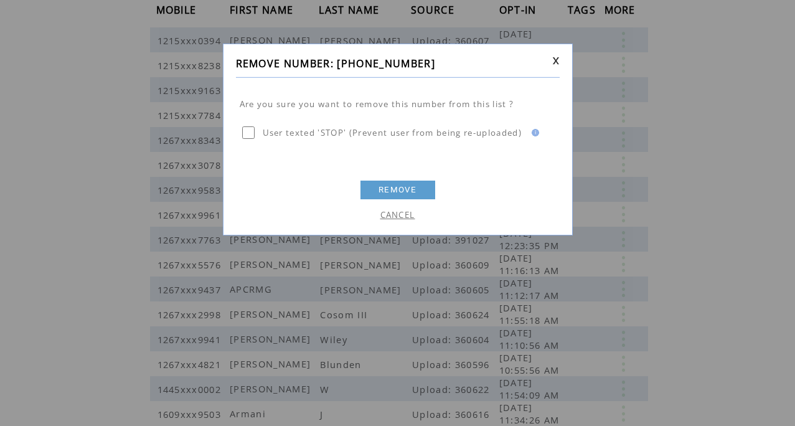
click at [383, 187] on link "REMOVE" at bounding box center [398, 190] width 75 height 19
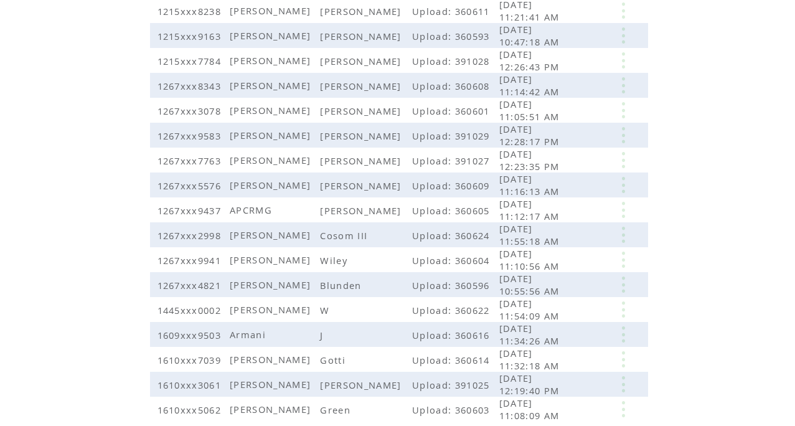
scroll to position [201, 0]
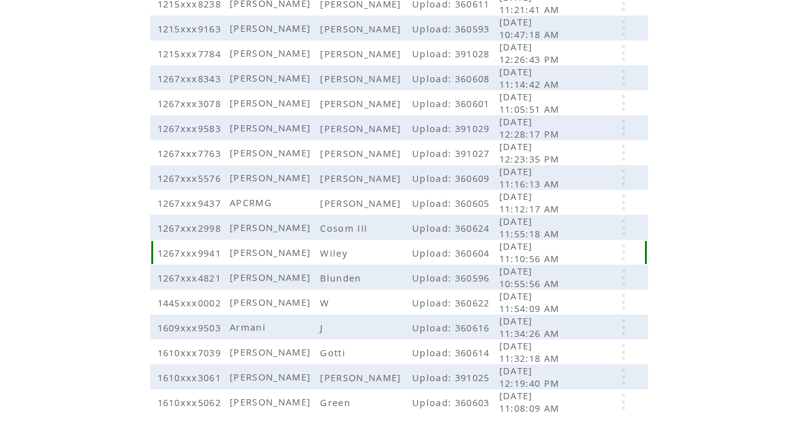
click at [621, 248] on link at bounding box center [623, 252] width 37 height 16
click at [557, 283] on link "DELETE" at bounding box center [558, 283] width 33 height 11
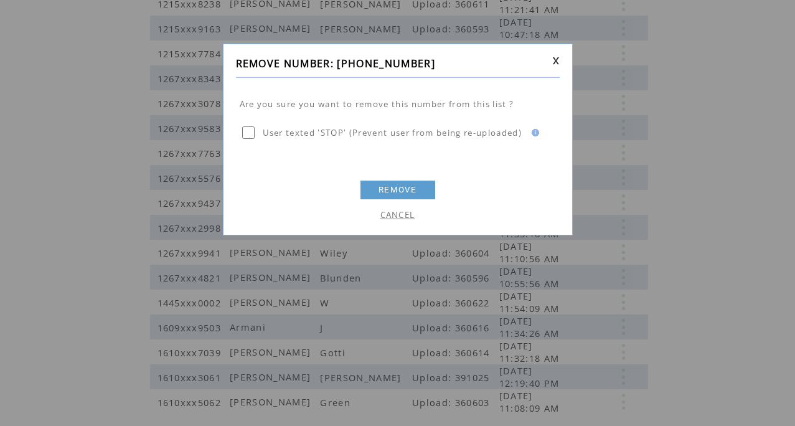
click at [400, 189] on link "REMOVE" at bounding box center [398, 190] width 75 height 19
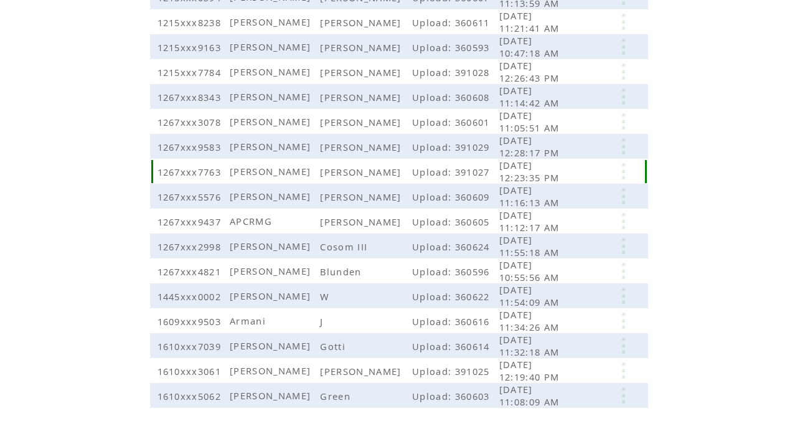
scroll to position [232, 0]
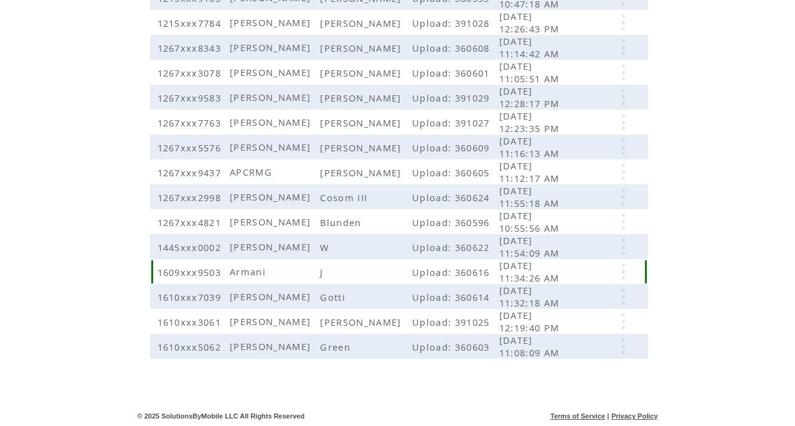
click at [620, 275] on link at bounding box center [623, 271] width 37 height 16
click at [557, 309] on link "DELETE" at bounding box center [556, 311] width 33 height 11
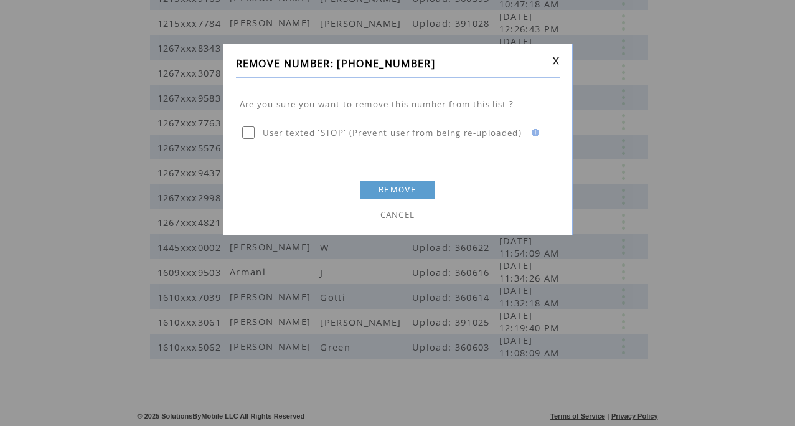
click at [394, 186] on link "REMOVE" at bounding box center [398, 190] width 75 height 19
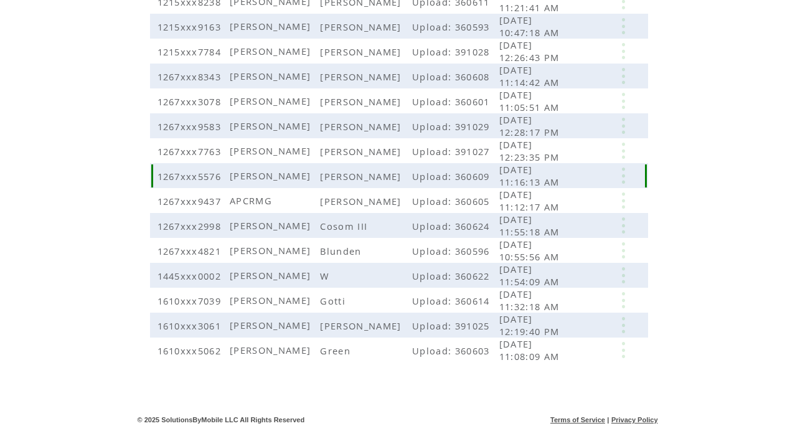
scroll to position [207, 0]
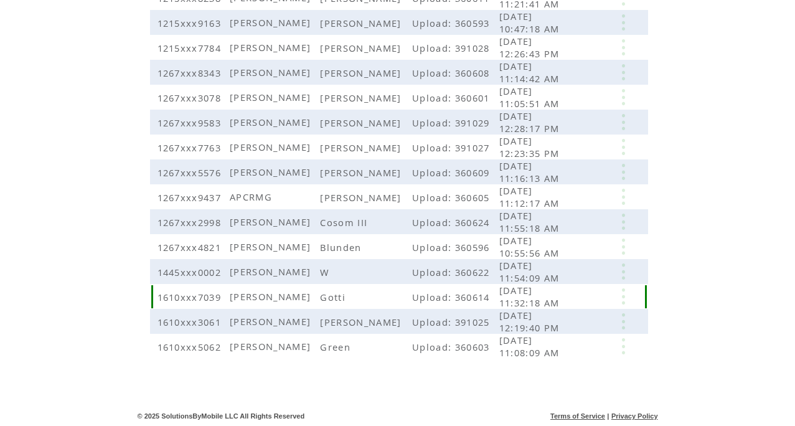
click at [625, 300] on link at bounding box center [623, 296] width 37 height 16
click at [554, 334] on link "DELETE" at bounding box center [561, 335] width 33 height 11
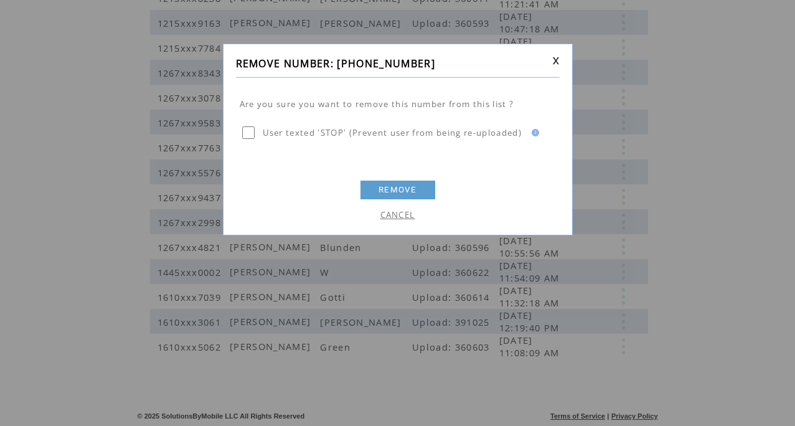
click at [397, 192] on link "REMOVE" at bounding box center [398, 190] width 75 height 19
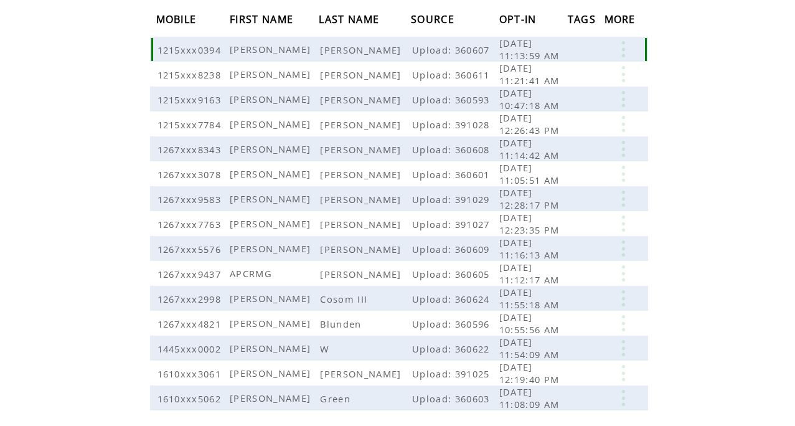
scroll to position [182, 0]
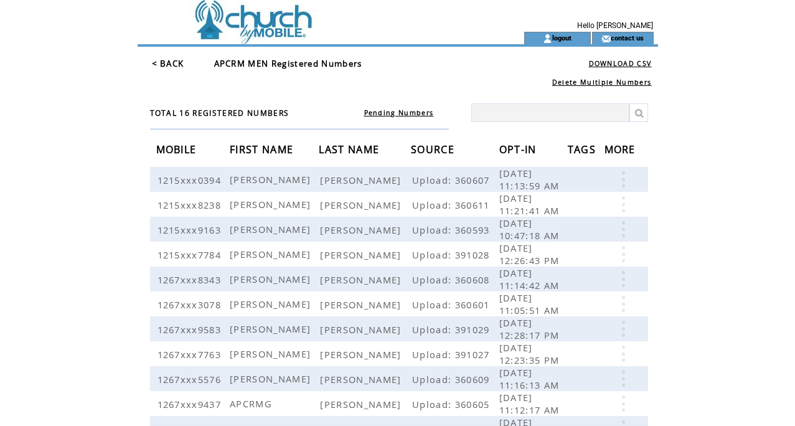
scroll to position [207, 0]
